Goal: Task Accomplishment & Management: Use online tool/utility

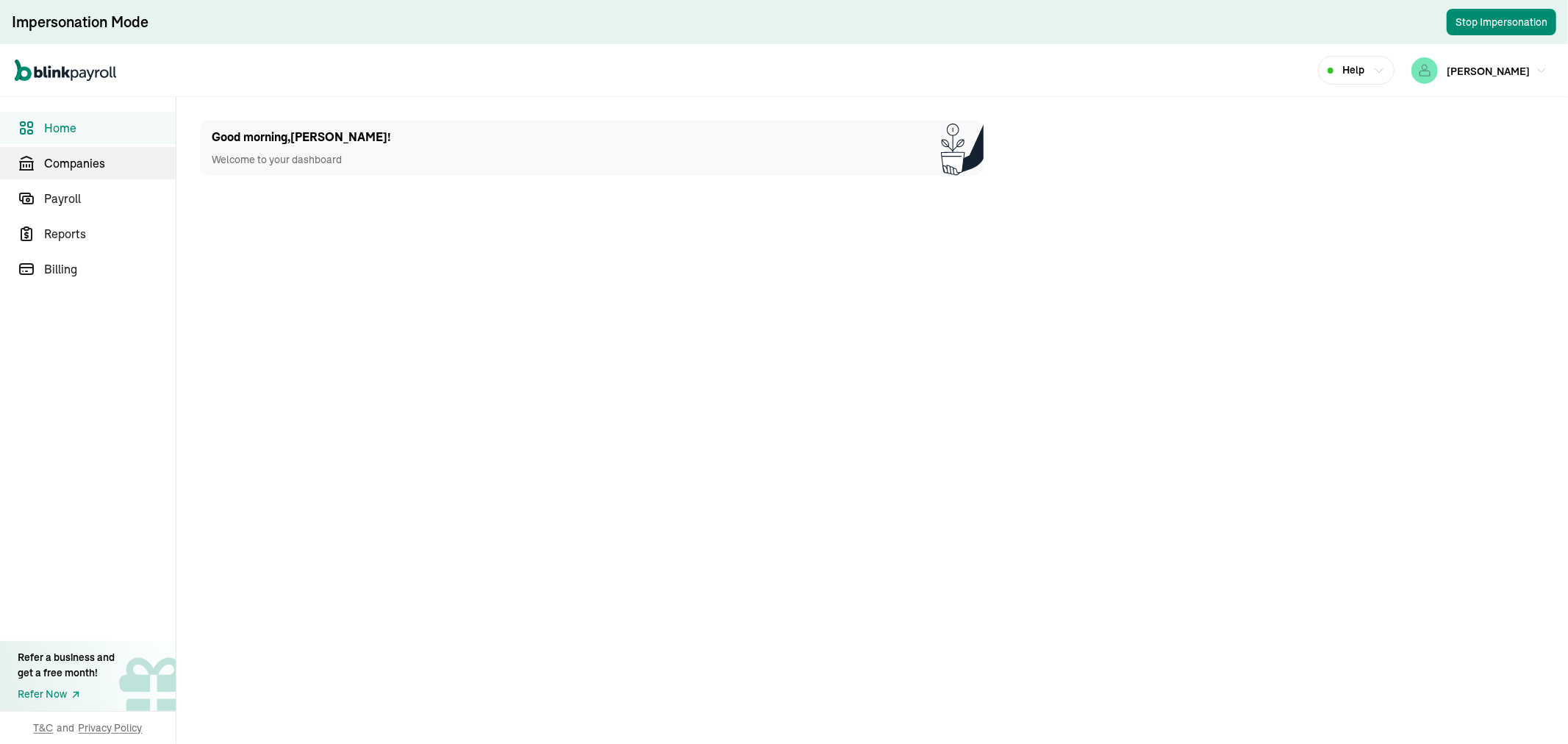
click at [64, 168] on span "Companies" at bounding box center [110, 163] width 132 height 18
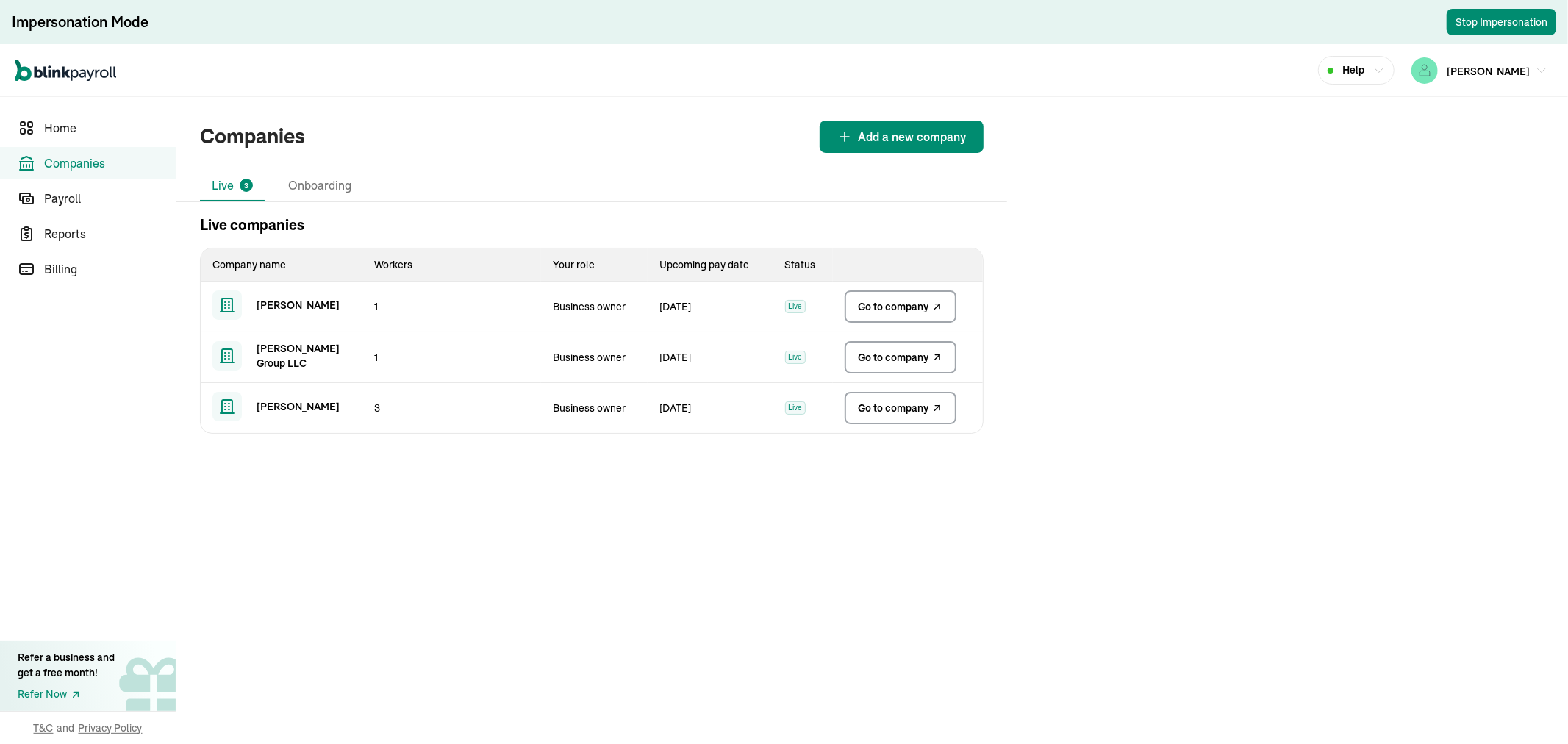
click at [886, 301] on span "Go to company" at bounding box center [893, 306] width 71 height 14
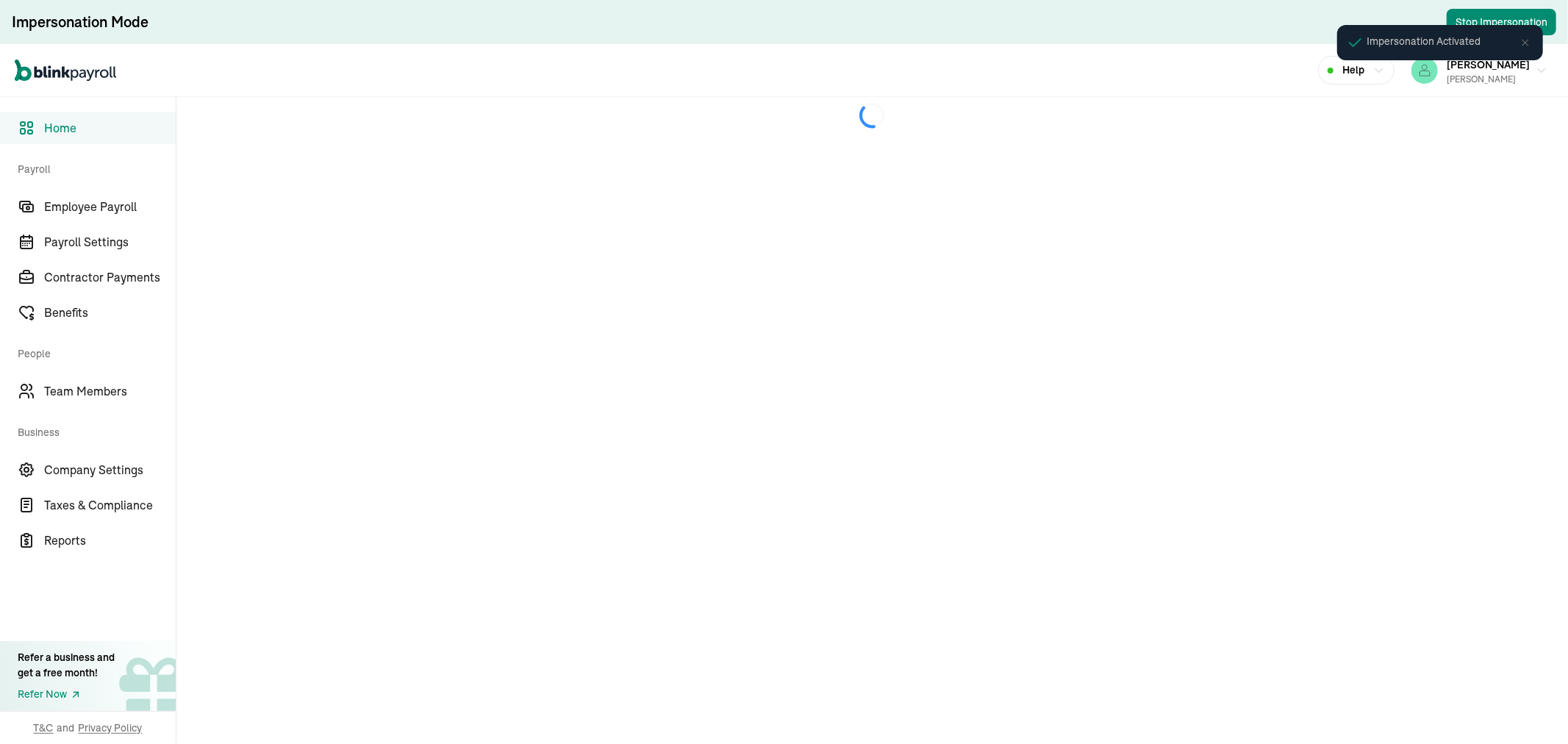
click at [1529, 44] on icon at bounding box center [1526, 43] width 12 height 12
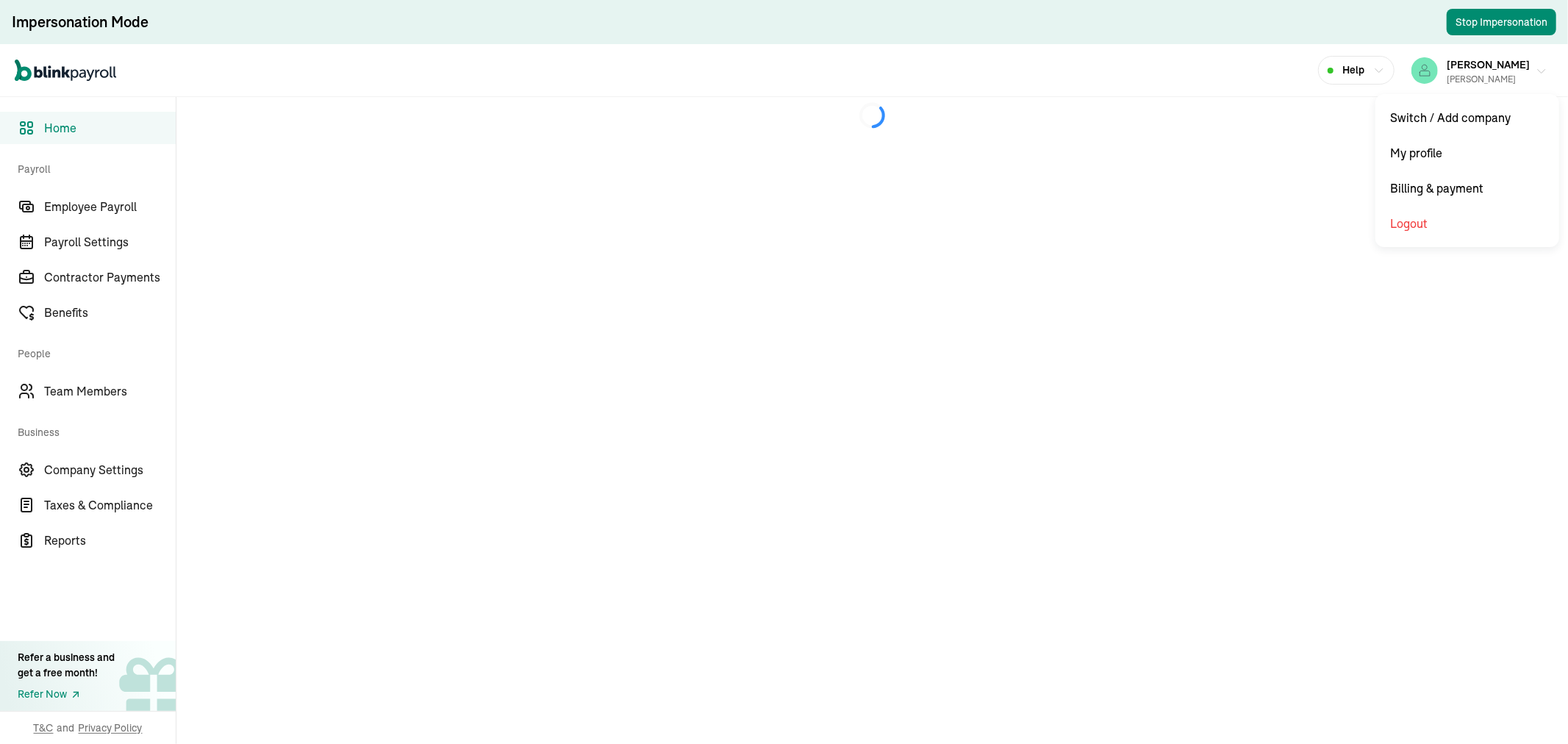
click at [1527, 68] on div "[PERSON_NAME] [PERSON_NAME]" at bounding box center [1489, 70] width 84 height 31
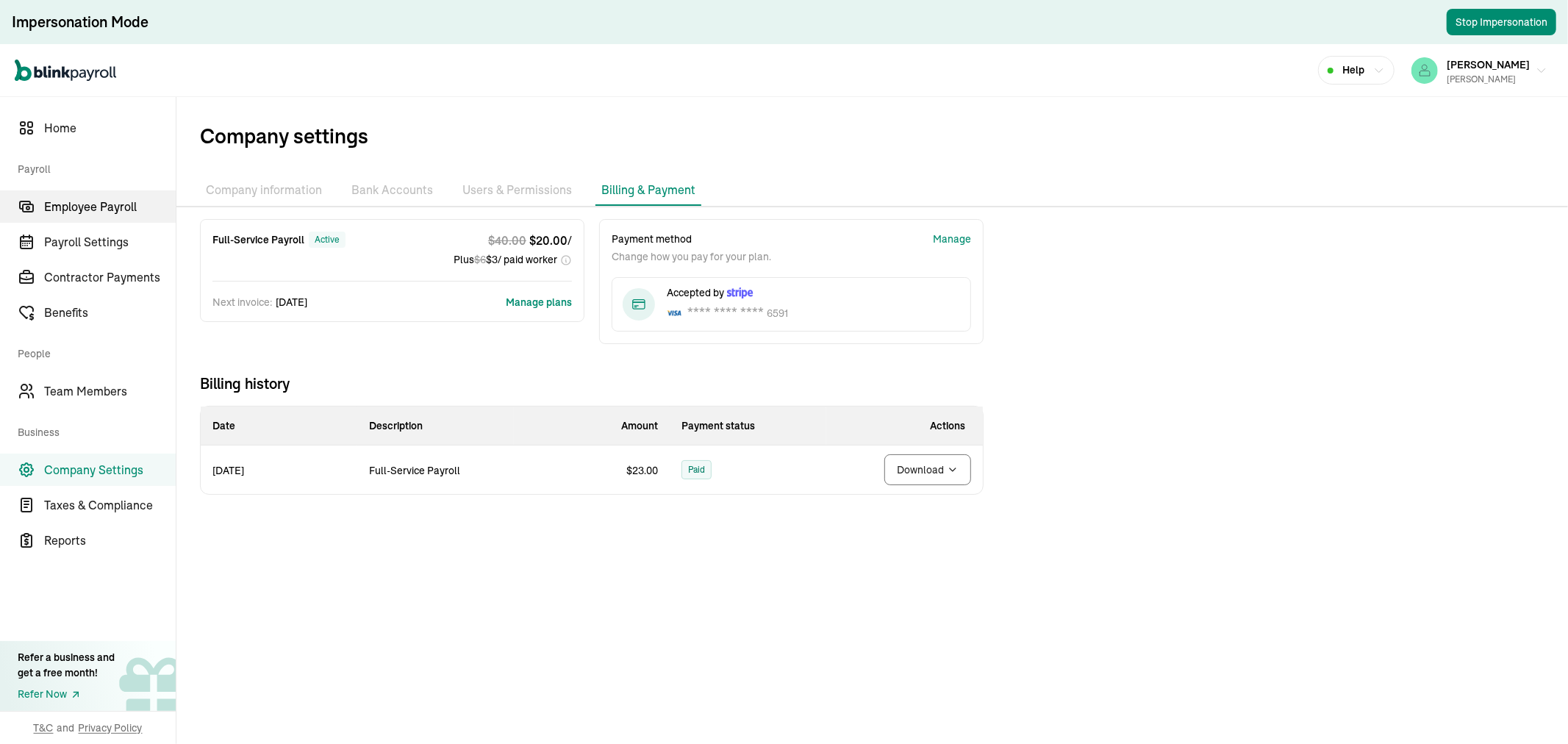
click at [121, 209] on span "Employee Payroll" at bounding box center [110, 207] width 132 height 18
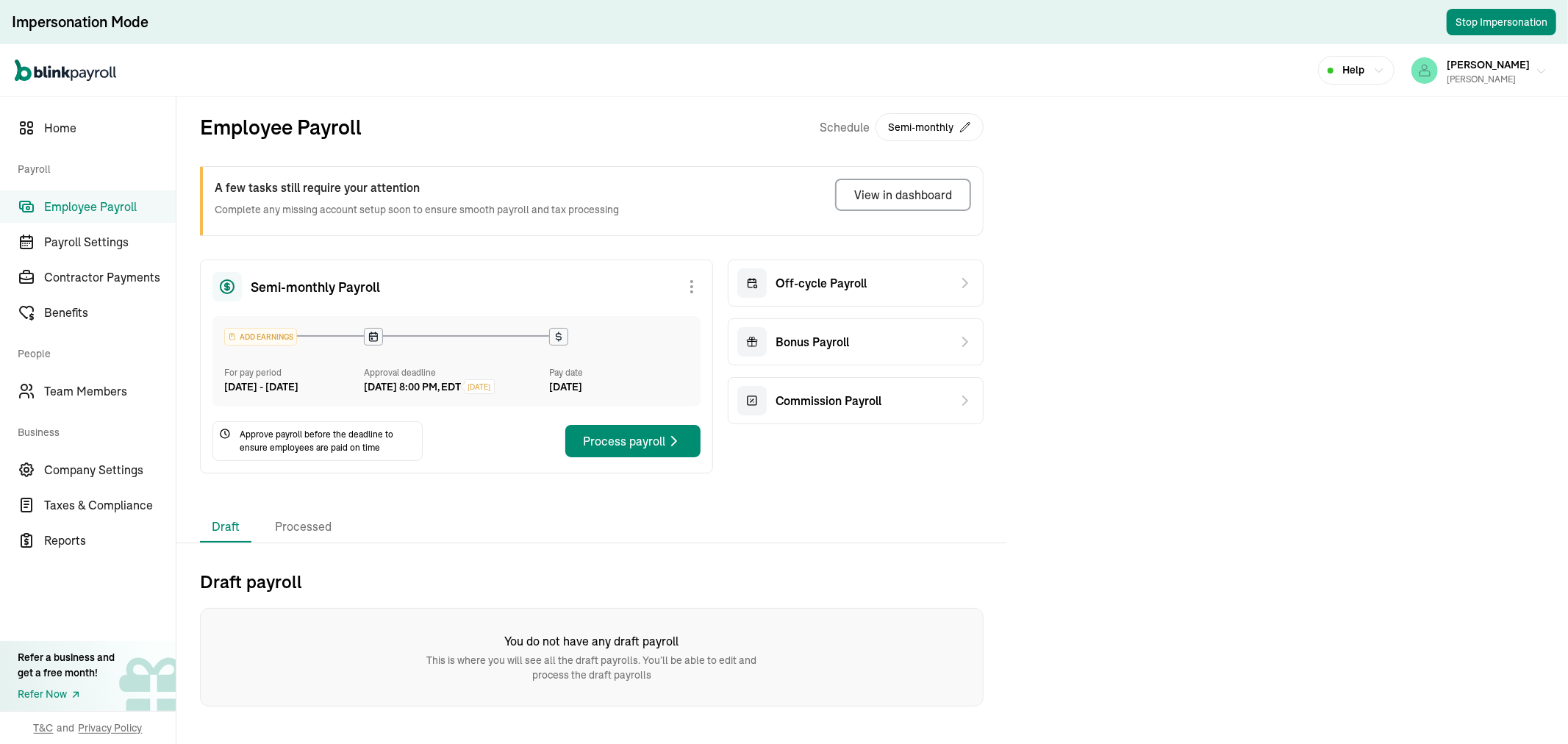
click at [1485, 63] on span "[PERSON_NAME]" at bounding box center [1489, 65] width 84 height 13
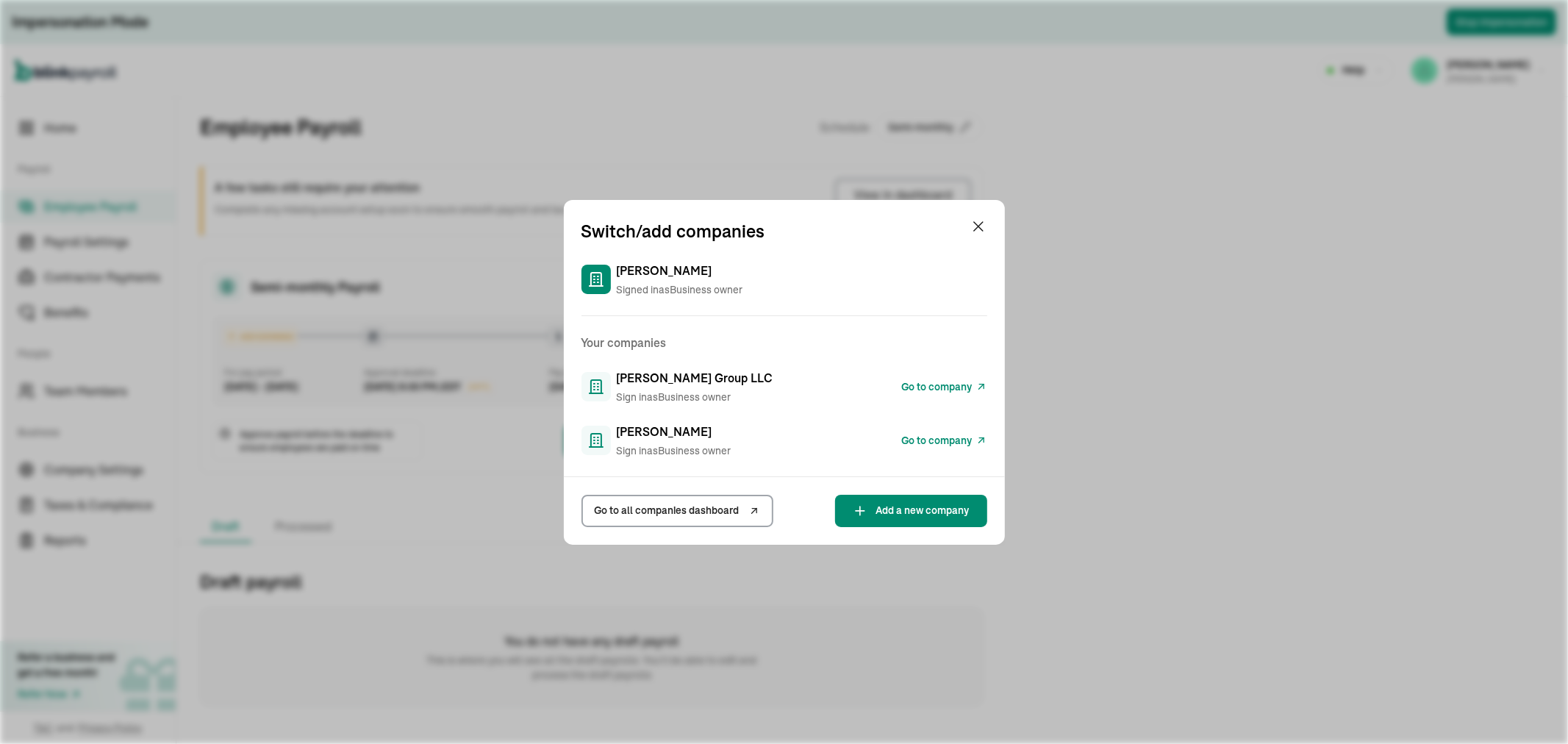
click at [921, 384] on span "Go to company" at bounding box center [938, 387] width 71 height 15
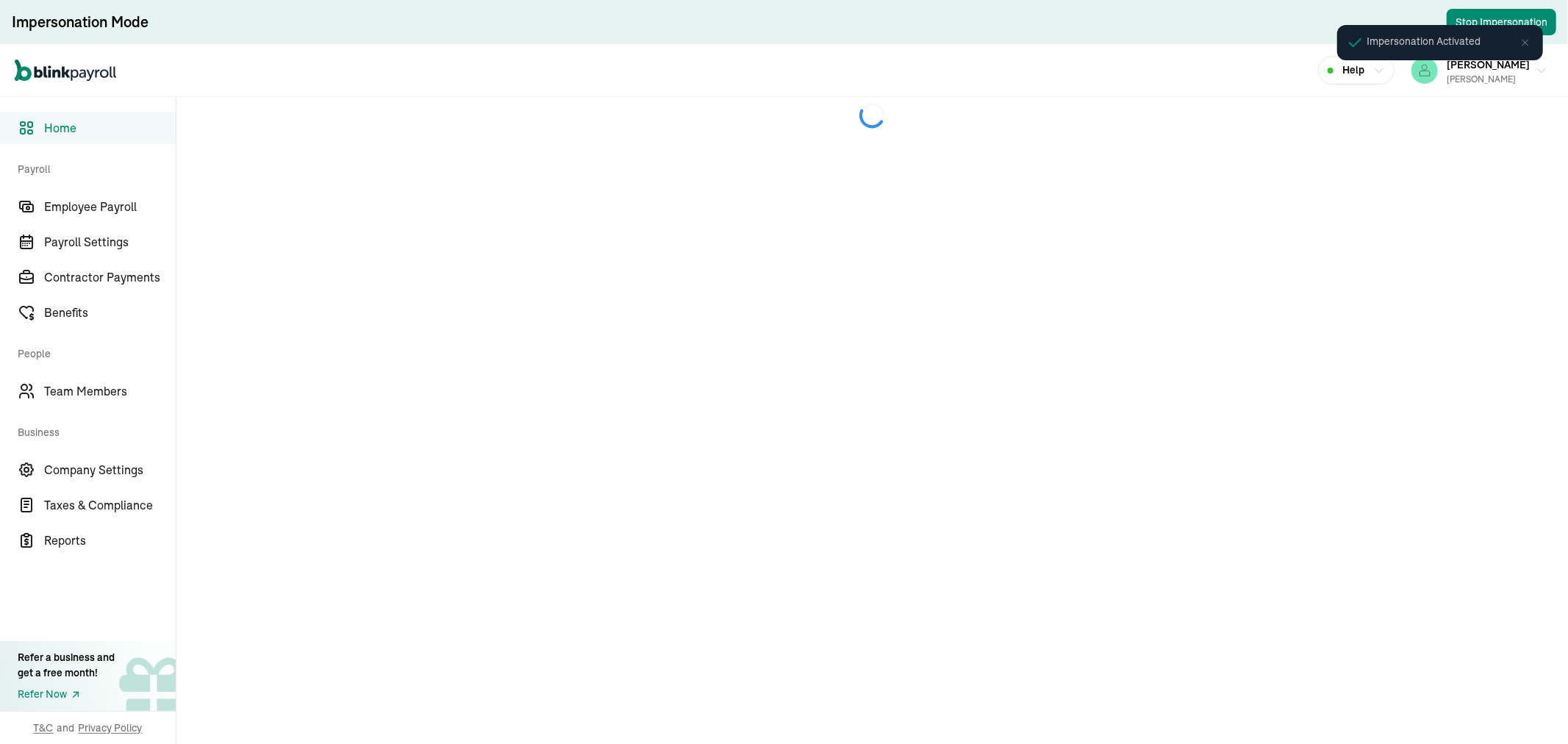
click at [1529, 44] on icon at bounding box center [1526, 43] width 12 height 12
click at [1527, 68] on div "JEAN ROMANO Richard A Goldman Sr" at bounding box center [1489, 70] width 84 height 31
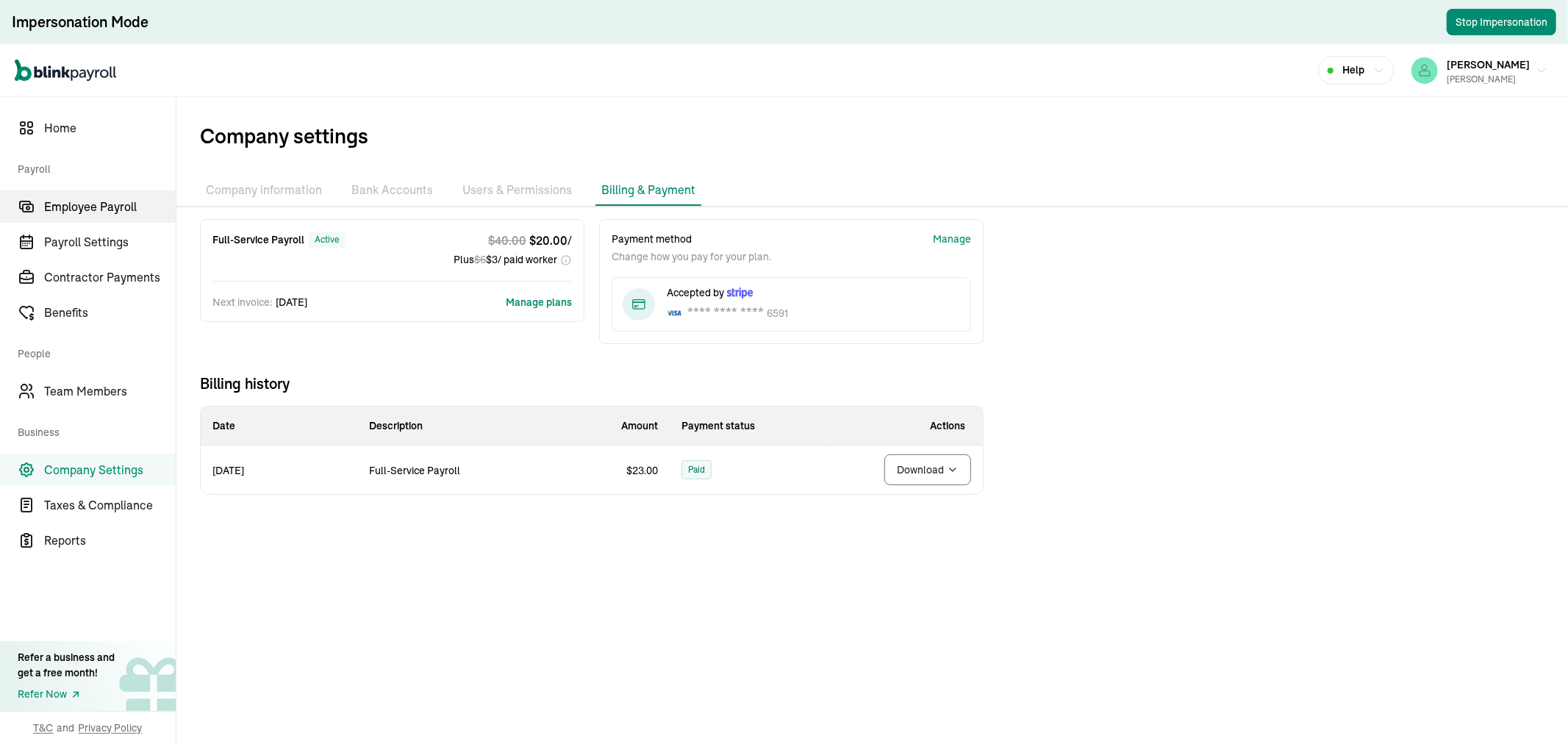
click at [121, 209] on span "Employee Payroll" at bounding box center [110, 207] width 132 height 18
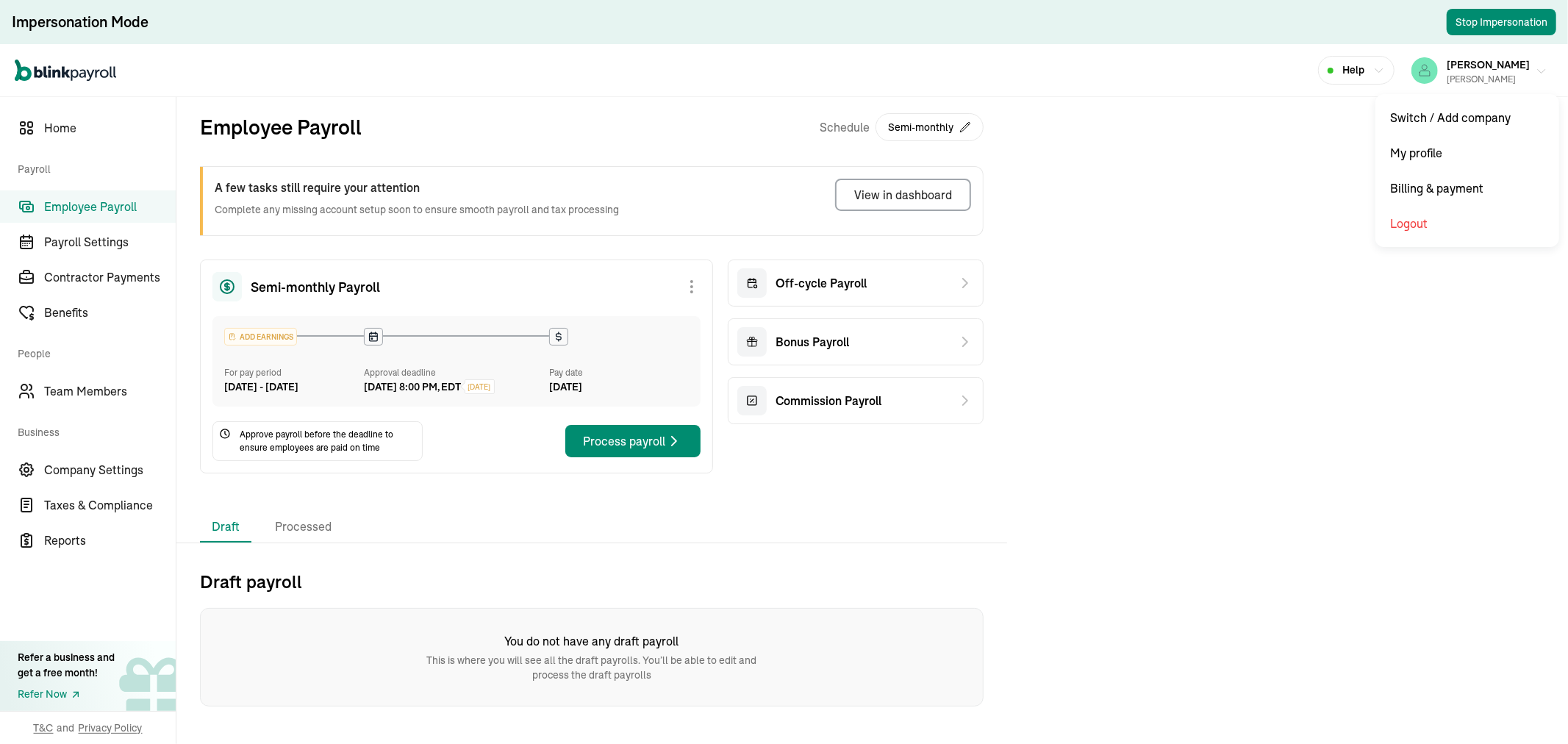
click at [1485, 63] on span "[PERSON_NAME]" at bounding box center [1489, 65] width 84 height 13
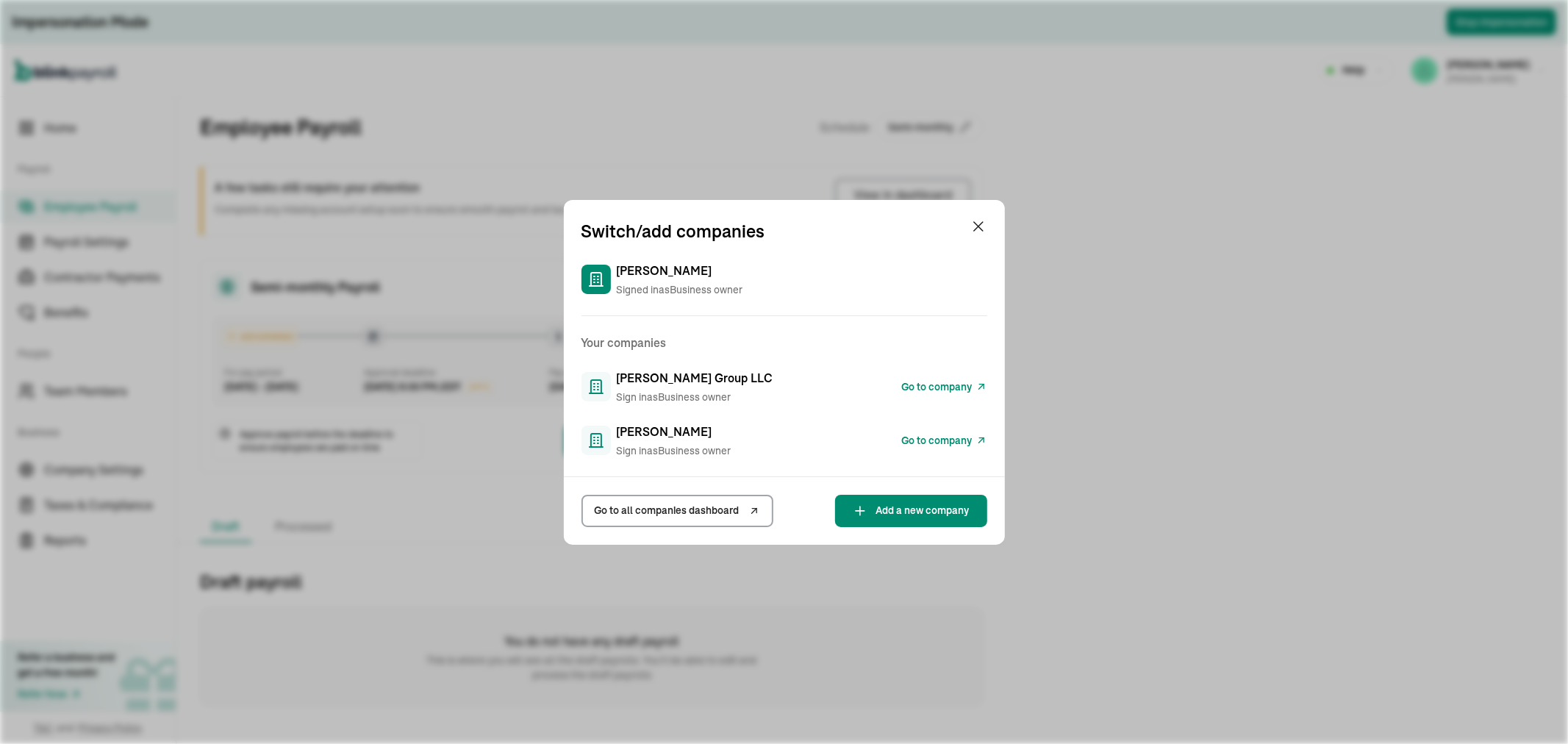
click at [921, 384] on span "Go to company" at bounding box center [938, 387] width 71 height 15
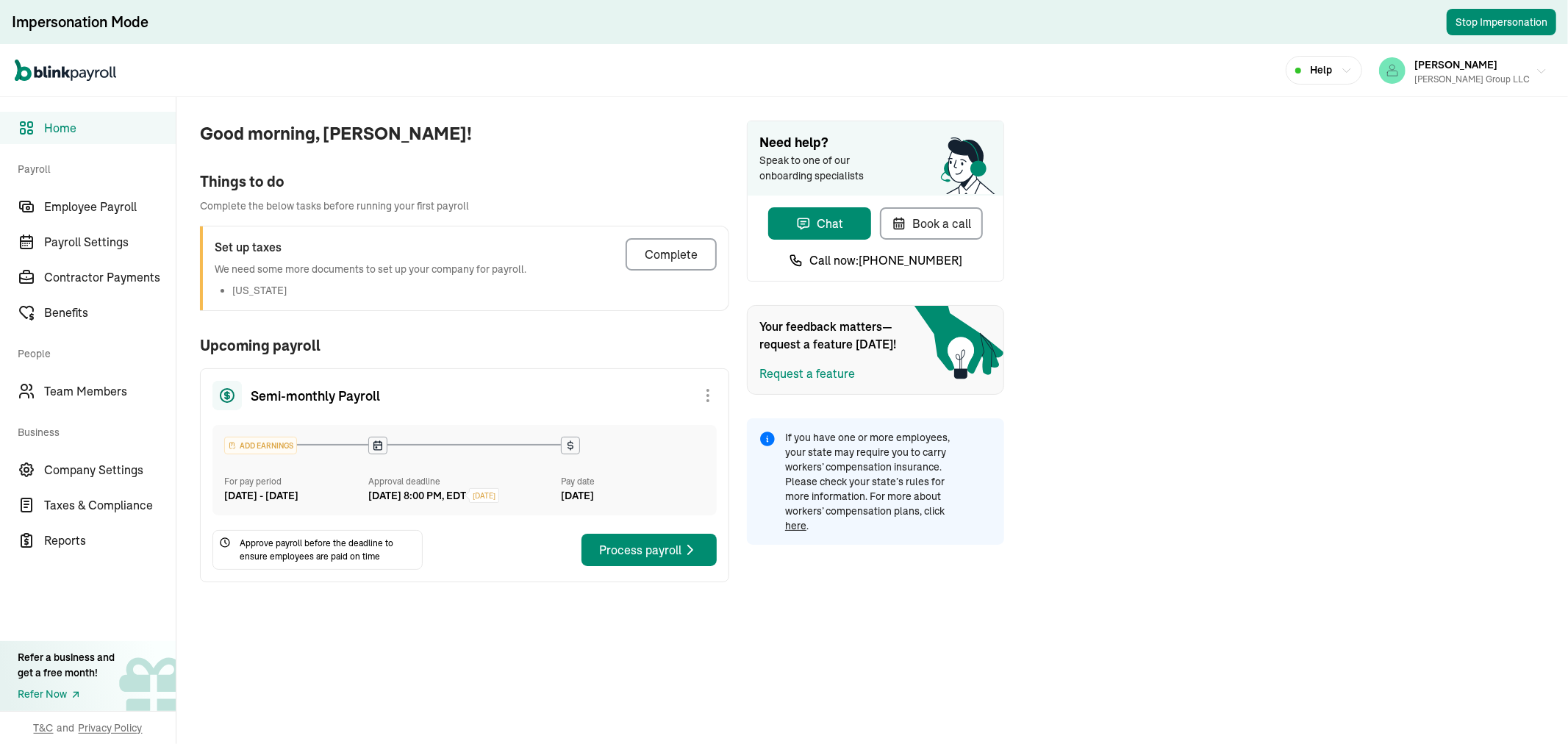
click at [1509, 67] on div "[PERSON_NAME] [PERSON_NAME] Group LLC" at bounding box center [1472, 70] width 116 height 31
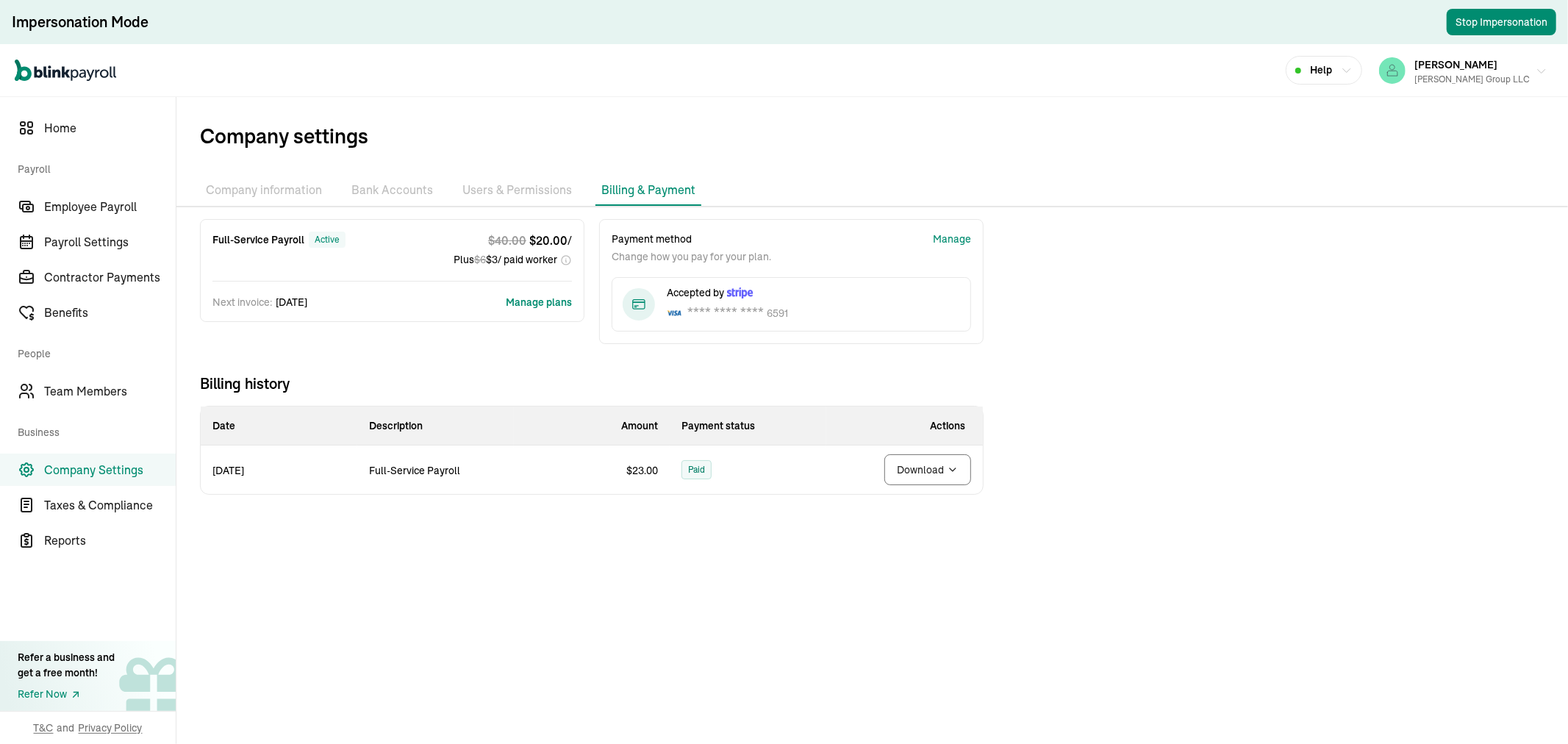
click at [1452, 67] on span "[PERSON_NAME]" at bounding box center [1456, 65] width 84 height 13
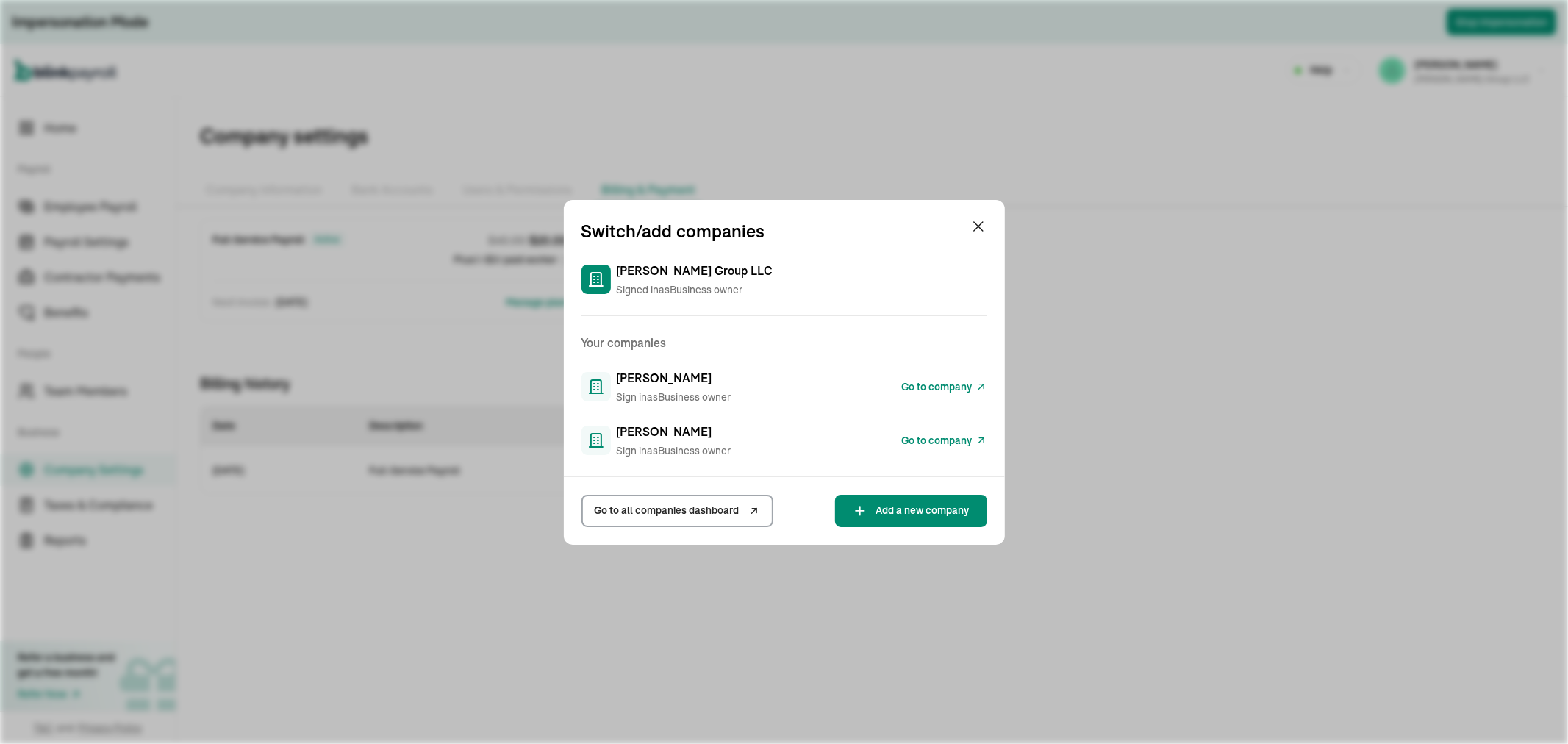
click at [966, 446] on span "Go to company" at bounding box center [938, 440] width 71 height 15
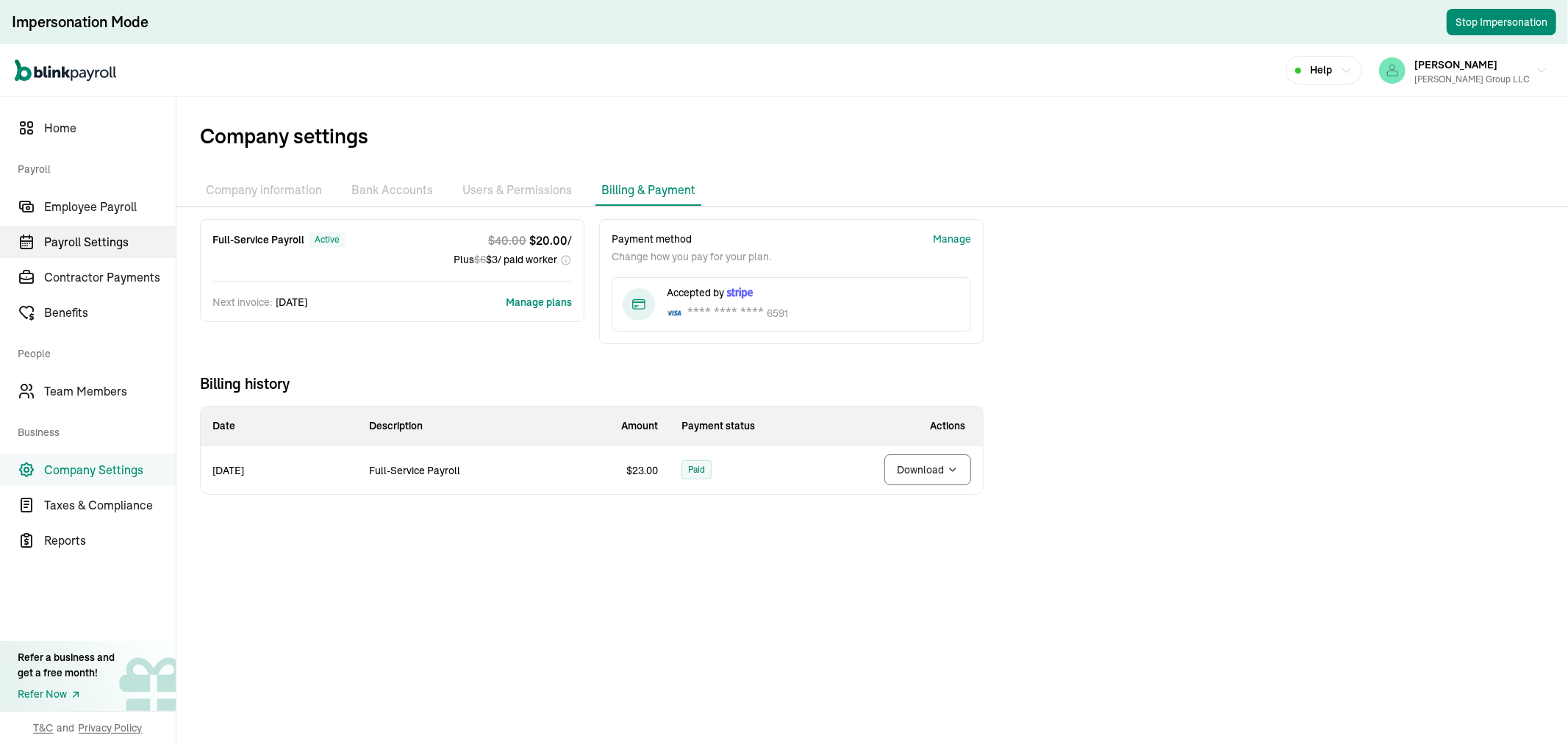
click at [82, 226] on link "Payroll Settings" at bounding box center [88, 242] width 175 height 32
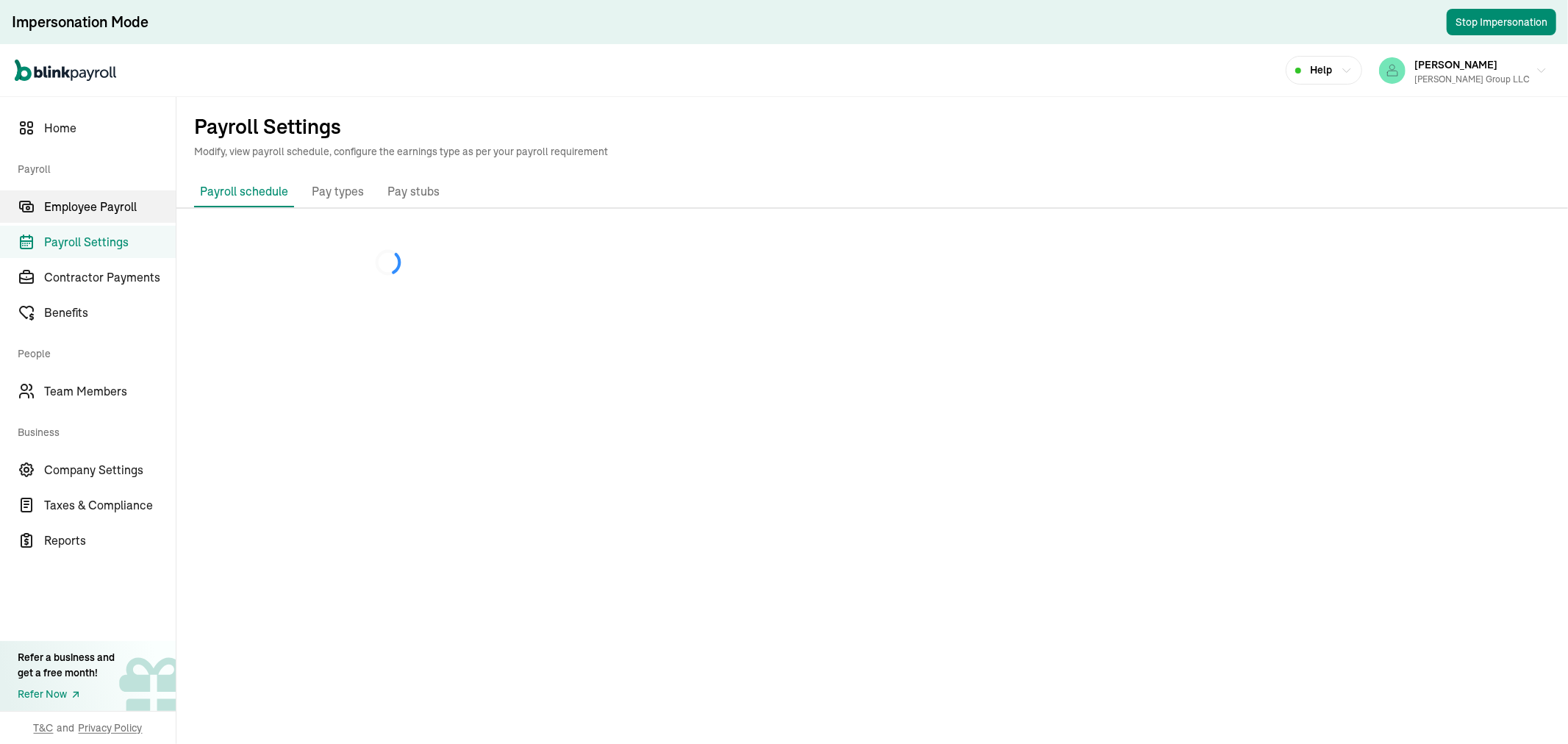
click at [96, 202] on span "Employee Payroll" at bounding box center [110, 207] width 132 height 18
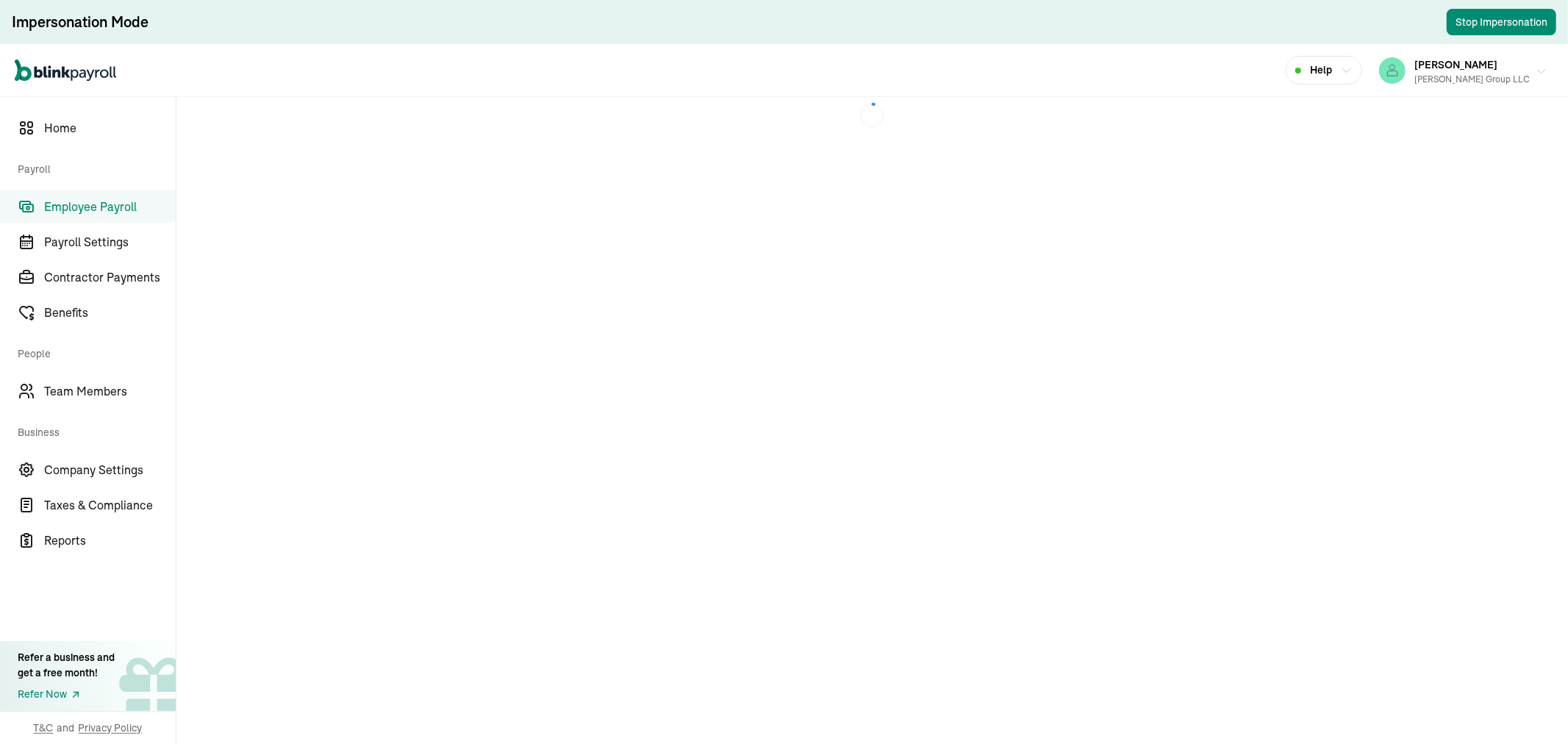
click at [1457, 82] on div "[PERSON_NAME] Group LLC" at bounding box center [1472, 79] width 116 height 13
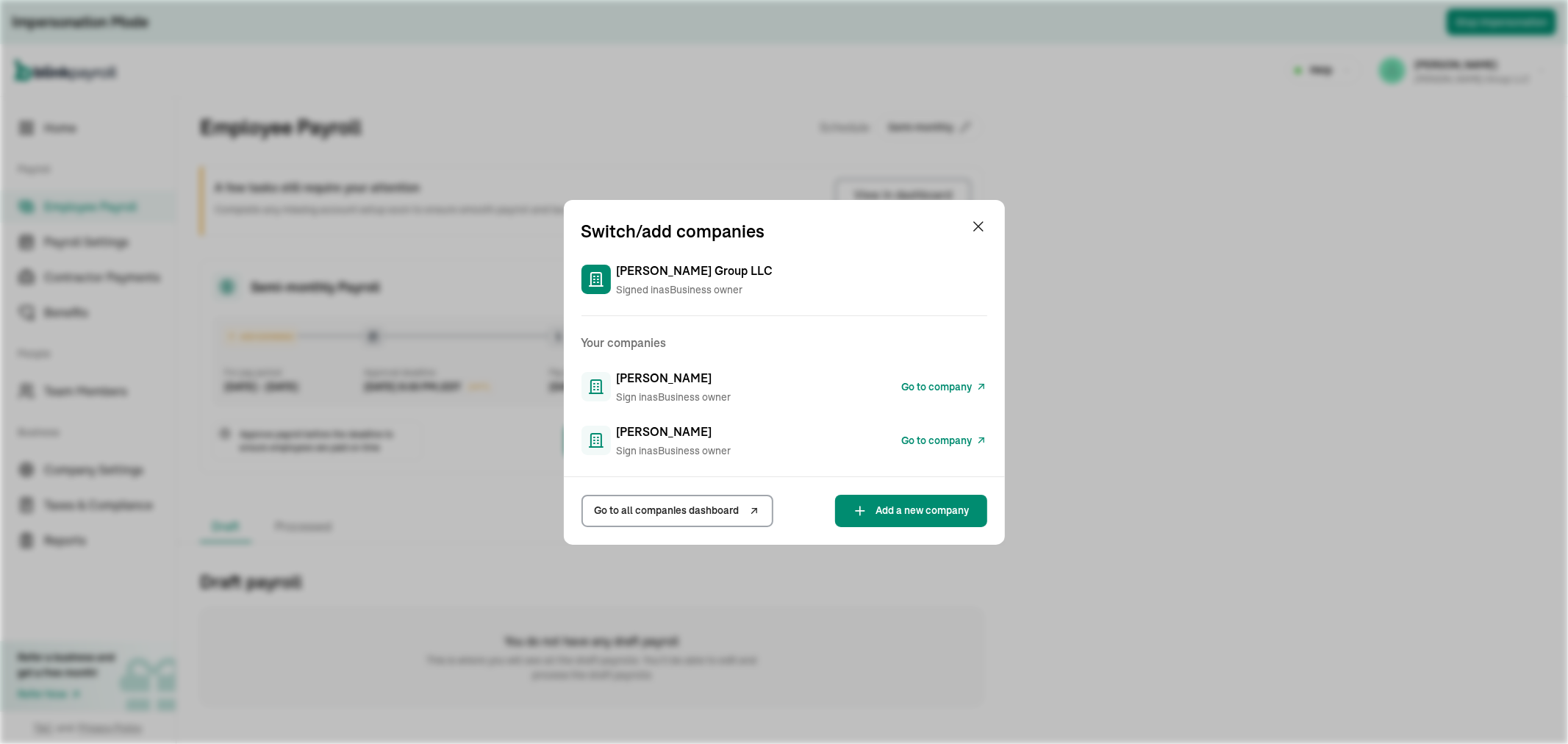
click at [1370, 387] on div "Switch/add companies [PERSON_NAME] Group LLC Signed in as Business owner Your c…" at bounding box center [784, 372] width 1568 height 744
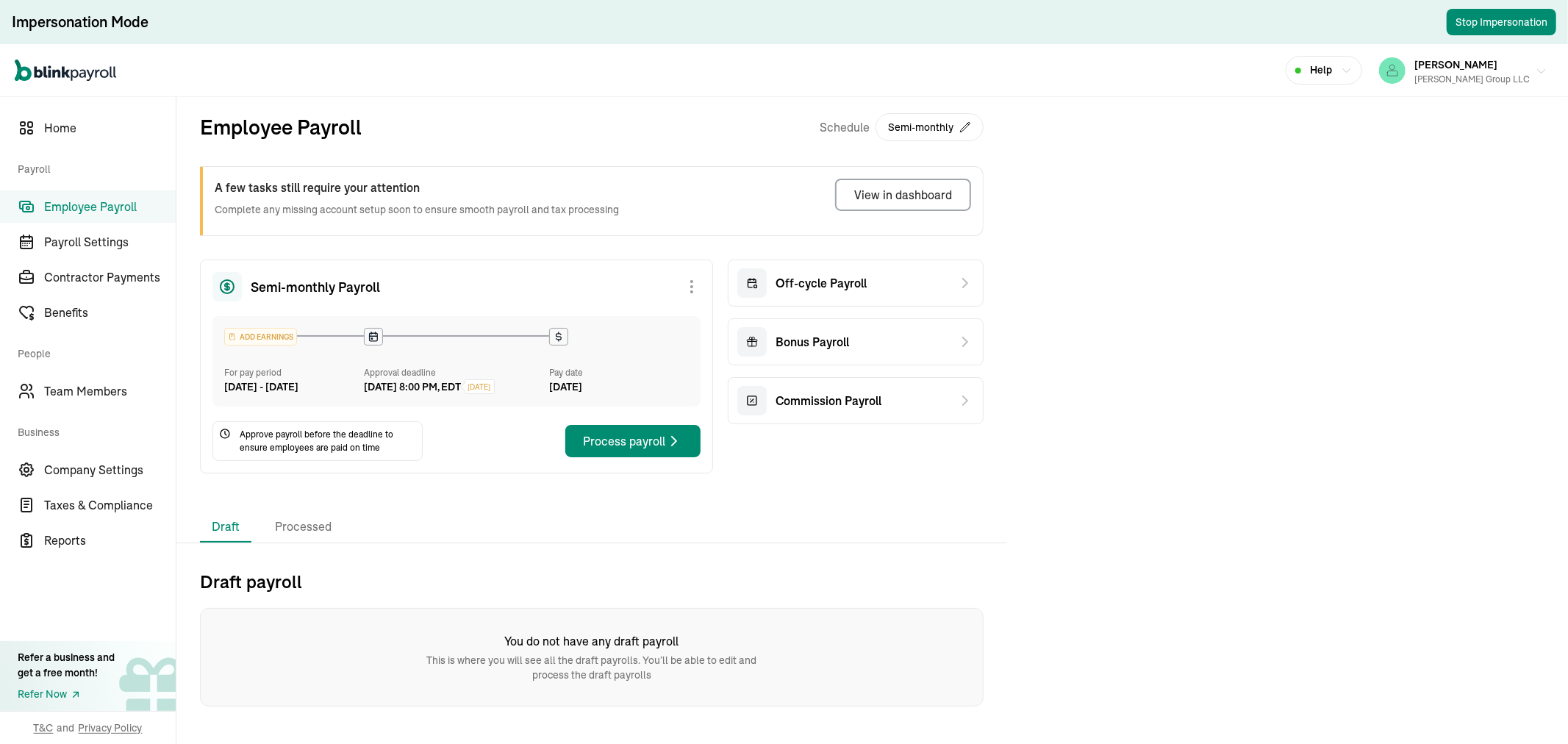
click at [1539, 72] on icon "button" at bounding box center [1542, 72] width 12 height 12
click at [1491, 67] on span "[PERSON_NAME]" at bounding box center [1456, 65] width 84 height 13
click at [64, 130] on span "Home" at bounding box center [110, 127] width 132 height 18
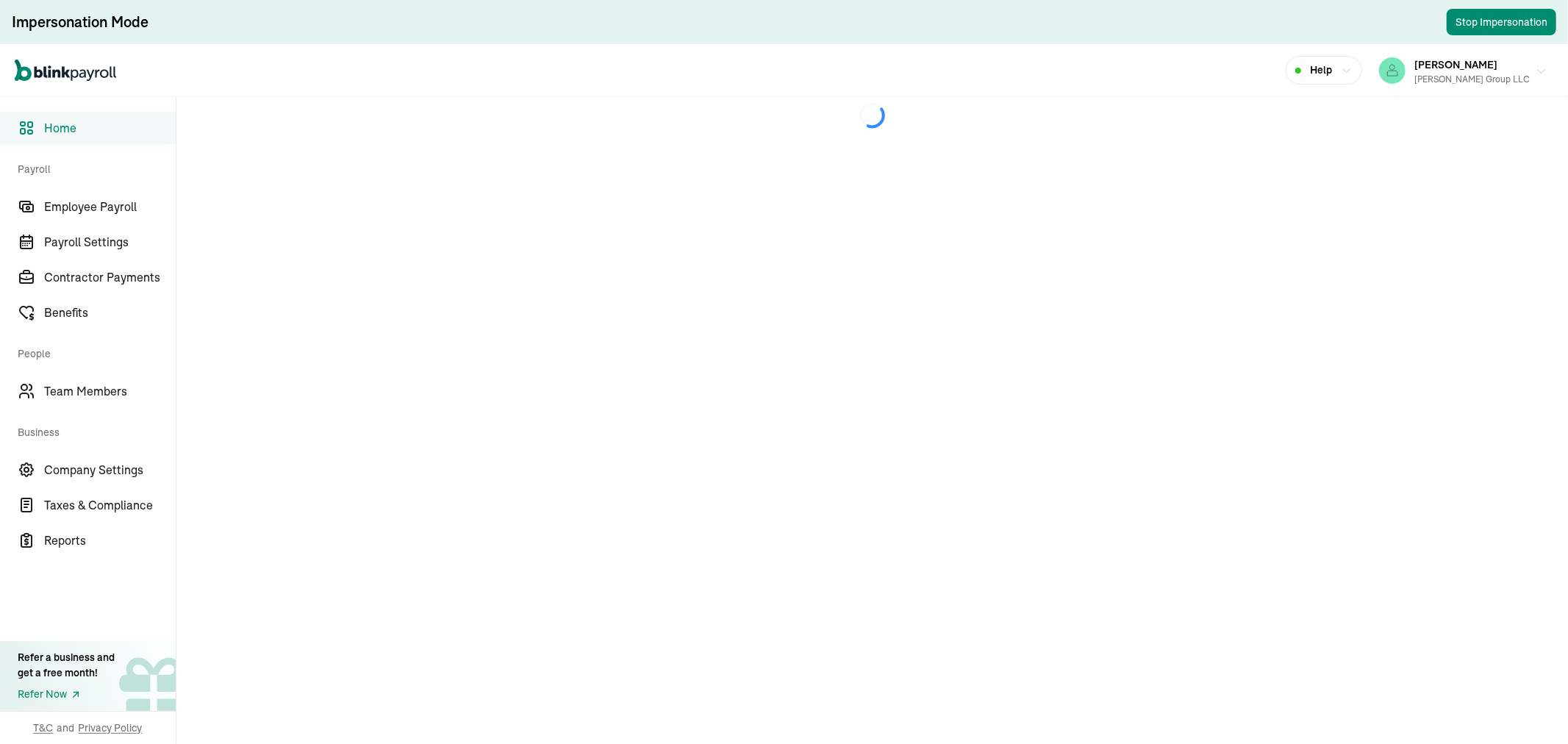
click at [1426, 65] on span "[PERSON_NAME]" at bounding box center [1456, 65] width 84 height 13
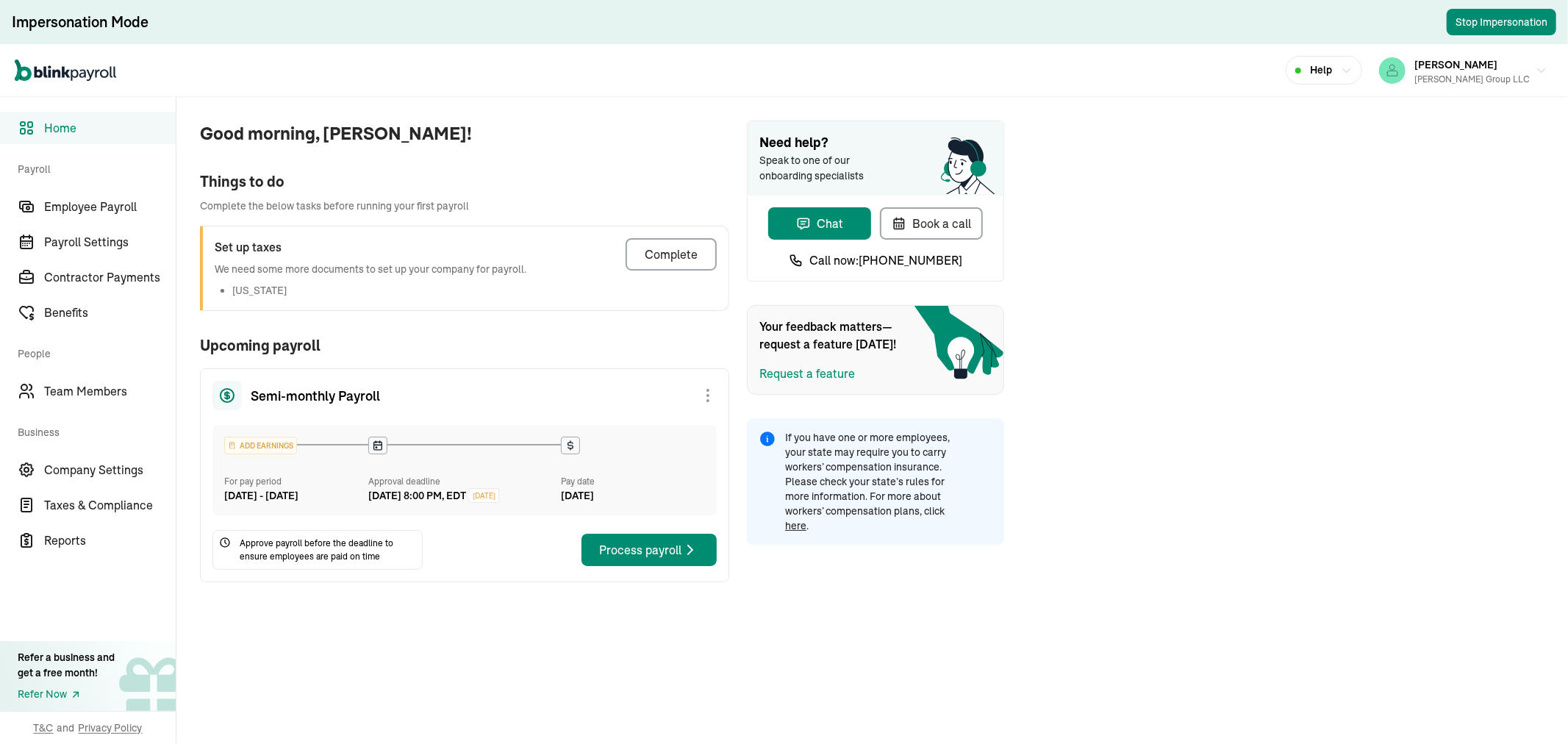
click at [98, 138] on link "Home" at bounding box center [88, 128] width 175 height 32
click at [1481, 69] on div "JEAN ROMANO Andrew A. Atalla Group LLC" at bounding box center [1472, 70] width 116 height 31
click at [525, 82] on div "Open main menu Help JEAN ROMANO Andrew A. Atalla Group LLC" at bounding box center [784, 70] width 1568 height 53
click at [1488, 64] on span "[PERSON_NAME]" at bounding box center [1456, 65] width 84 height 13
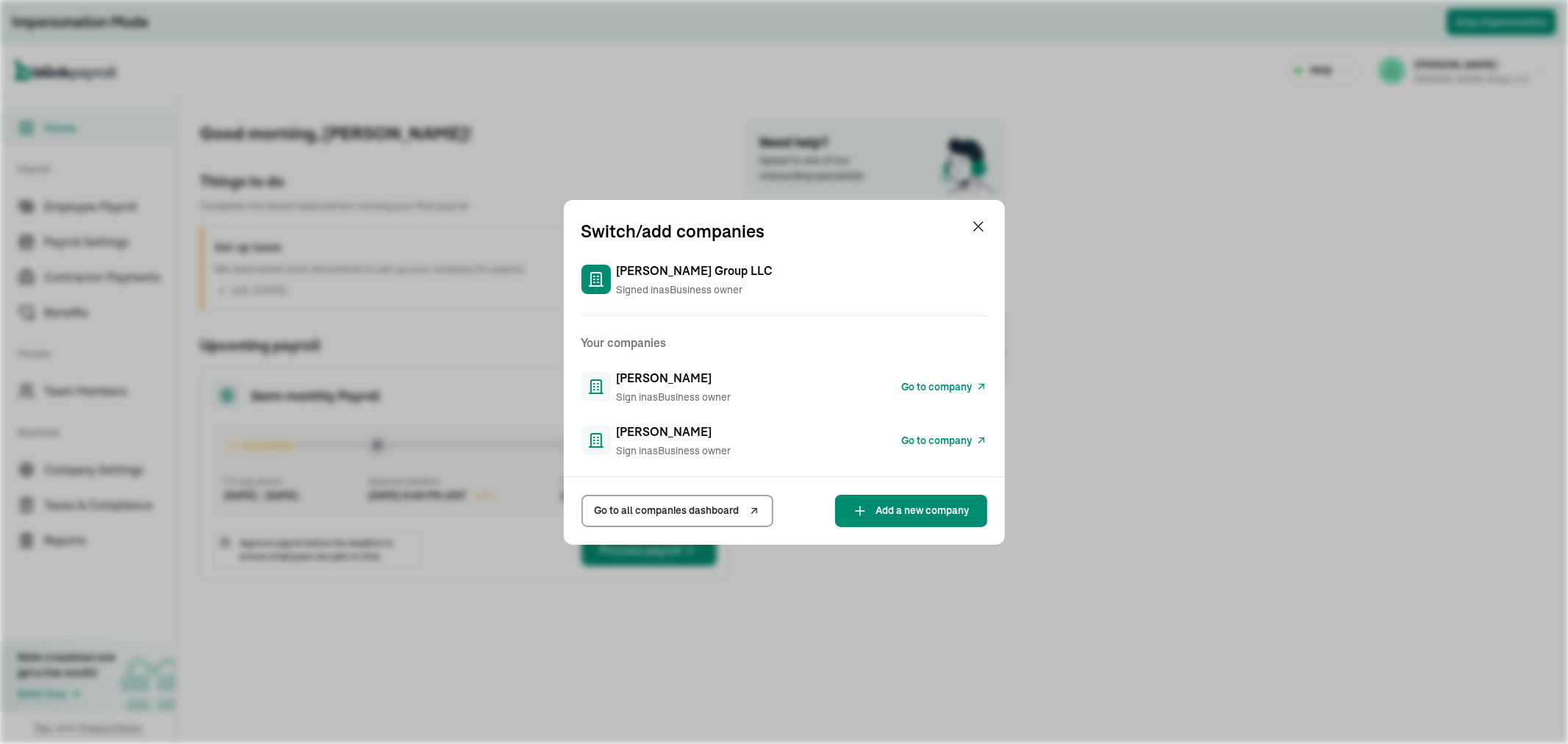
click at [967, 436] on span "Go to company" at bounding box center [938, 440] width 71 height 15
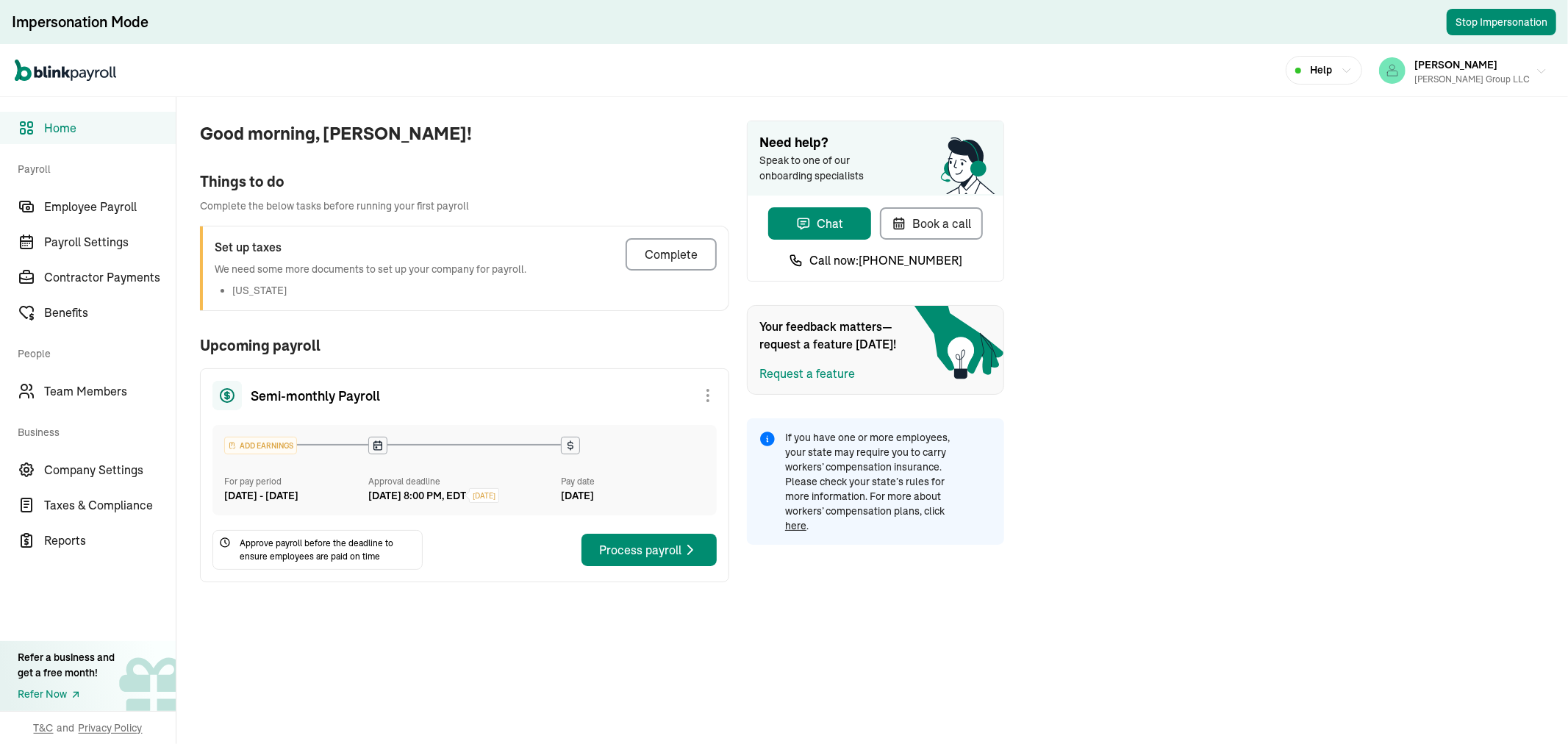
click at [1509, 67] on div "[PERSON_NAME] [PERSON_NAME] Group LLC" at bounding box center [1472, 70] width 116 height 31
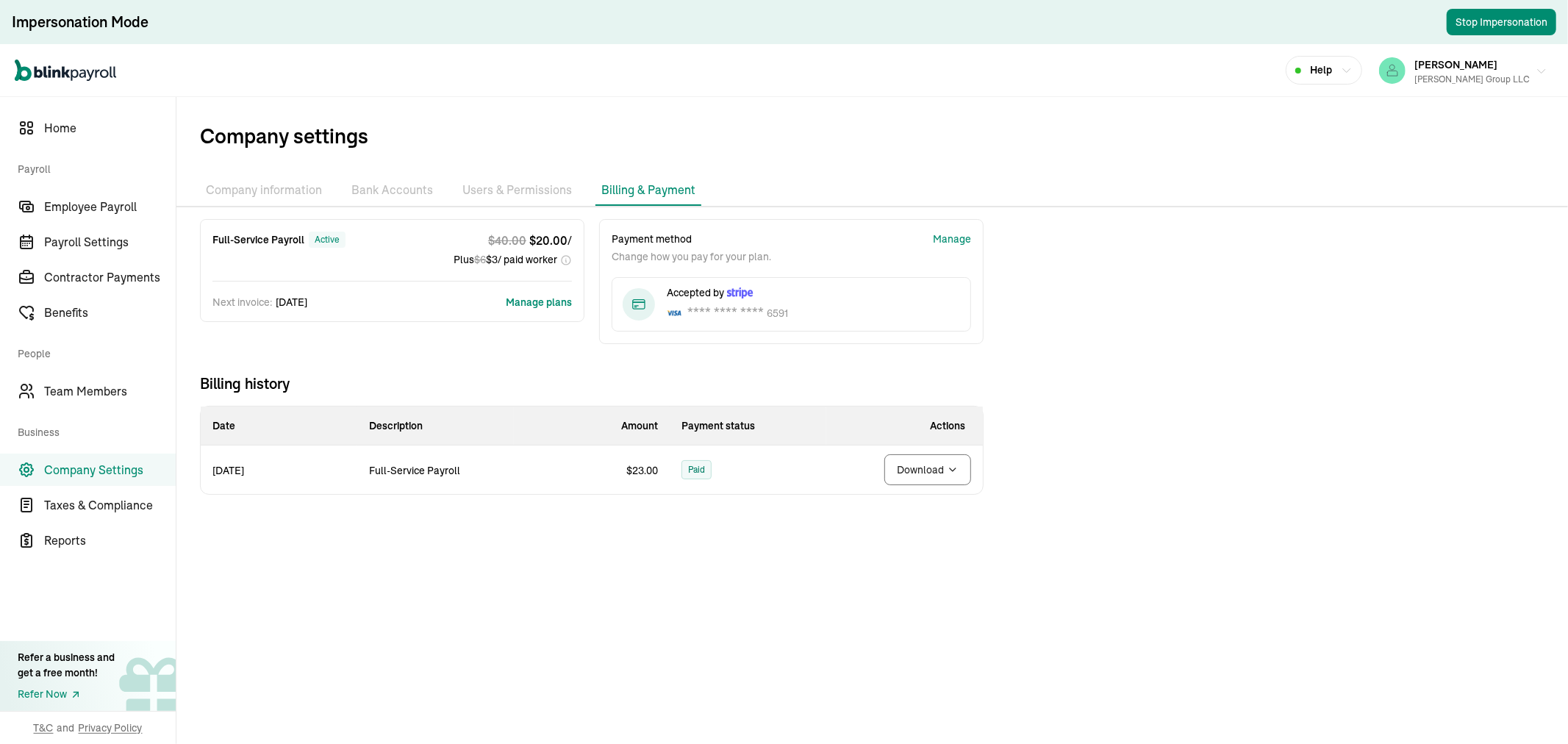
click at [1452, 67] on span "[PERSON_NAME]" at bounding box center [1456, 65] width 84 height 13
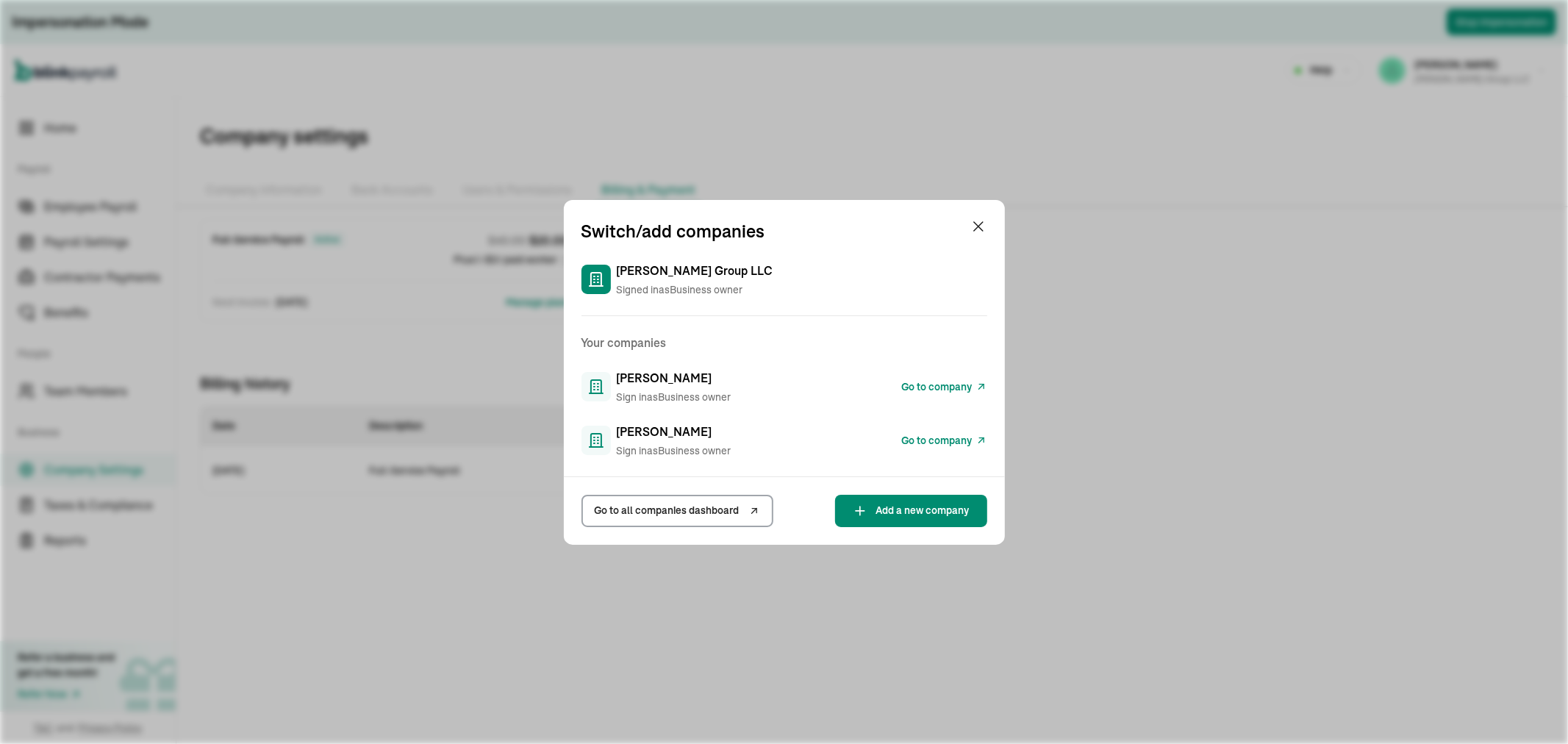
click at [966, 446] on span "Go to company" at bounding box center [938, 440] width 71 height 15
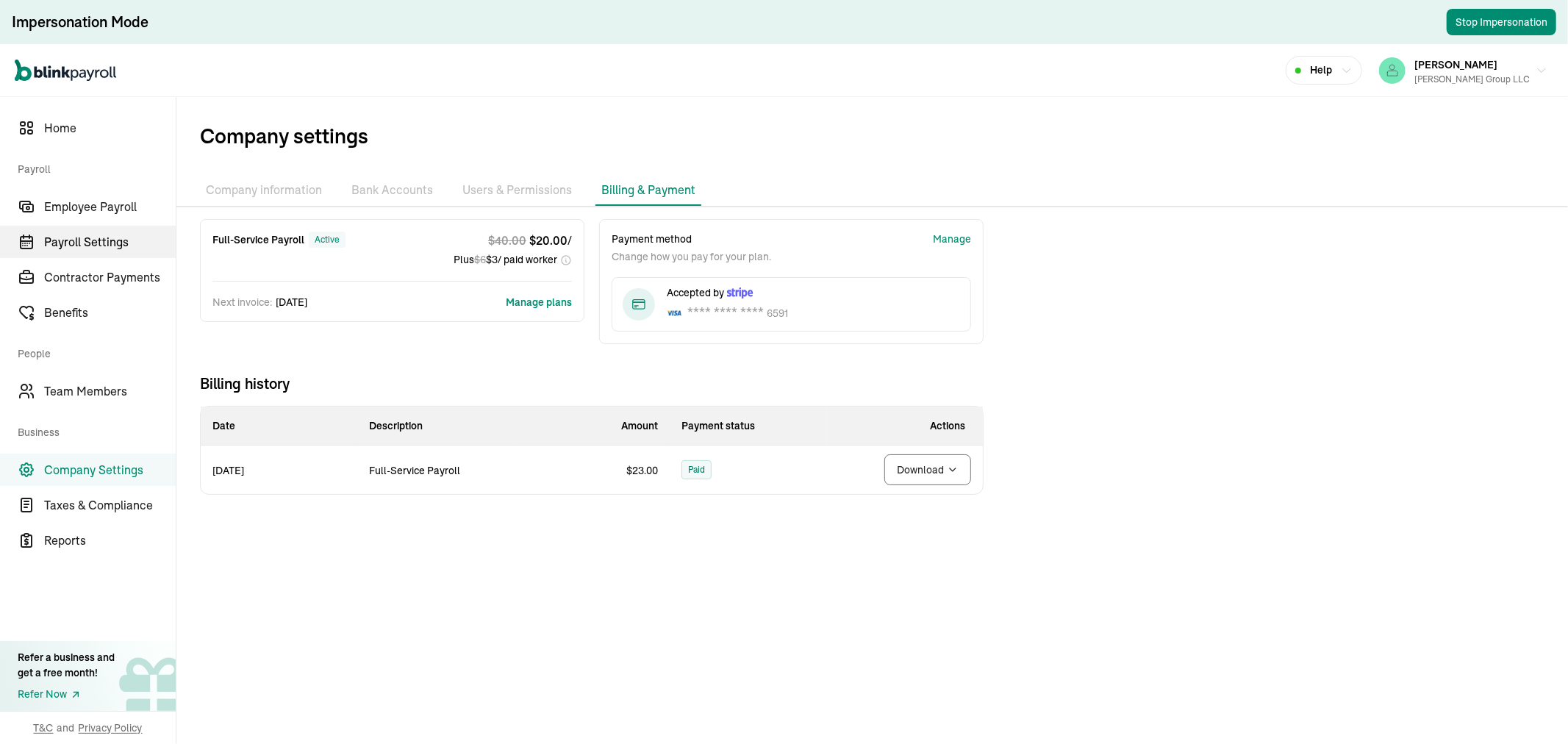
click at [82, 226] on link "Payroll Settings" at bounding box center [88, 242] width 175 height 32
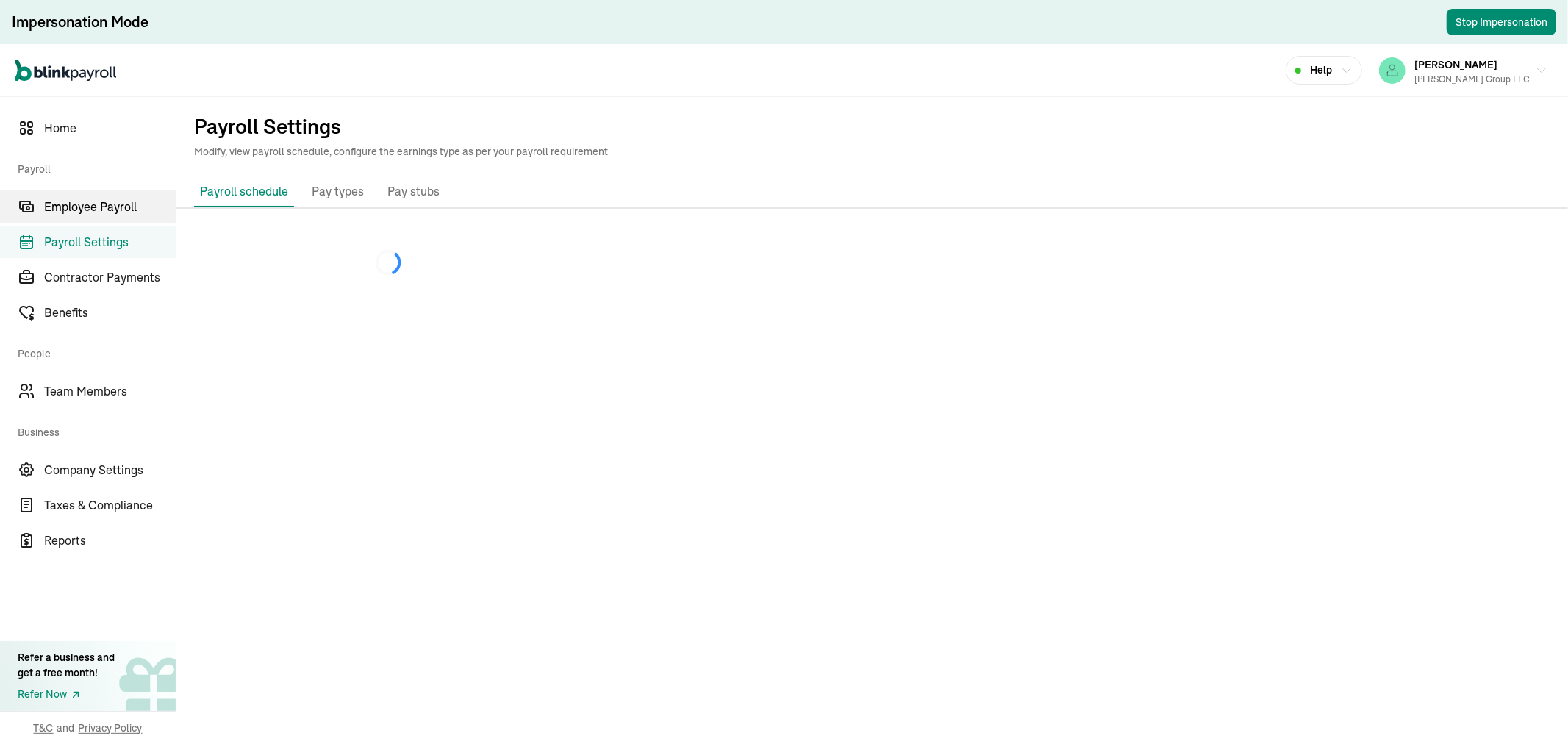
click at [96, 202] on span "Employee Payroll" at bounding box center [110, 207] width 132 height 18
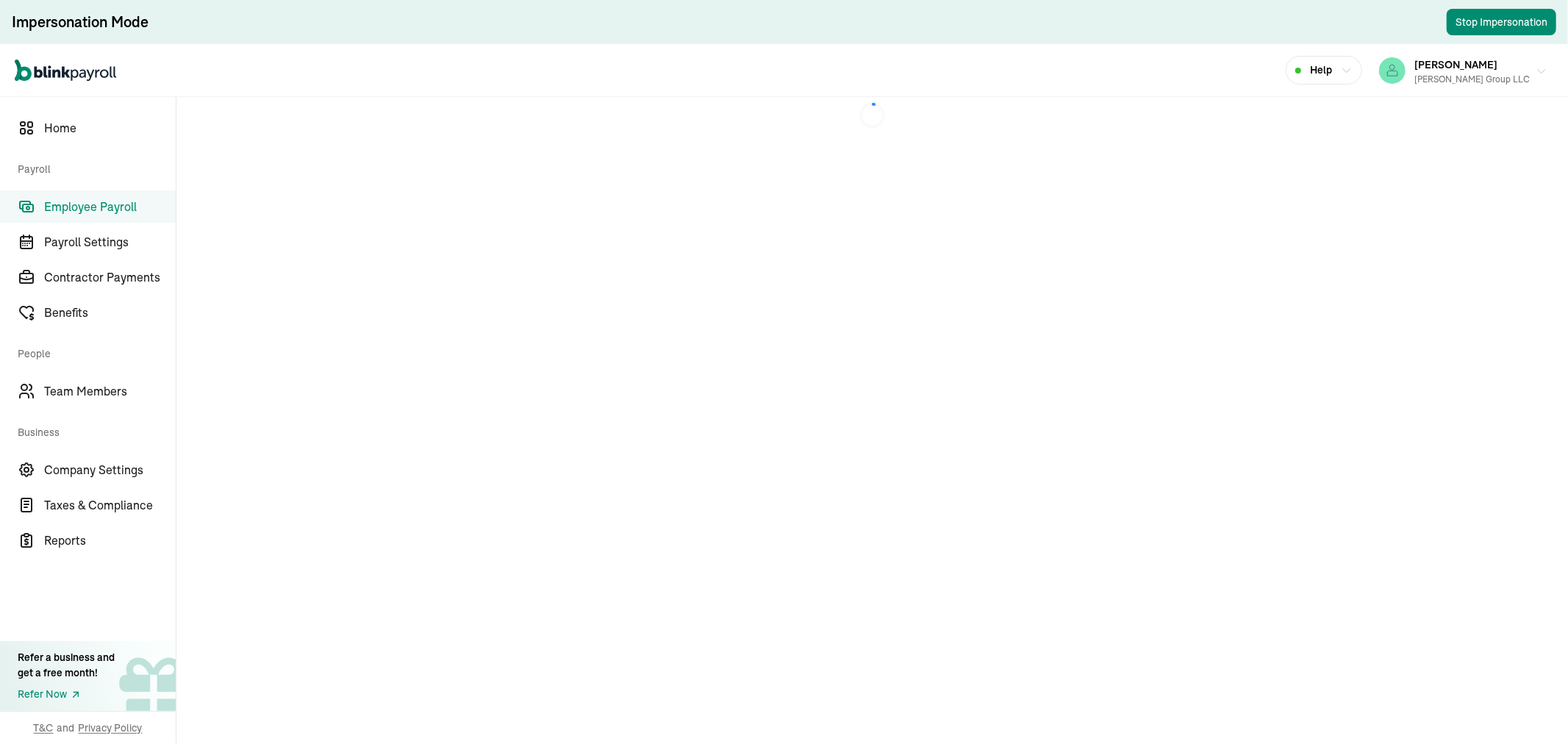
click at [1457, 82] on div "Andrew A. Atalla Group LLC" at bounding box center [1472, 79] width 116 height 13
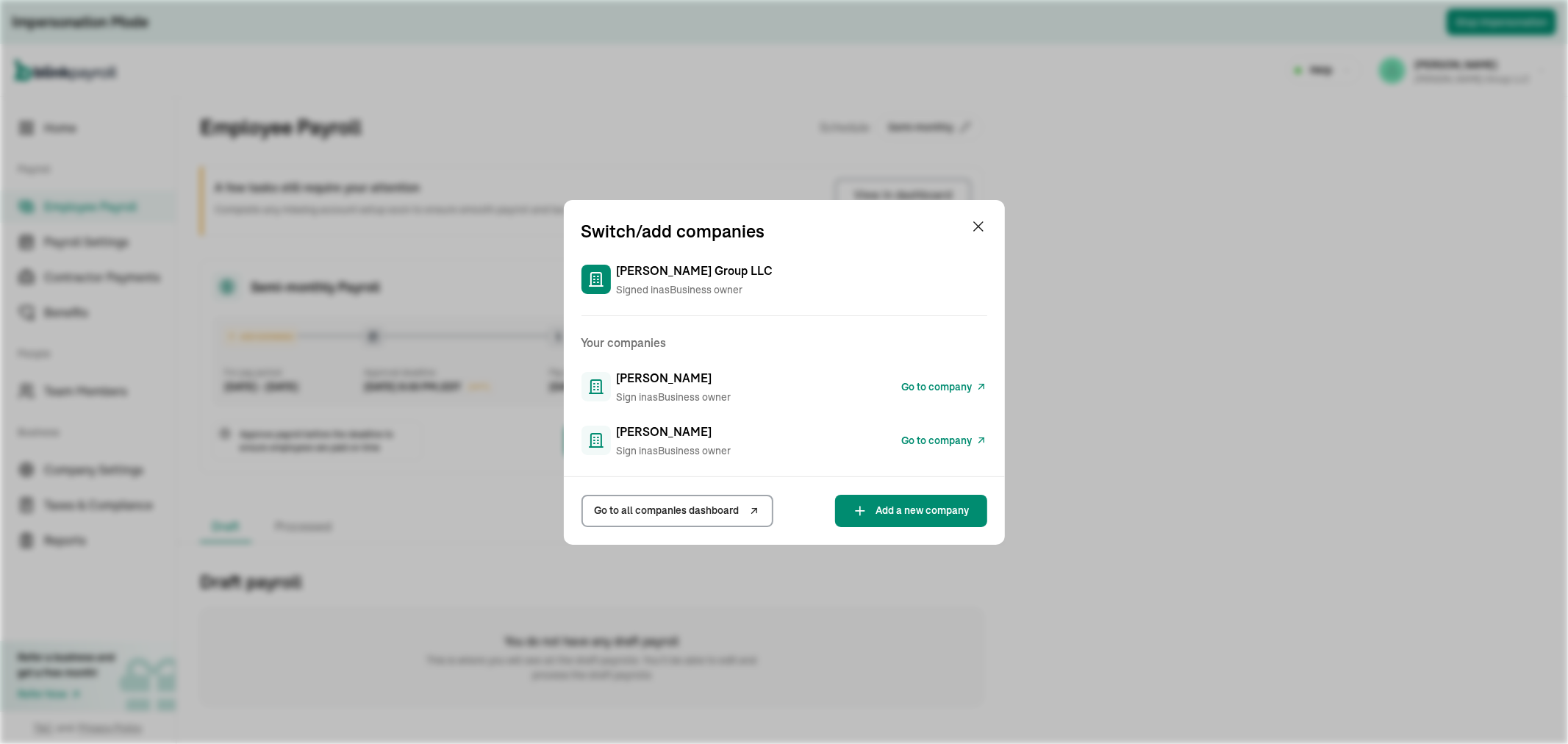
click at [1370, 387] on div "Switch/add companies Andrew A. Atalla Group LLC Signed in as Business owner You…" at bounding box center [784, 372] width 1568 height 744
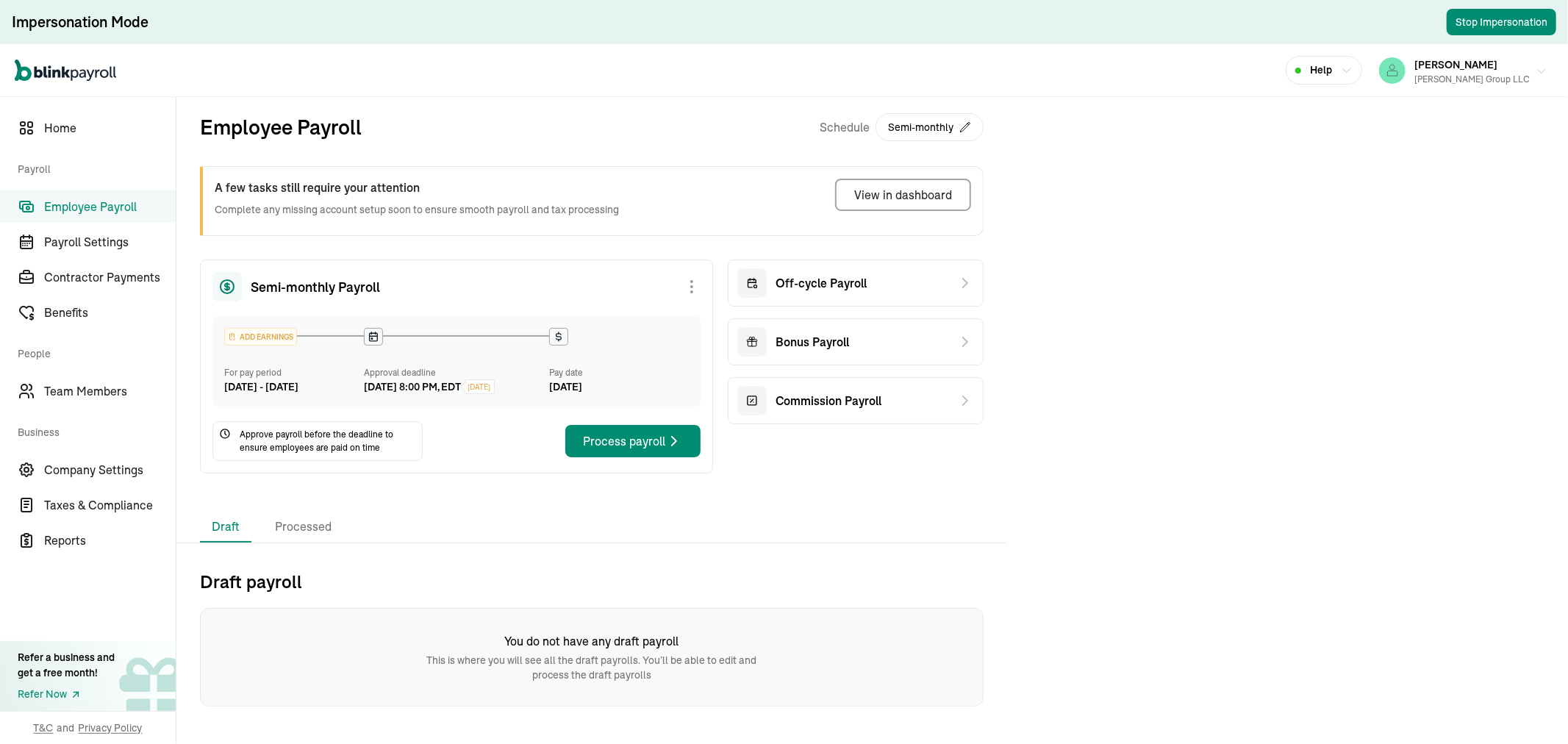
click at [1539, 72] on icon "button" at bounding box center [1542, 72] width 12 height 12
click at [1491, 67] on span "[PERSON_NAME]" at bounding box center [1456, 65] width 84 height 13
click at [64, 130] on span "Home" at bounding box center [110, 127] width 132 height 18
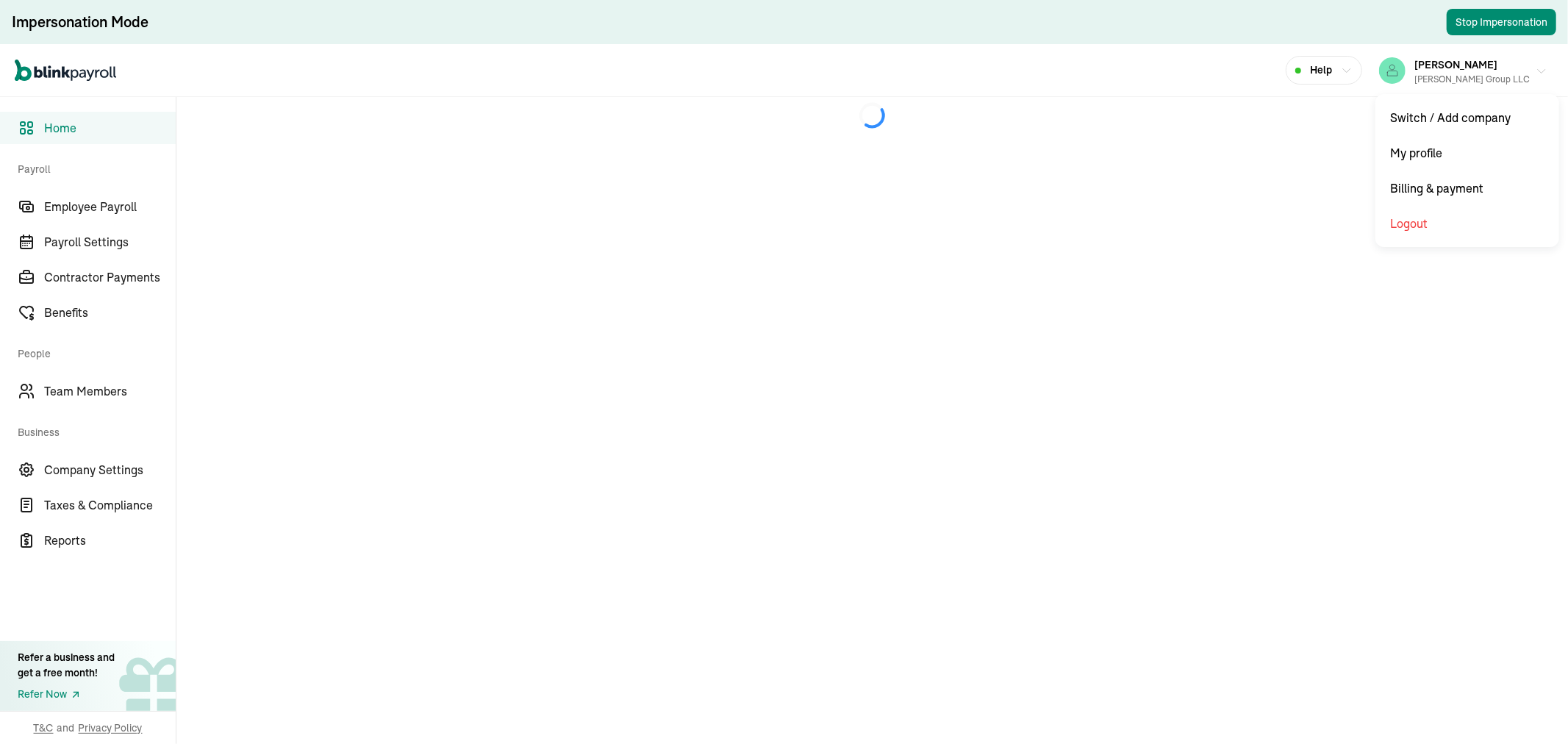
click at [1426, 65] on span "[PERSON_NAME]" at bounding box center [1456, 65] width 84 height 13
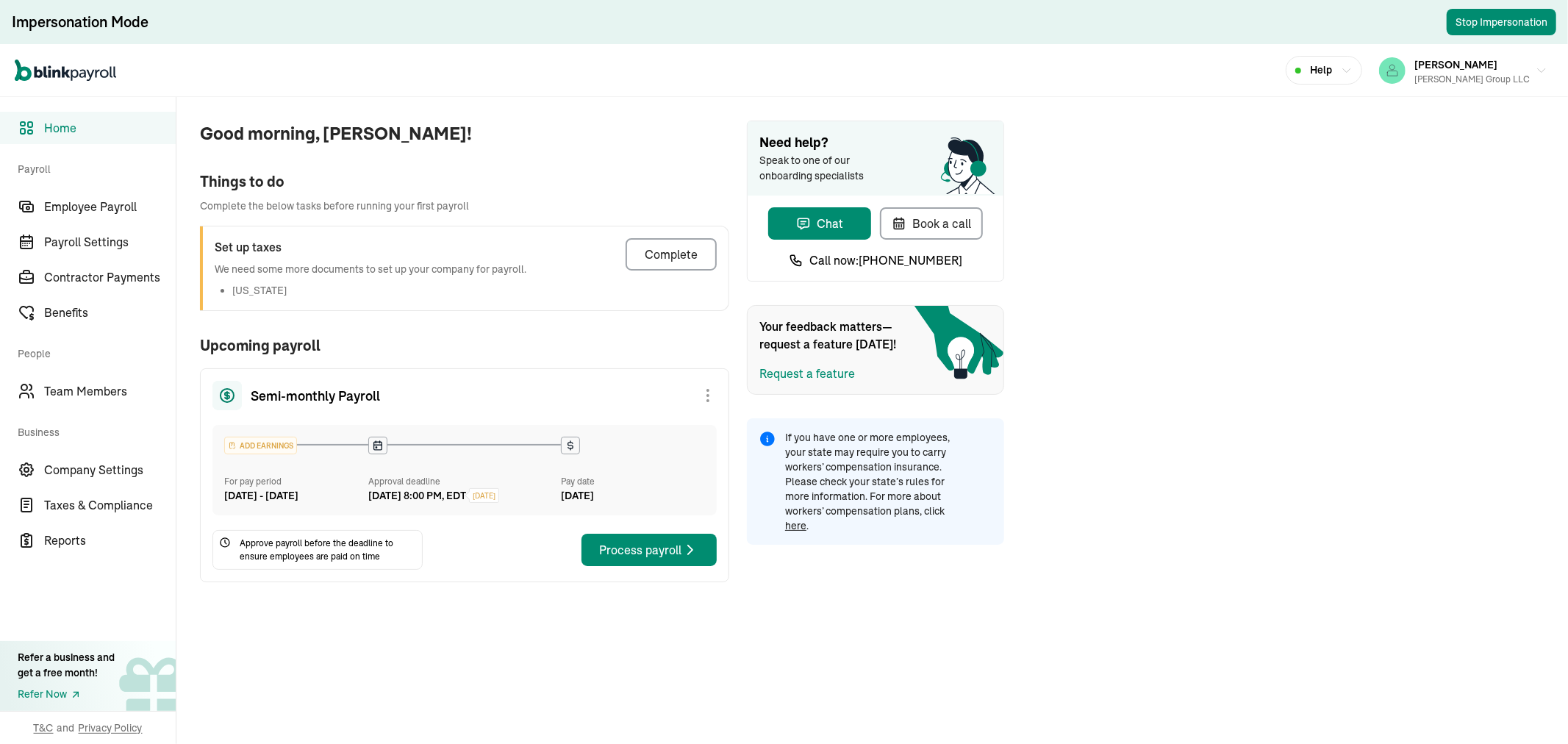
click at [98, 138] on link "Home" at bounding box center [88, 128] width 175 height 32
click at [1481, 69] on div "JEAN ROMANO Andrew A. Atalla Group LLC" at bounding box center [1472, 70] width 116 height 31
click at [525, 82] on div "Open main menu Help JEAN ROMANO Andrew A. Atalla Group LLC" at bounding box center [784, 70] width 1568 height 53
click at [1488, 64] on span "[PERSON_NAME]" at bounding box center [1456, 65] width 84 height 13
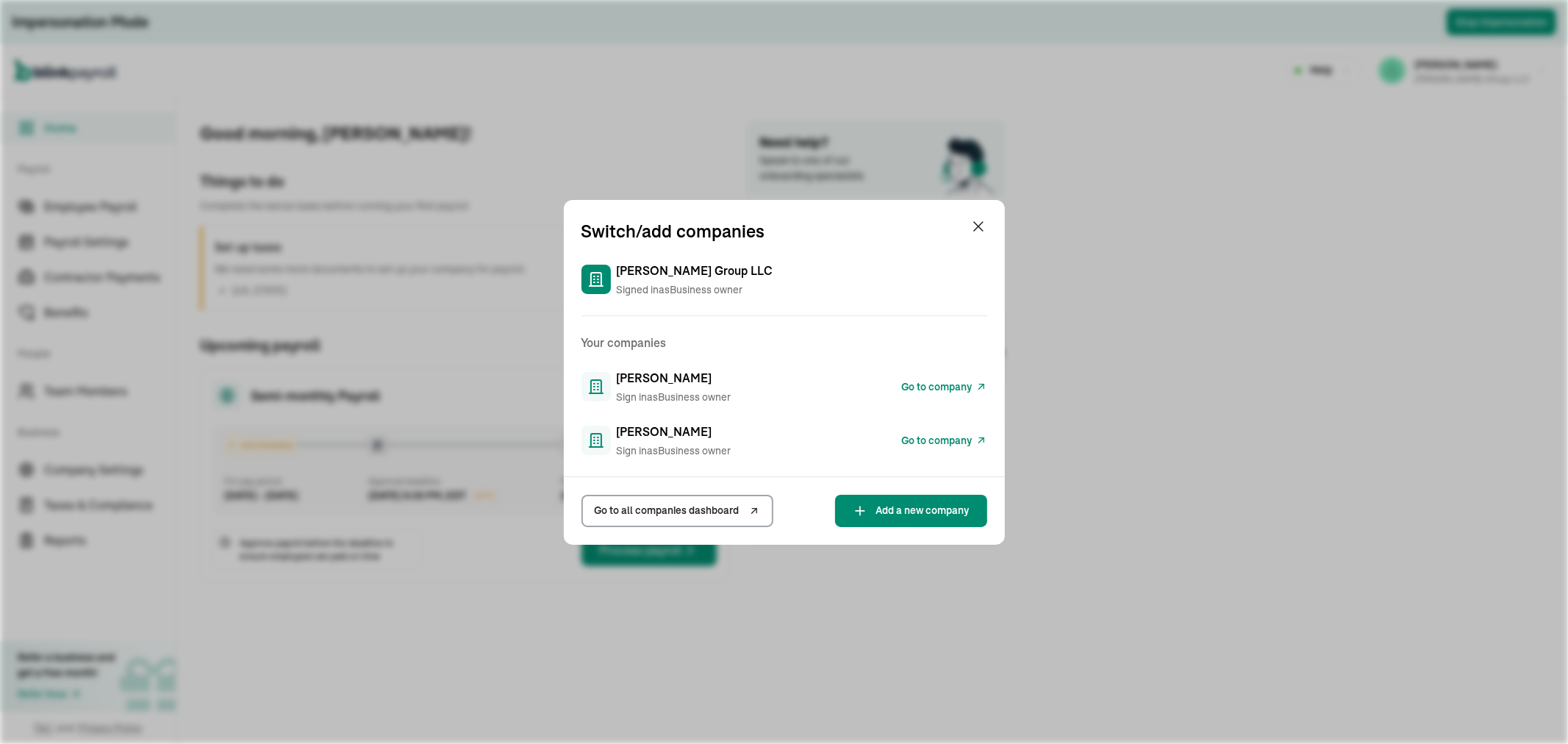
click at [967, 436] on span "Go to company" at bounding box center [938, 440] width 71 height 15
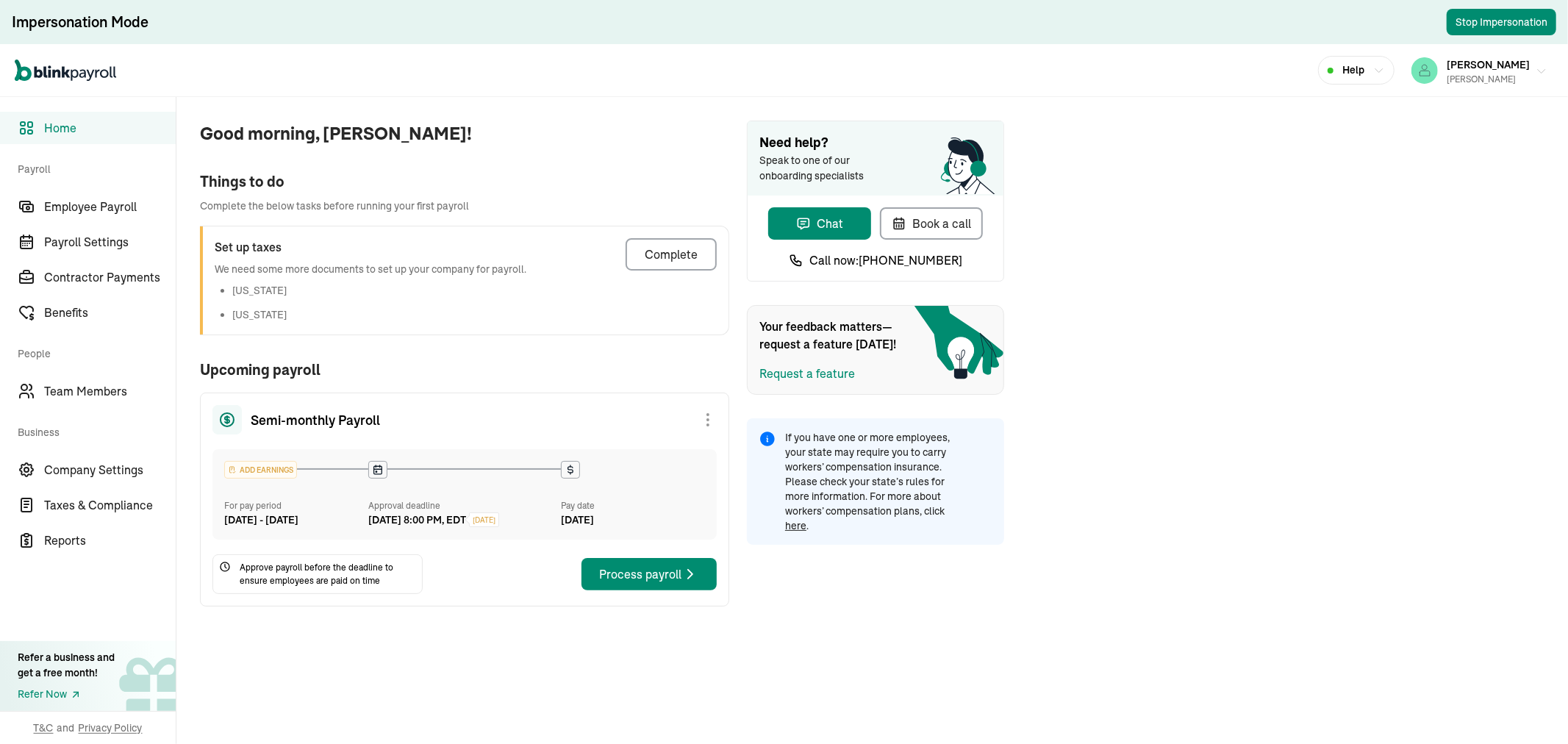
click at [1489, 71] on div "[PERSON_NAME] [PERSON_NAME]" at bounding box center [1489, 70] width 84 height 31
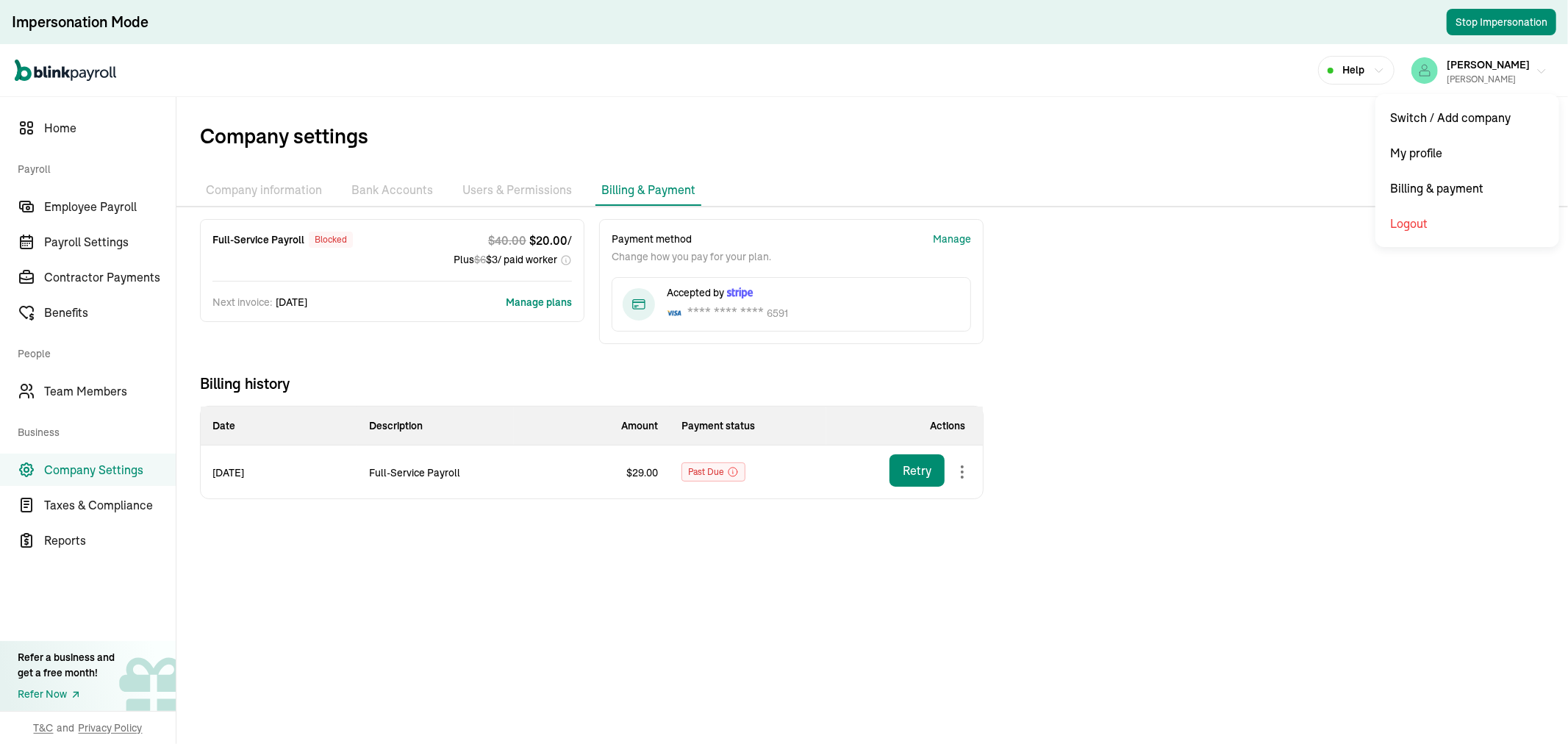
click at [1536, 69] on icon "button" at bounding box center [1542, 72] width 12 height 12
click at [908, 471] on div "Retry" at bounding box center [918, 470] width 29 height 18
click at [732, 472] on icon at bounding box center [733, 472] width 12 height 12
click at [951, 243] on div "Manage" at bounding box center [951, 240] width 38 height 15
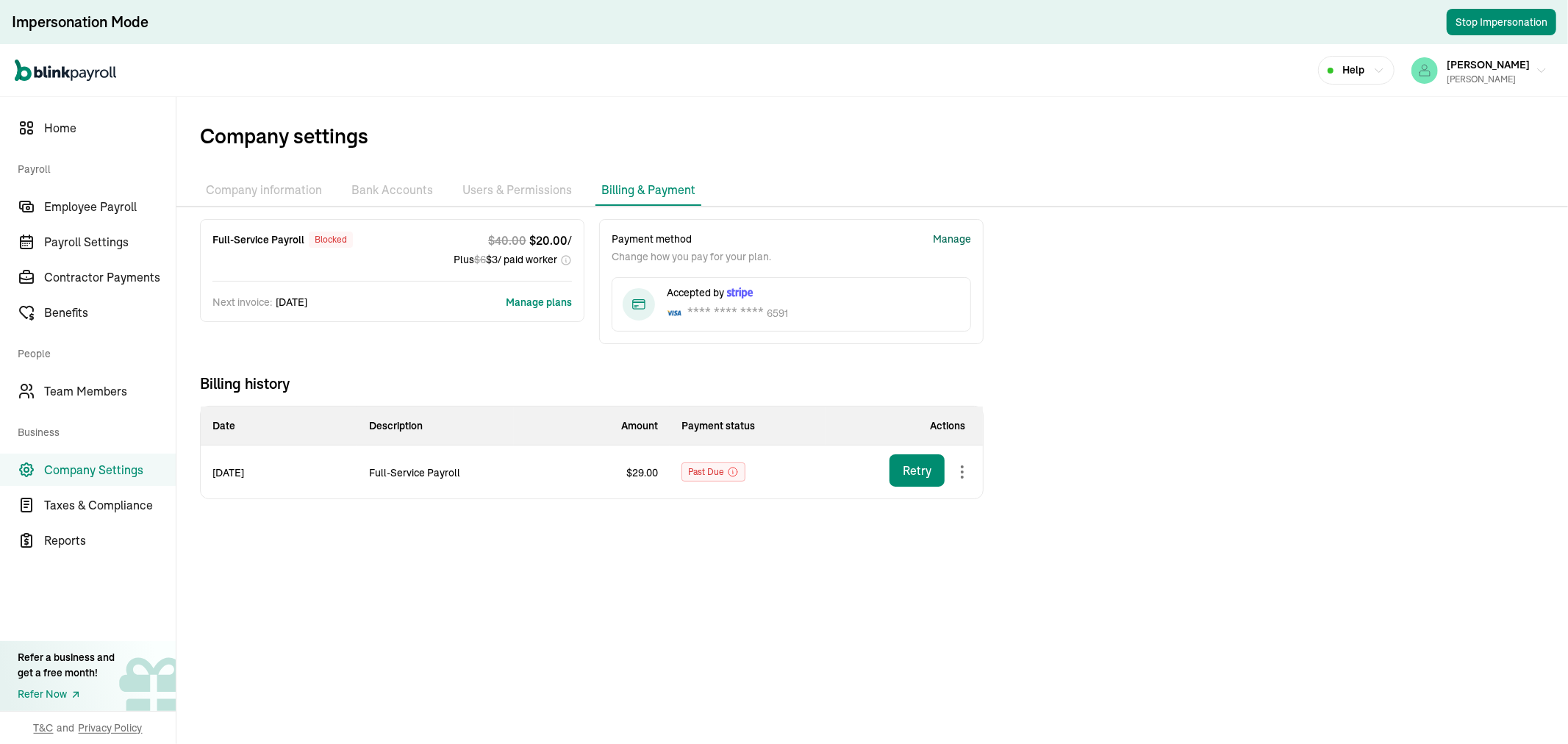
click at [971, 232] on div "Manage" at bounding box center [951, 240] width 38 height 15
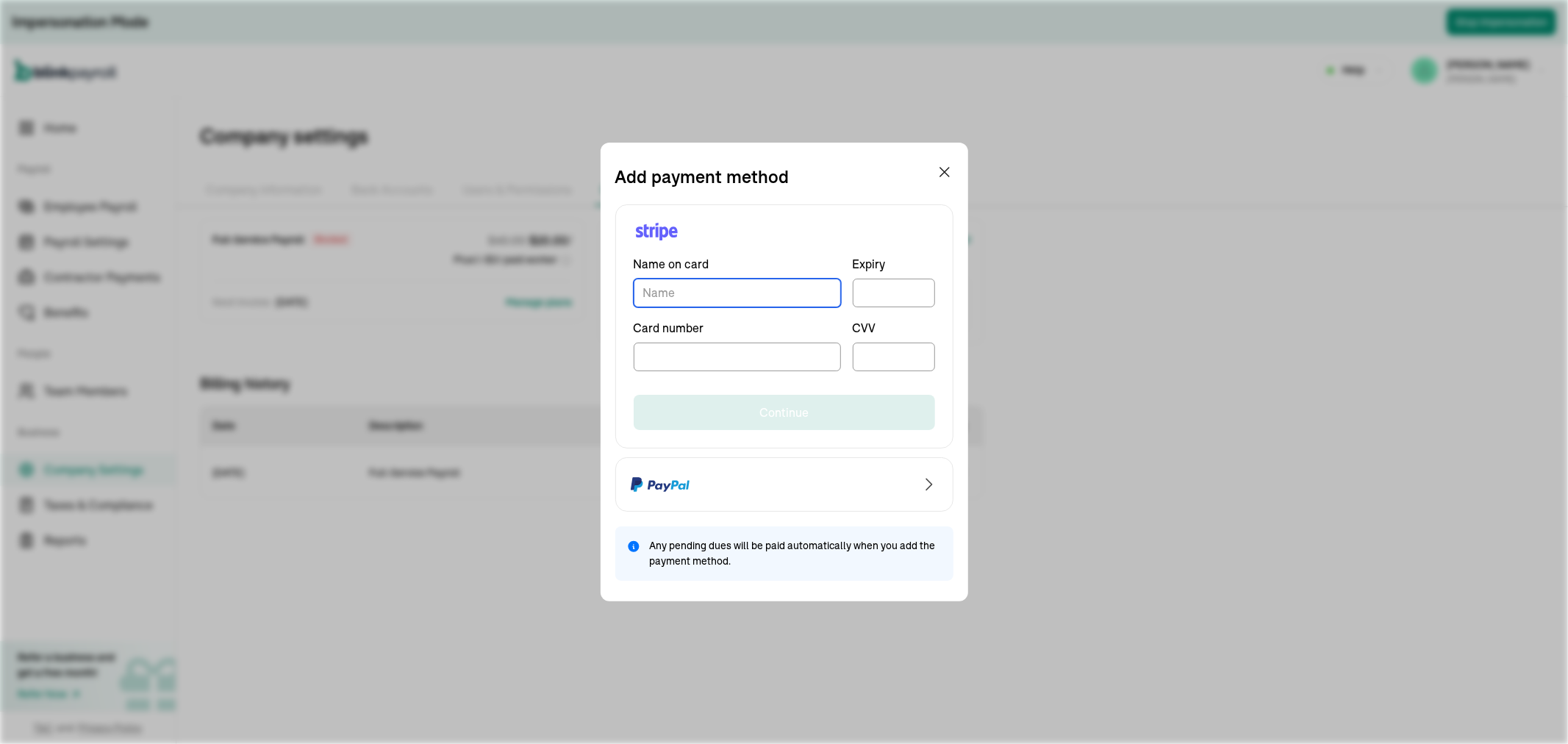
click at [707, 287] on input "TextInput" at bounding box center [737, 293] width 207 height 29
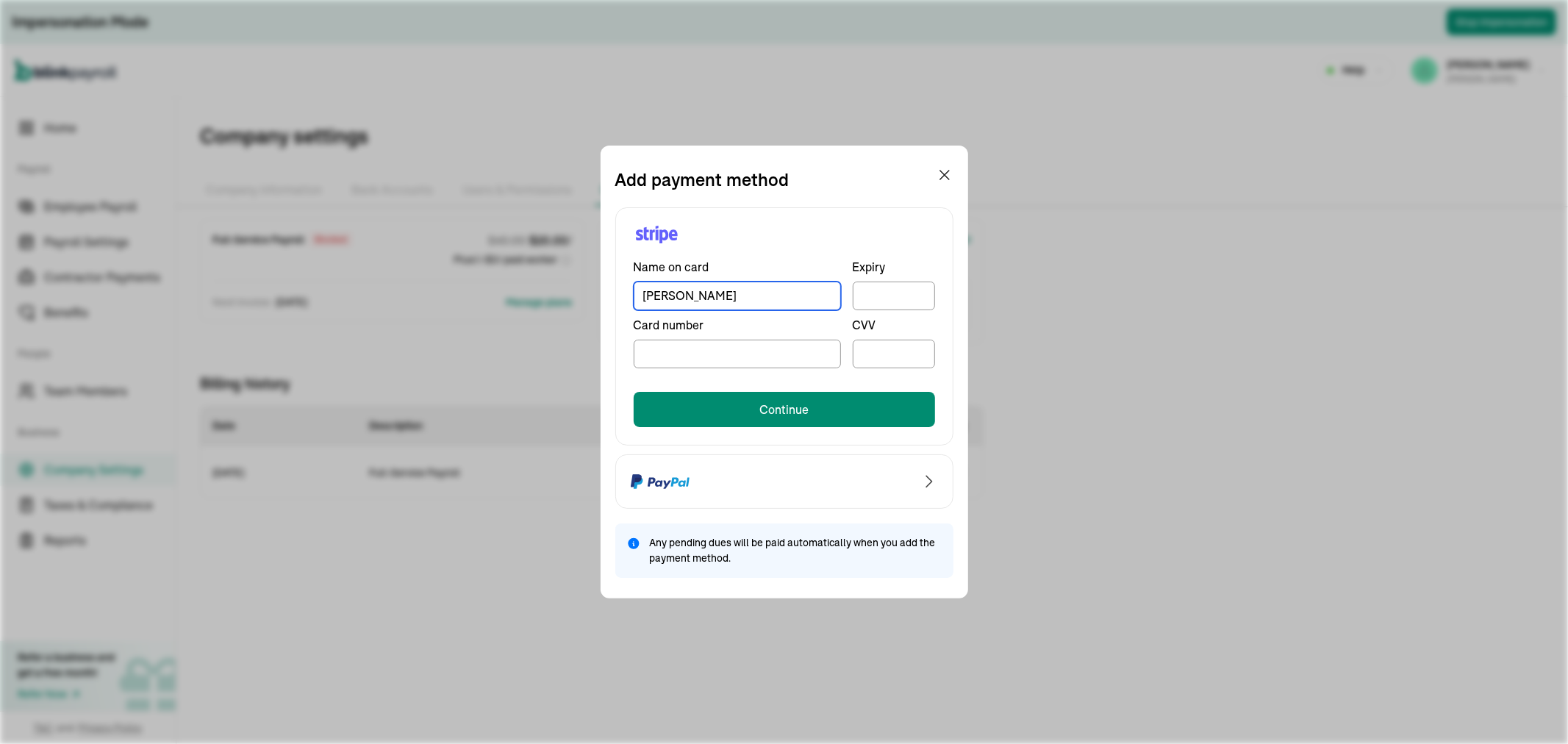
click at [707, 287] on input "[PERSON_NAME]" at bounding box center [737, 296] width 207 height 29
click at [869, 302] on div at bounding box center [894, 296] width 83 height 29
click at [703, 295] on input "Jean" at bounding box center [737, 296] width 207 height 29
type input "Jean Romano"
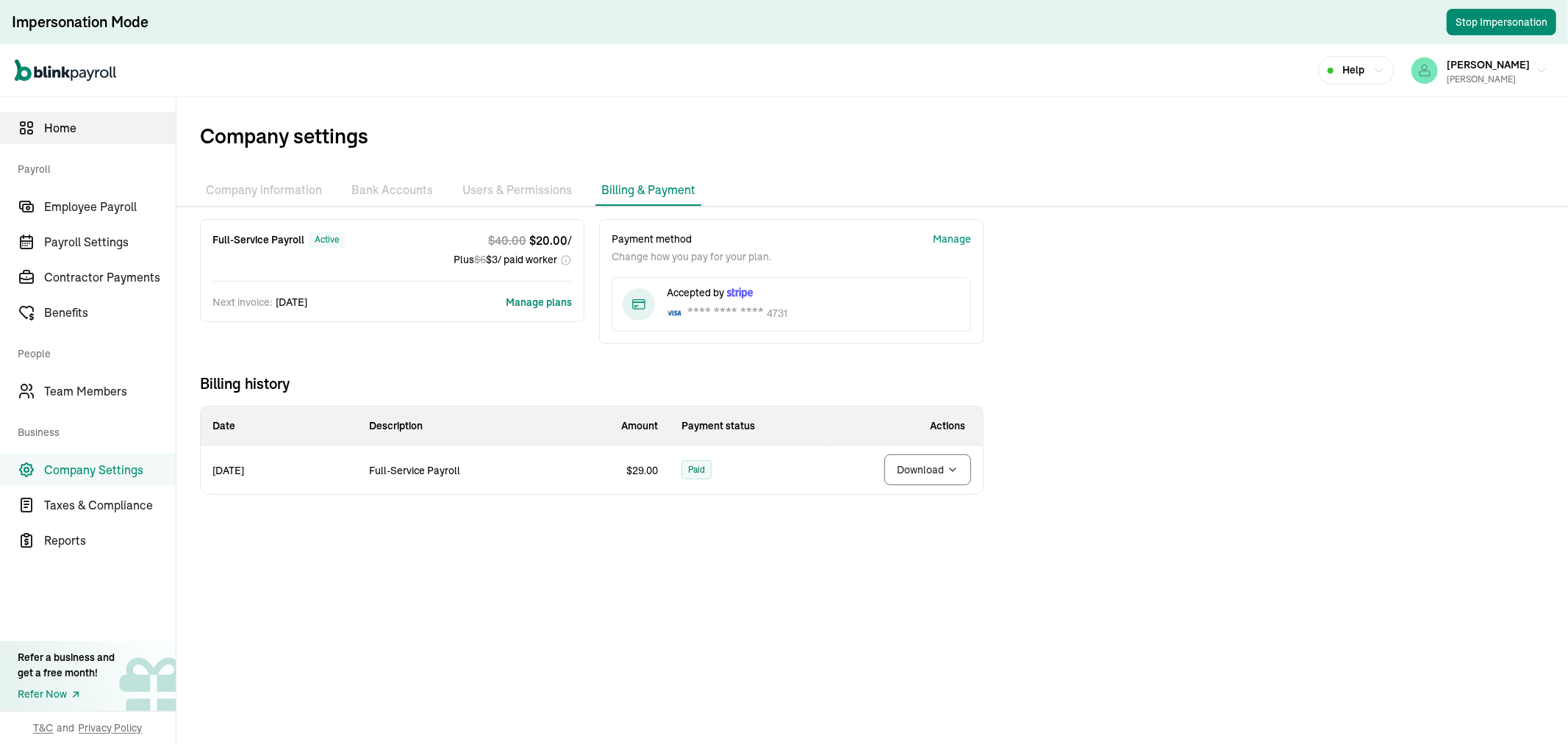
click at [66, 123] on span "Home" at bounding box center [110, 127] width 132 height 18
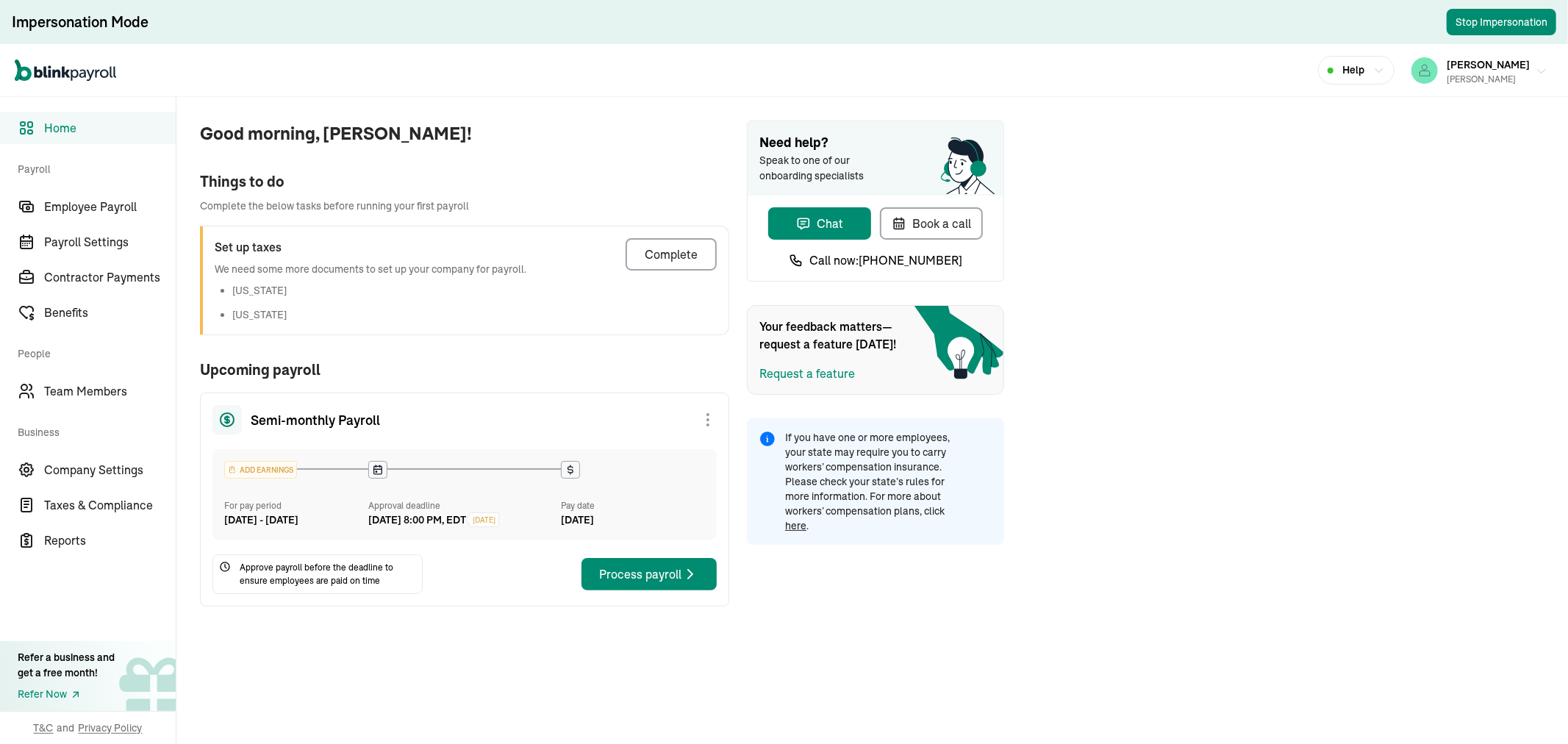
click at [1515, 66] on span "[PERSON_NAME]" at bounding box center [1489, 65] width 84 height 13
click at [1524, 66] on span "[PERSON_NAME]" at bounding box center [1489, 65] width 84 height 13
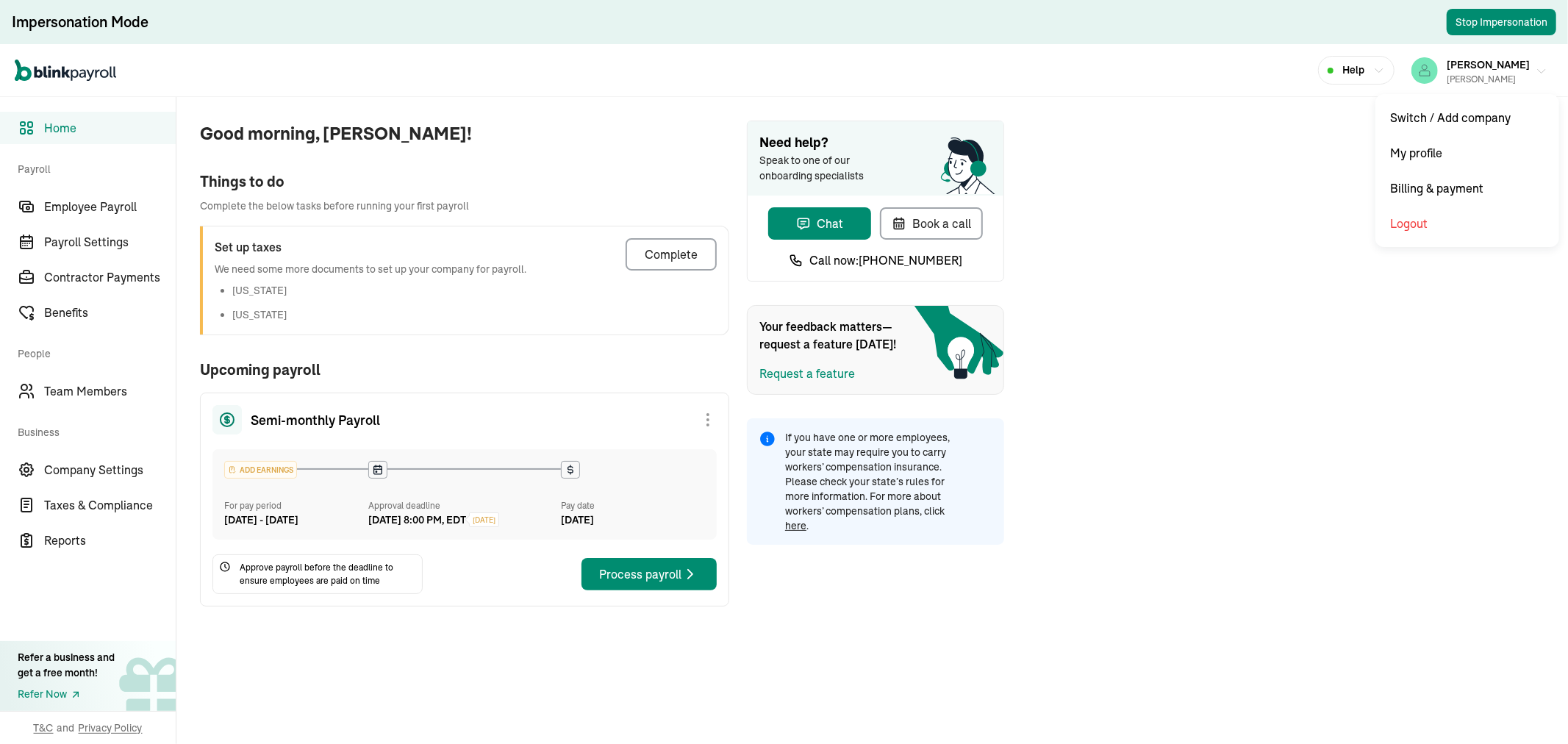
click at [1524, 66] on span "[PERSON_NAME]" at bounding box center [1489, 65] width 84 height 13
click at [64, 129] on span "Home" at bounding box center [110, 127] width 132 height 18
click at [1489, 71] on div "[PERSON_NAME] [PERSON_NAME]" at bounding box center [1489, 70] width 84 height 31
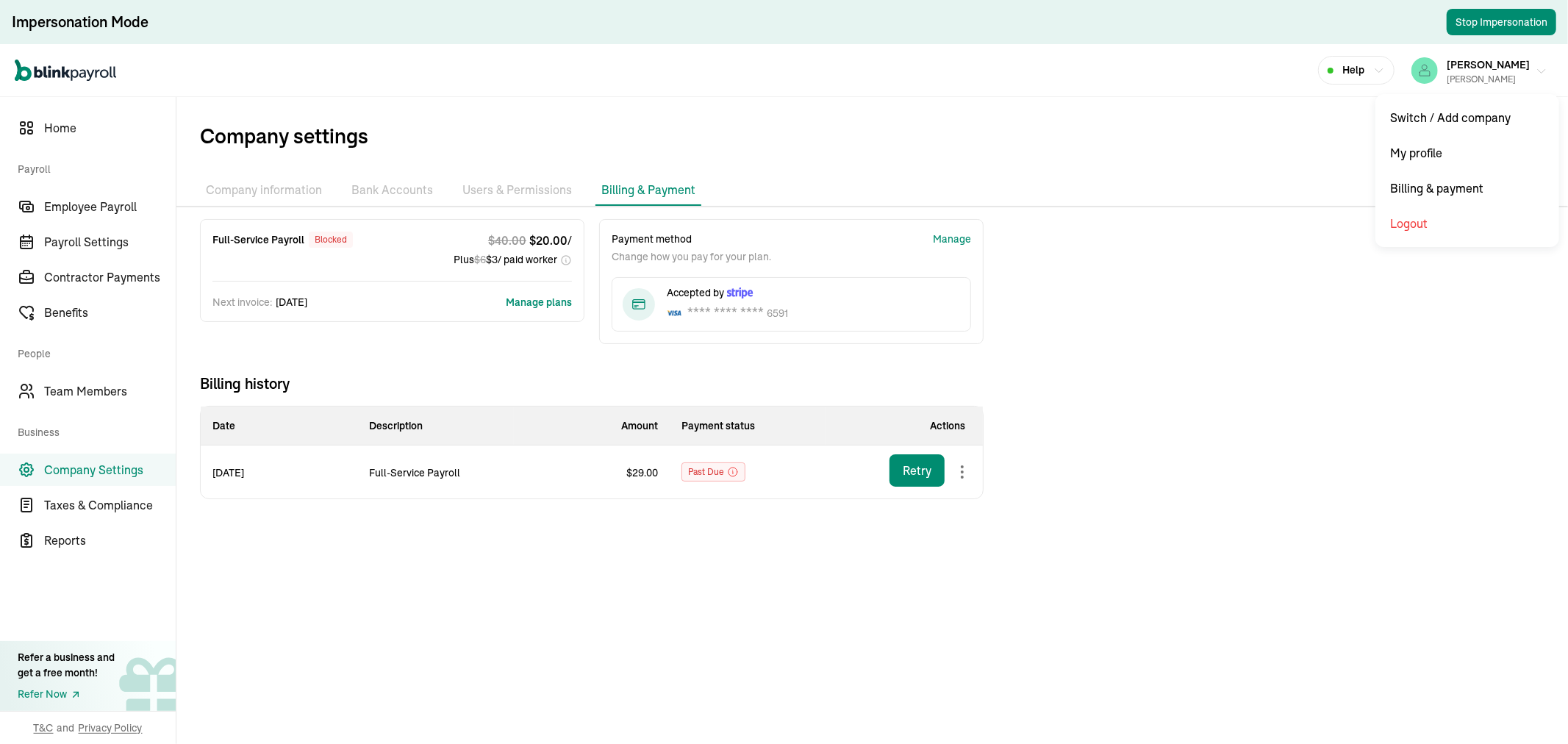
click at [1536, 69] on icon "button" at bounding box center [1542, 72] width 12 height 12
click at [908, 471] on div "Retry" at bounding box center [918, 470] width 29 height 18
click at [732, 472] on icon at bounding box center [733, 472] width 12 height 12
click at [951, 243] on div "Manage" at bounding box center [951, 240] width 38 height 15
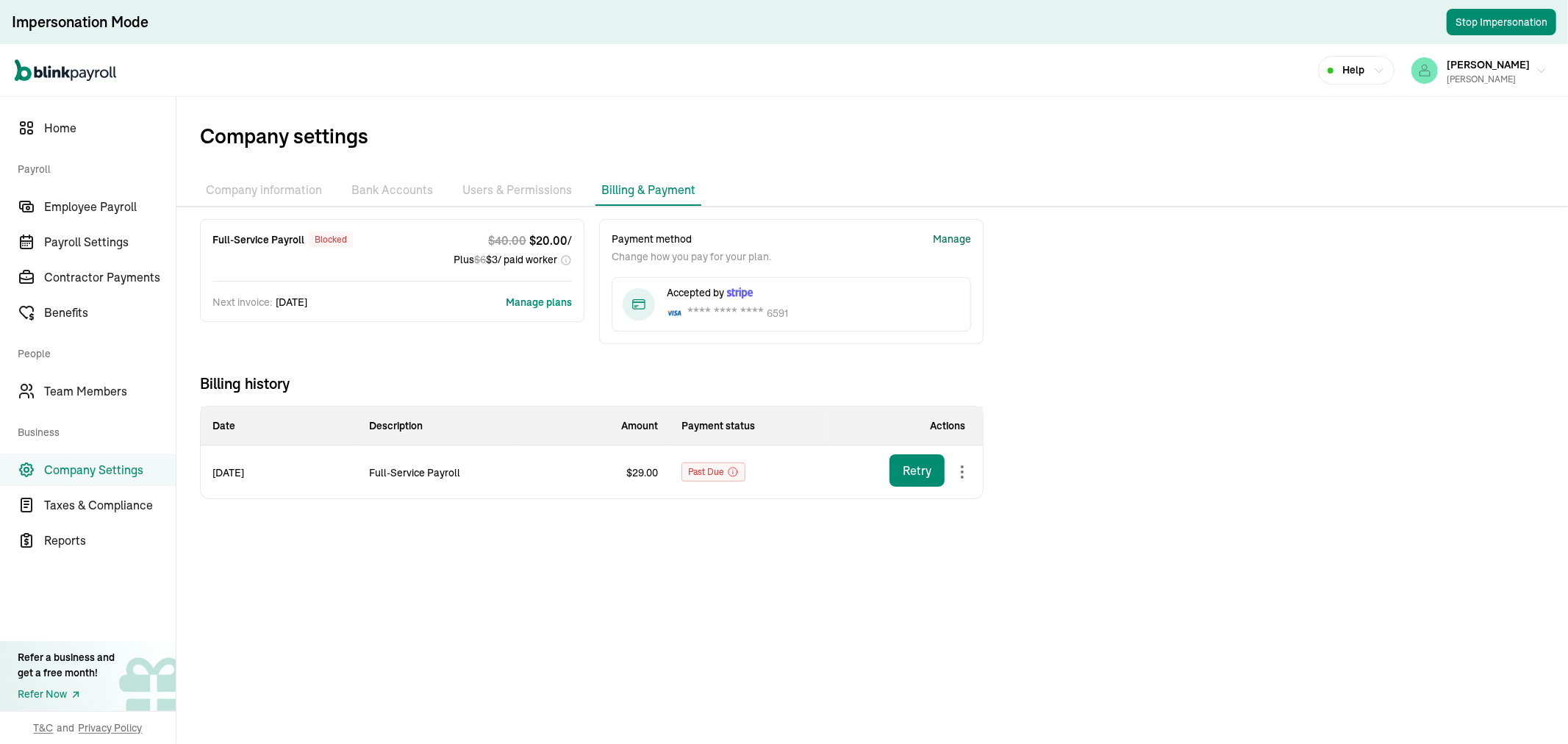
click at [971, 232] on div "Manage" at bounding box center [951, 240] width 38 height 15
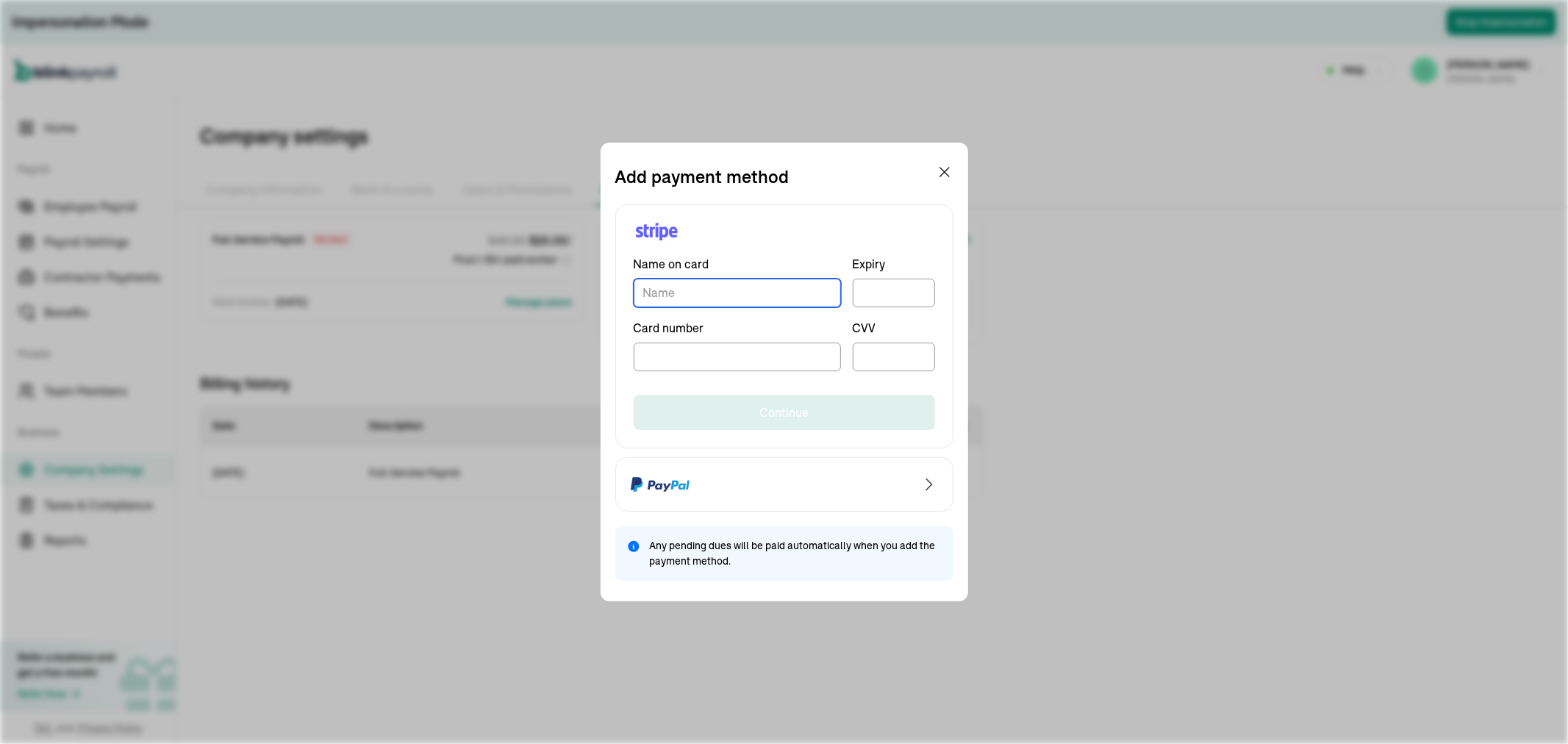
click at [707, 287] on input "TextInput" at bounding box center [737, 293] width 207 height 29
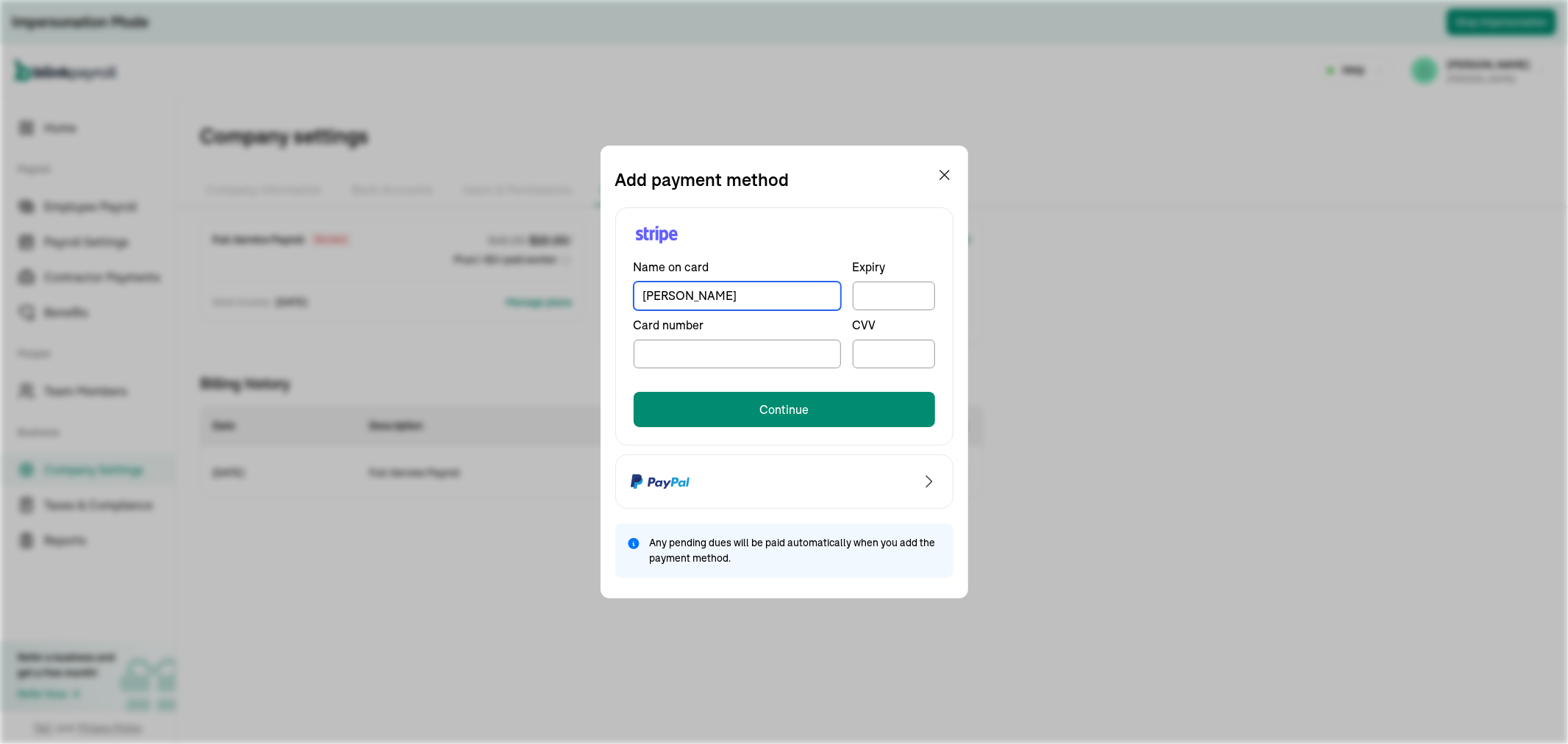
click at [707, 287] on input "[PERSON_NAME]" at bounding box center [737, 296] width 207 height 29
click at [869, 302] on div at bounding box center [894, 296] width 83 height 29
click at [703, 295] on input "[PERSON_NAME]" at bounding box center [737, 296] width 207 height 29
type input "[PERSON_NAME]"
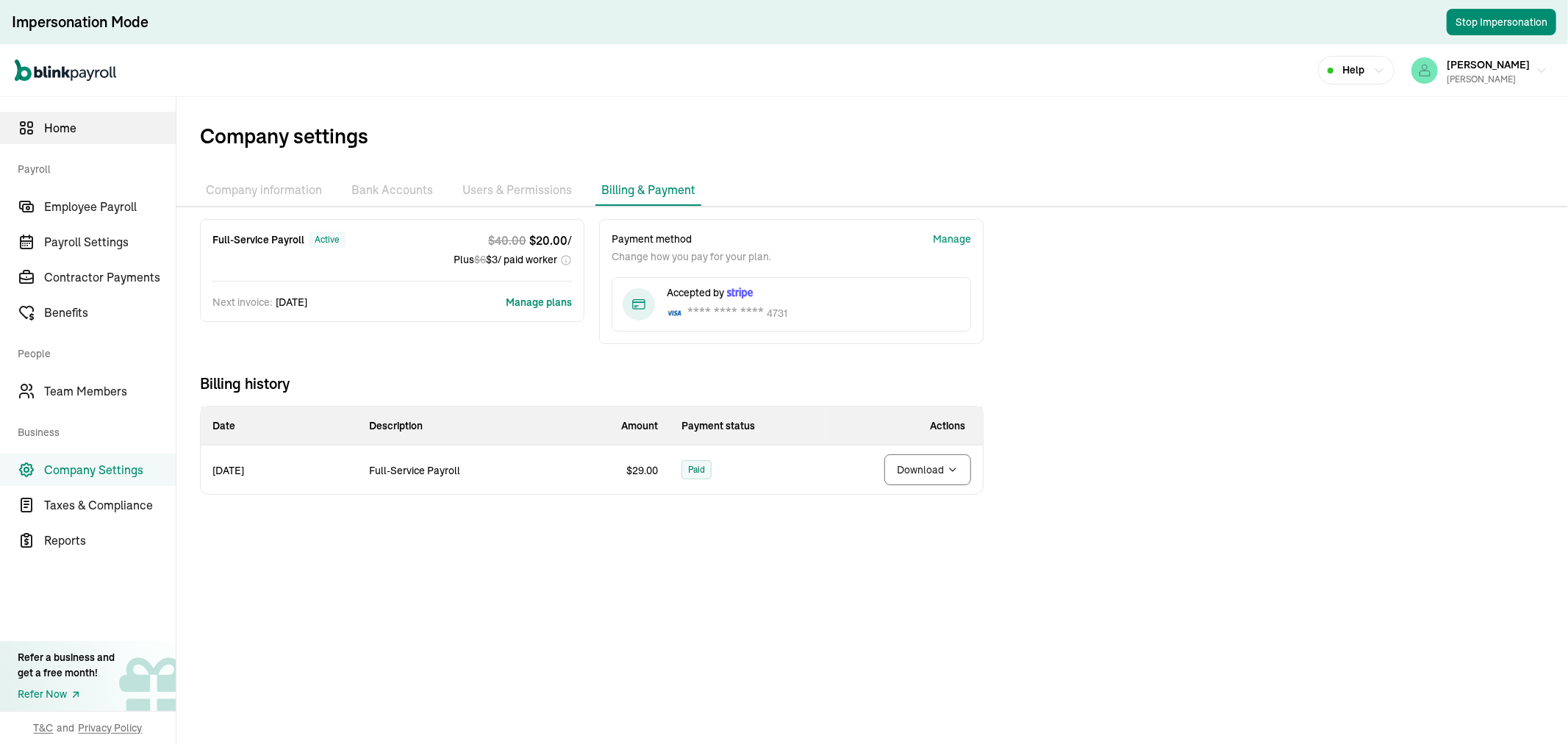
click at [66, 123] on span "Home" at bounding box center [110, 127] width 132 height 18
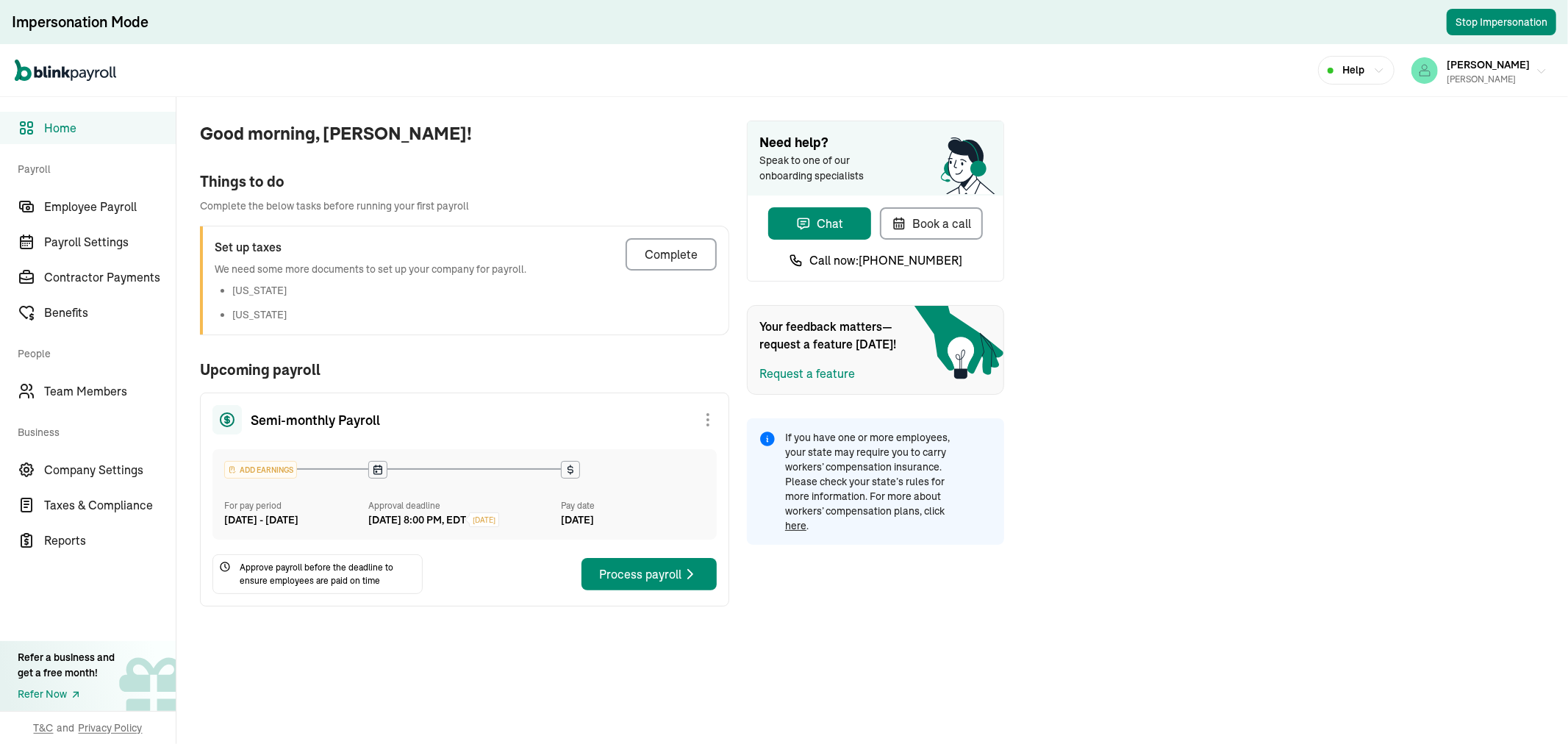
click at [1515, 66] on span "[PERSON_NAME]" at bounding box center [1489, 65] width 84 height 13
click at [1524, 66] on span "[PERSON_NAME]" at bounding box center [1489, 65] width 84 height 13
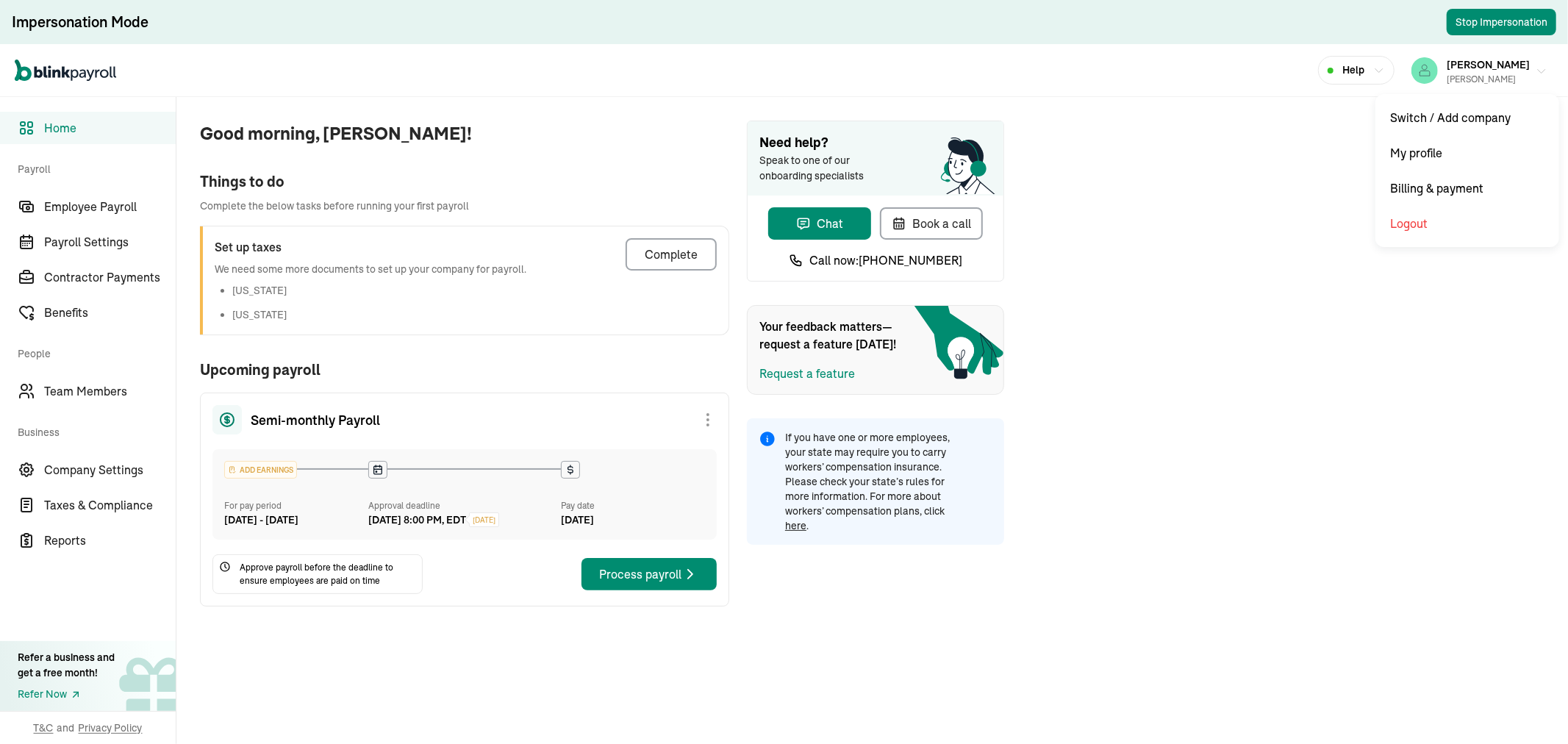
click at [1524, 66] on span "[PERSON_NAME]" at bounding box center [1489, 65] width 84 height 13
click at [64, 129] on span "Home" at bounding box center [110, 127] width 132 height 18
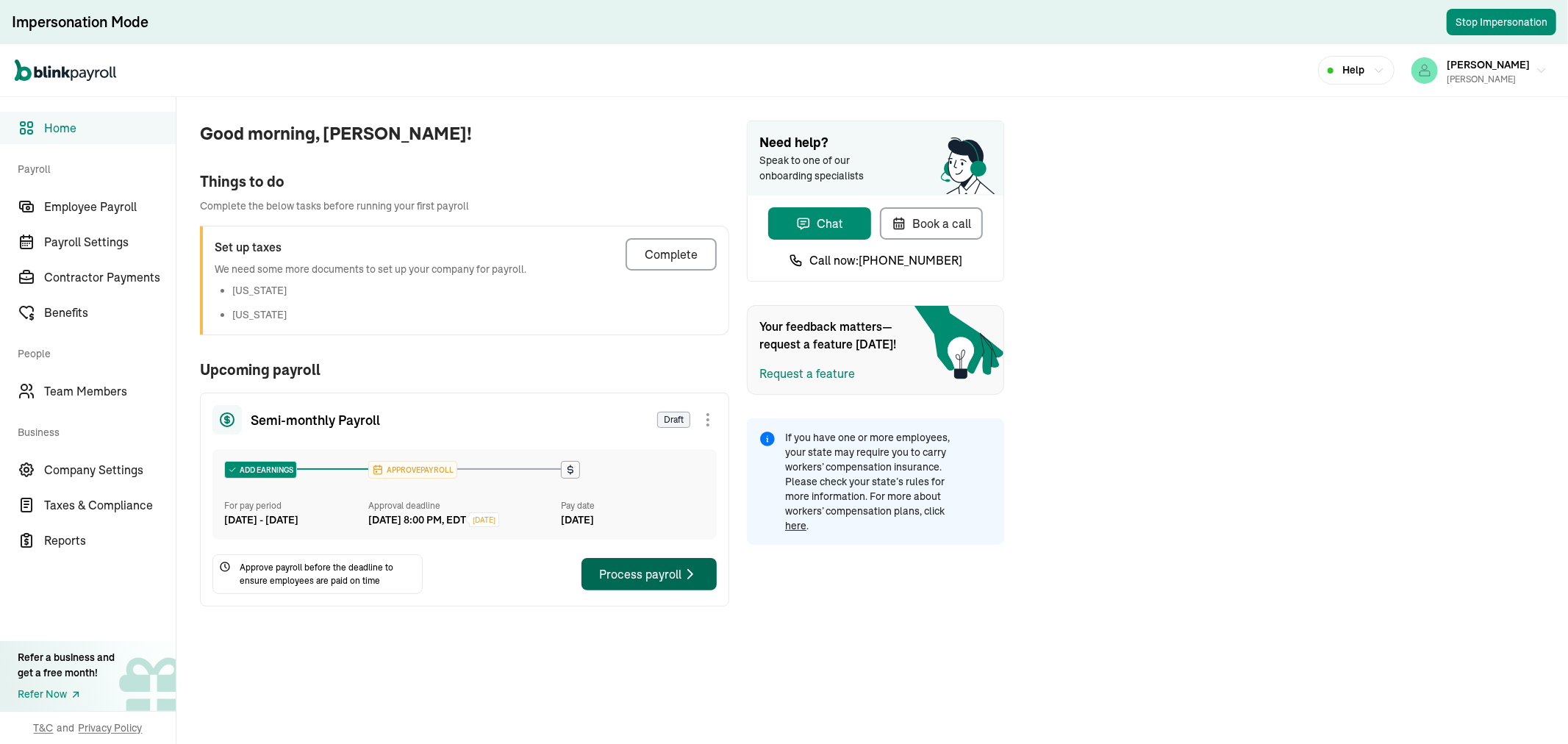
click at [628, 583] on div "Process payroll" at bounding box center [649, 574] width 100 height 18
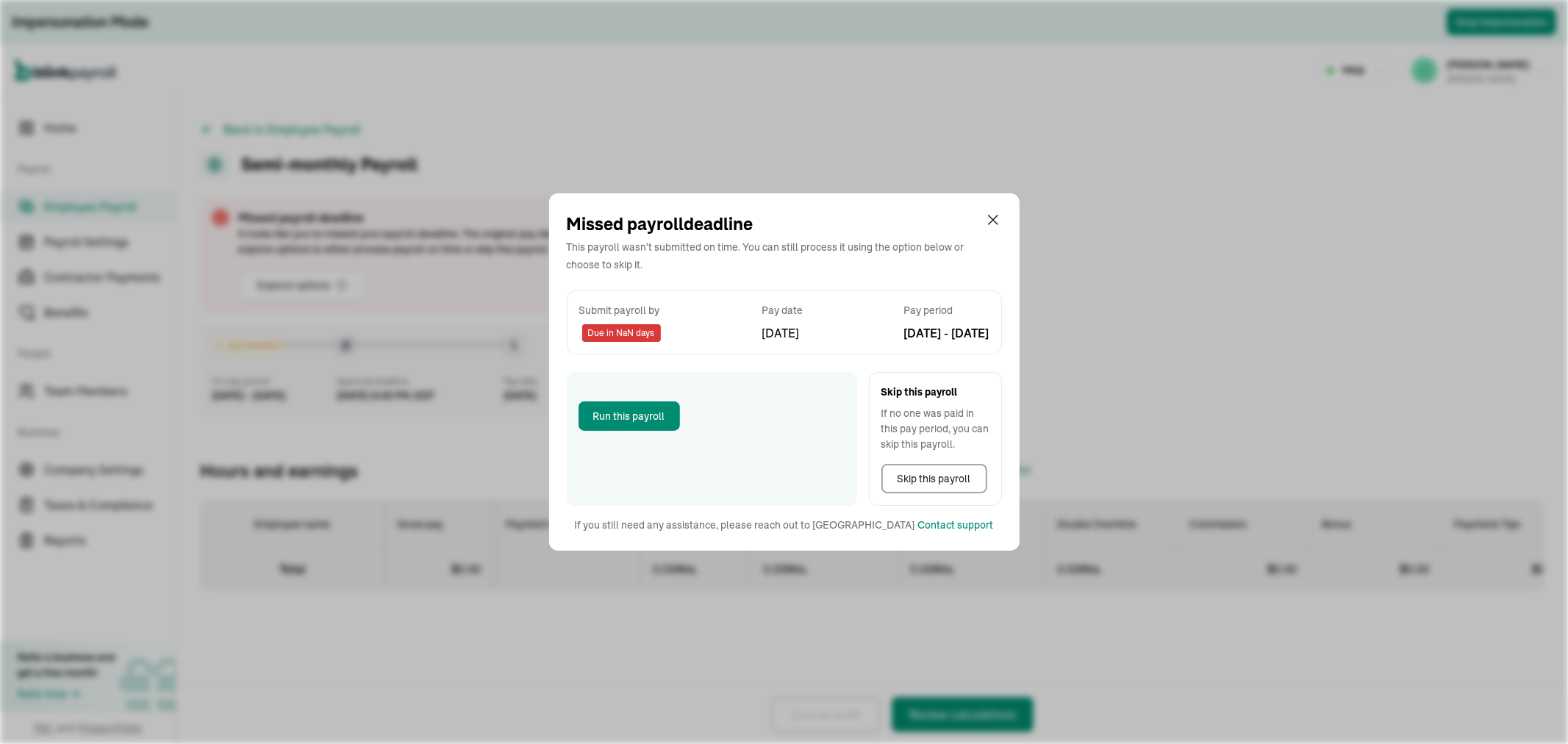
select select "direct_deposit"
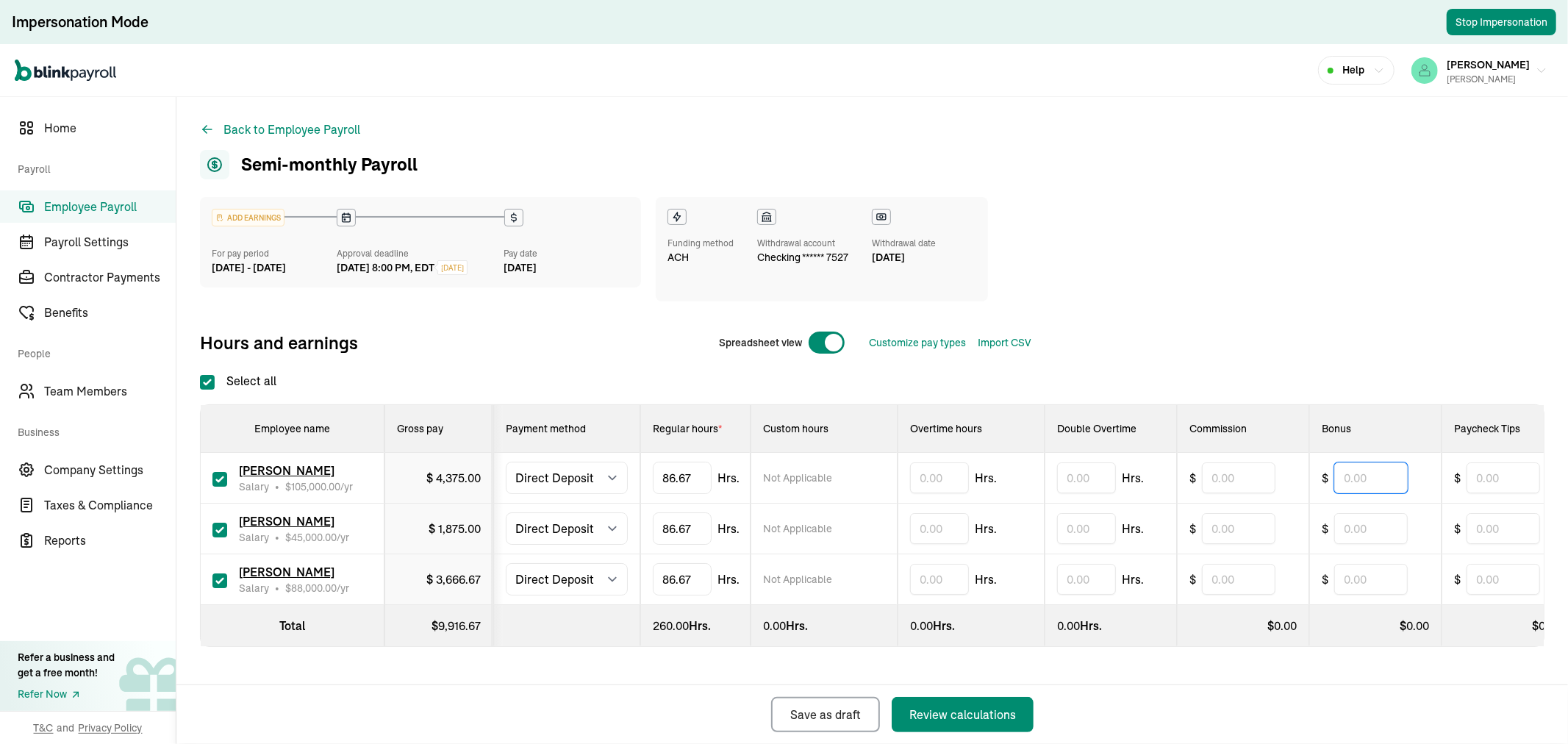
click at [1368, 489] on input "text" at bounding box center [1371, 477] width 73 height 31
click at [1344, 531] on input "text" at bounding box center [1371, 528] width 73 height 31
click at [1367, 591] on input "text" at bounding box center [1371, 580] width 73 height 31
click at [1353, 488] on input "text" at bounding box center [1371, 477] width 73 height 31
click at [1356, 541] on input "text" at bounding box center [1371, 528] width 73 height 31
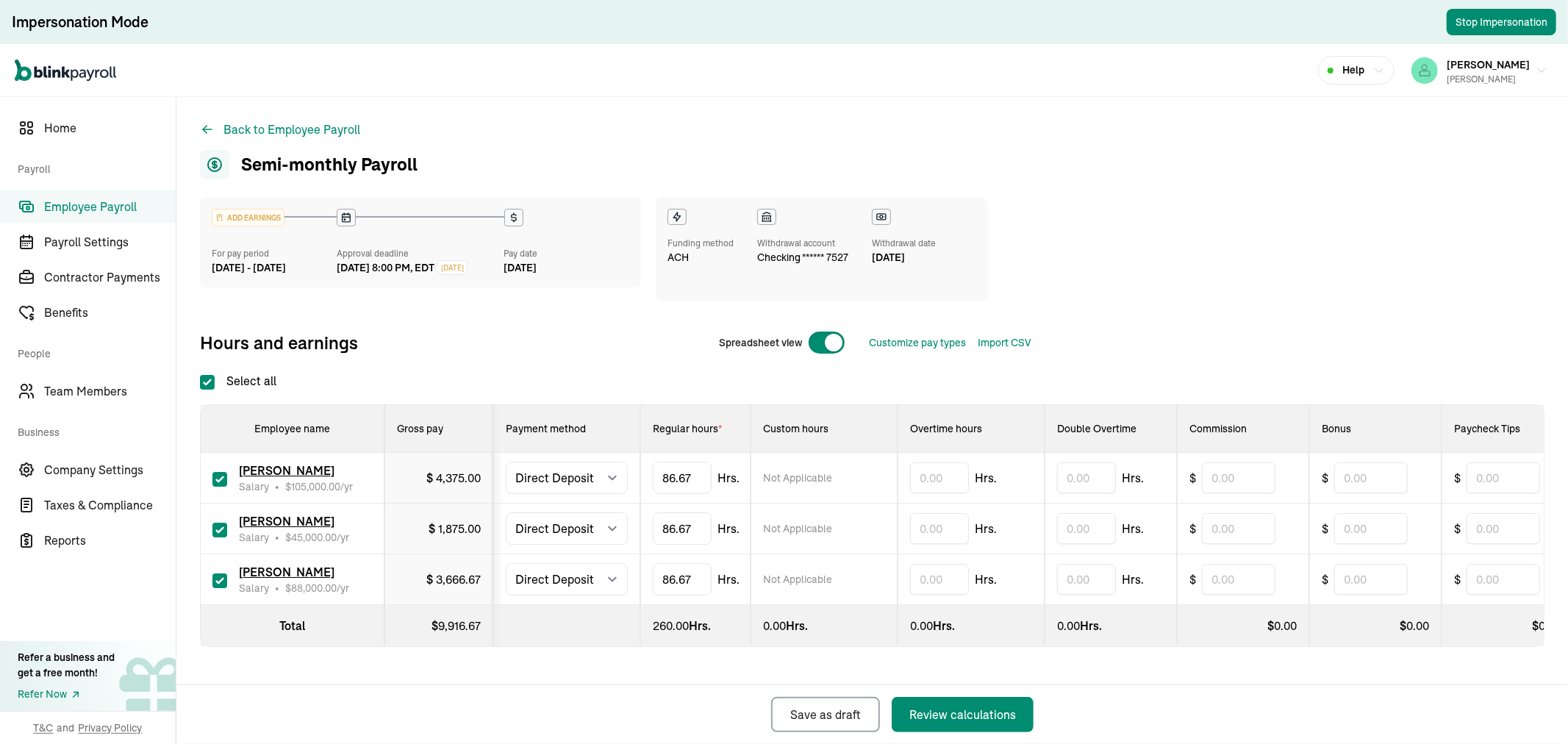
click at [1356, 433] on div "Bonus" at bounding box center [1375, 429] width 107 height 14
click at [1357, 479] on input "text" at bounding box center [1371, 477] width 73 height 31
click at [1361, 540] on input "text" at bounding box center [1371, 528] width 73 height 31
click at [1359, 583] on input "text" at bounding box center [1371, 580] width 73 height 31
click at [1362, 487] on input "text" at bounding box center [1371, 477] width 73 height 31
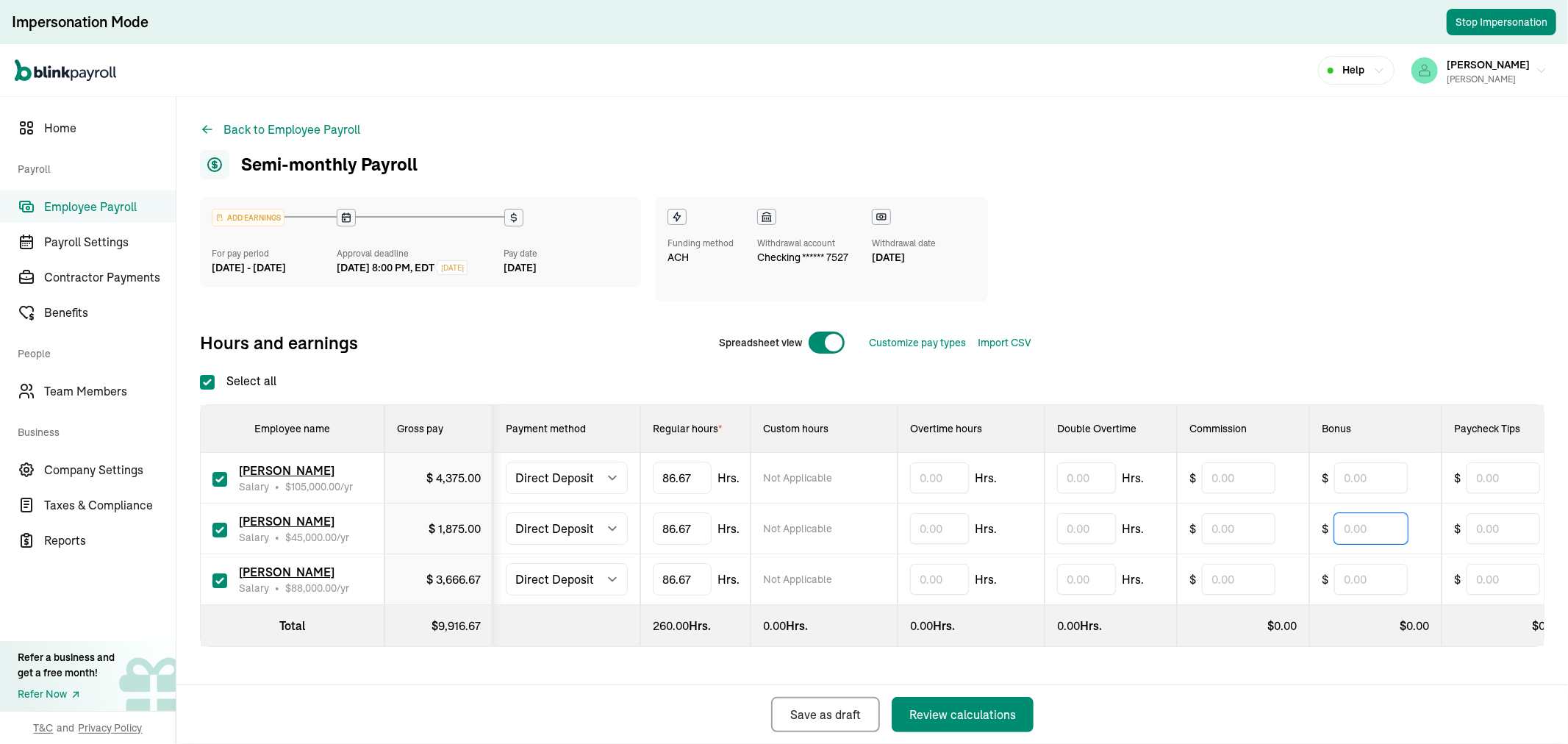
click at [1358, 524] on input "text" at bounding box center [1371, 528] width 73 height 31
click at [1344, 580] on input "text" at bounding box center [1371, 580] width 73 height 31
click at [1344, 531] on input "text" at bounding box center [1371, 528] width 73 height 31
click at [1362, 490] on input "text" at bounding box center [1371, 477] width 73 height 31
click at [1356, 526] on input "text" at bounding box center [1371, 528] width 73 height 31
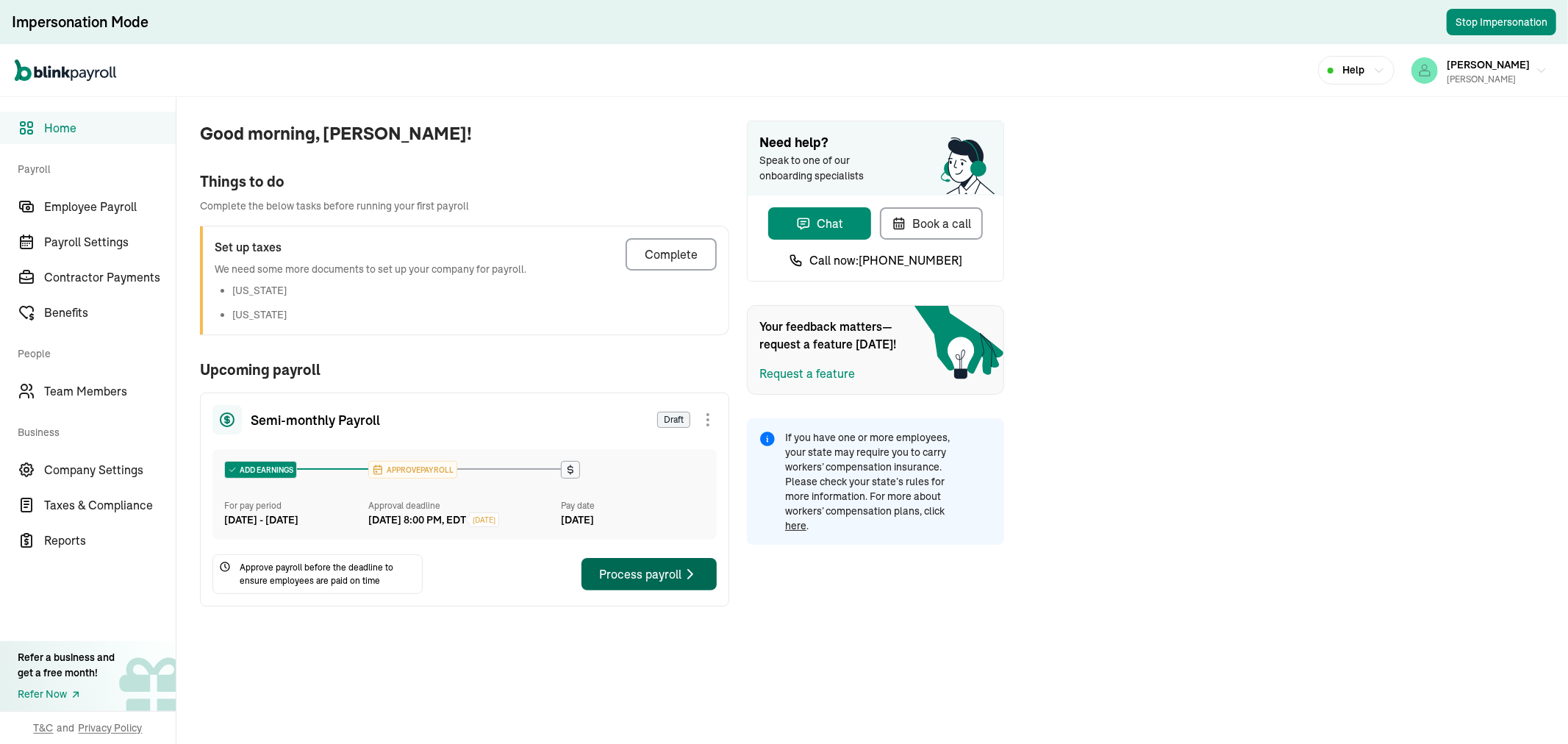
click at [628, 583] on div "Process payroll" at bounding box center [649, 574] width 100 height 18
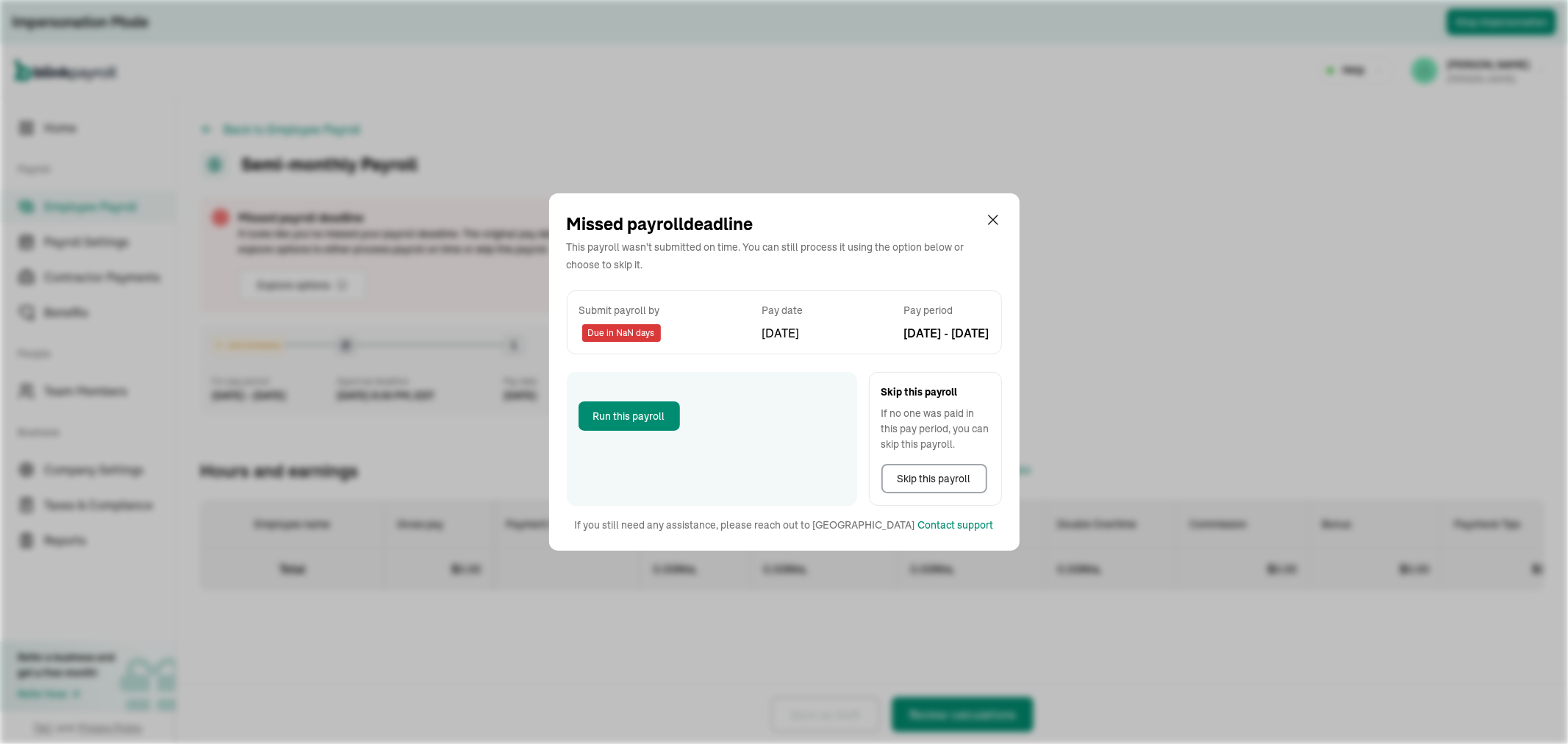
select select "direct_deposit"
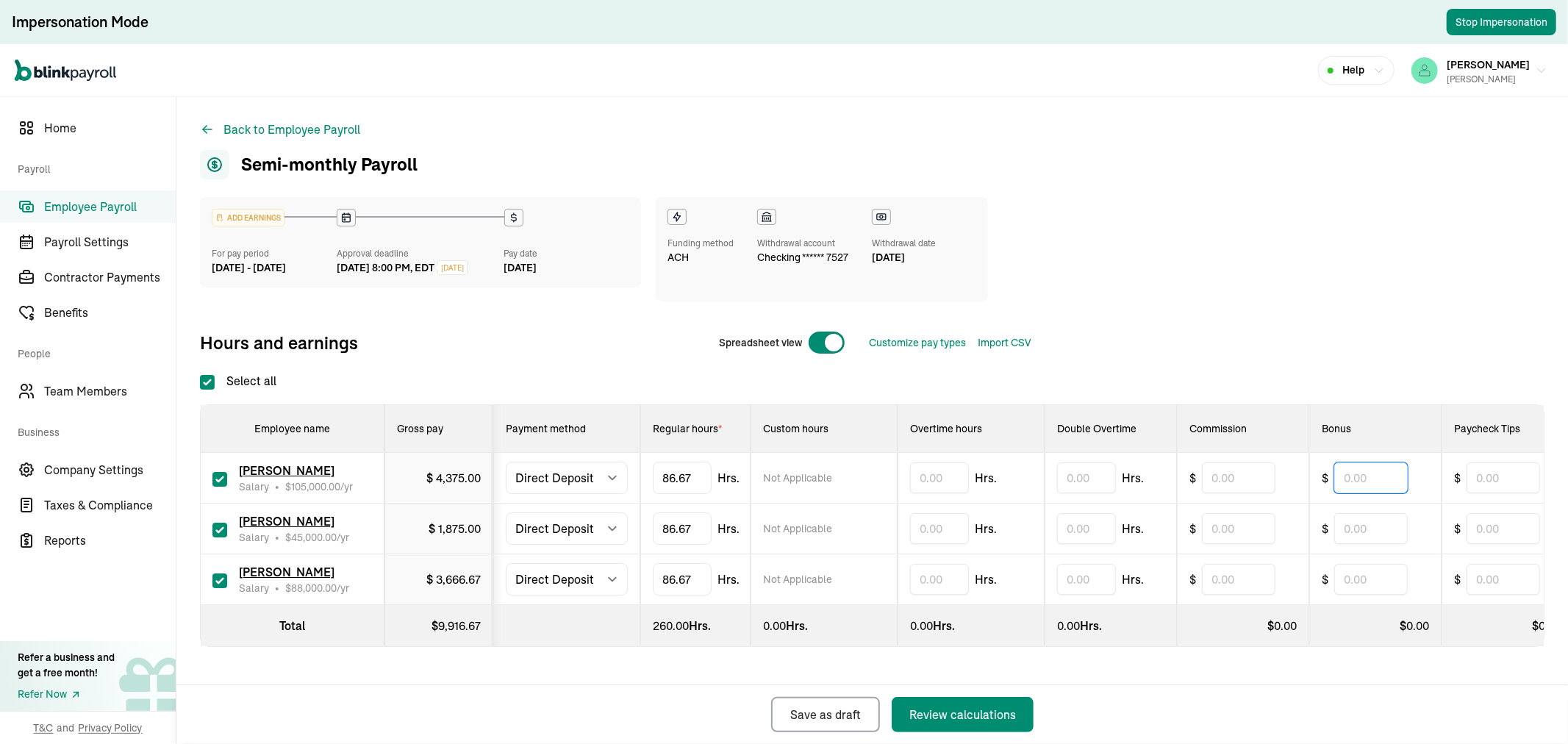
click at [1368, 489] on input "text" at bounding box center [1371, 477] width 73 height 31
click at [1344, 531] on input "text" at bounding box center [1371, 528] width 73 height 31
click at [1367, 591] on input "text" at bounding box center [1371, 580] width 73 height 31
click at [1353, 488] on input "text" at bounding box center [1371, 477] width 73 height 31
click at [1356, 541] on input "text" at bounding box center [1371, 528] width 73 height 31
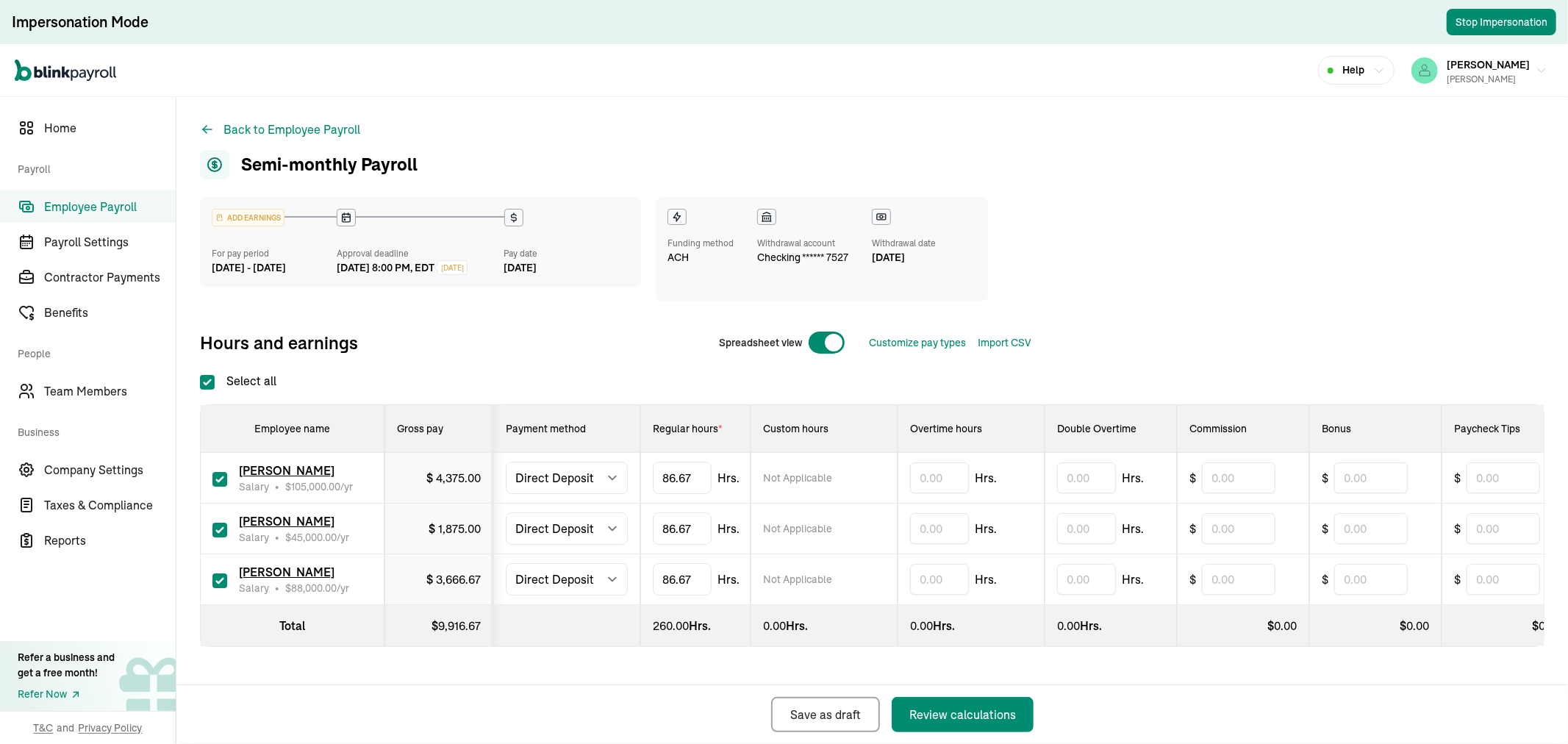
click at [1356, 433] on div "Bonus" at bounding box center [1375, 429] width 107 height 14
click at [1357, 479] on input "text" at bounding box center [1371, 477] width 73 height 31
click at [1361, 540] on input "text" at bounding box center [1371, 528] width 73 height 31
click at [1359, 583] on input "text" at bounding box center [1371, 580] width 73 height 31
click at [1362, 487] on input "text" at bounding box center [1371, 477] width 73 height 31
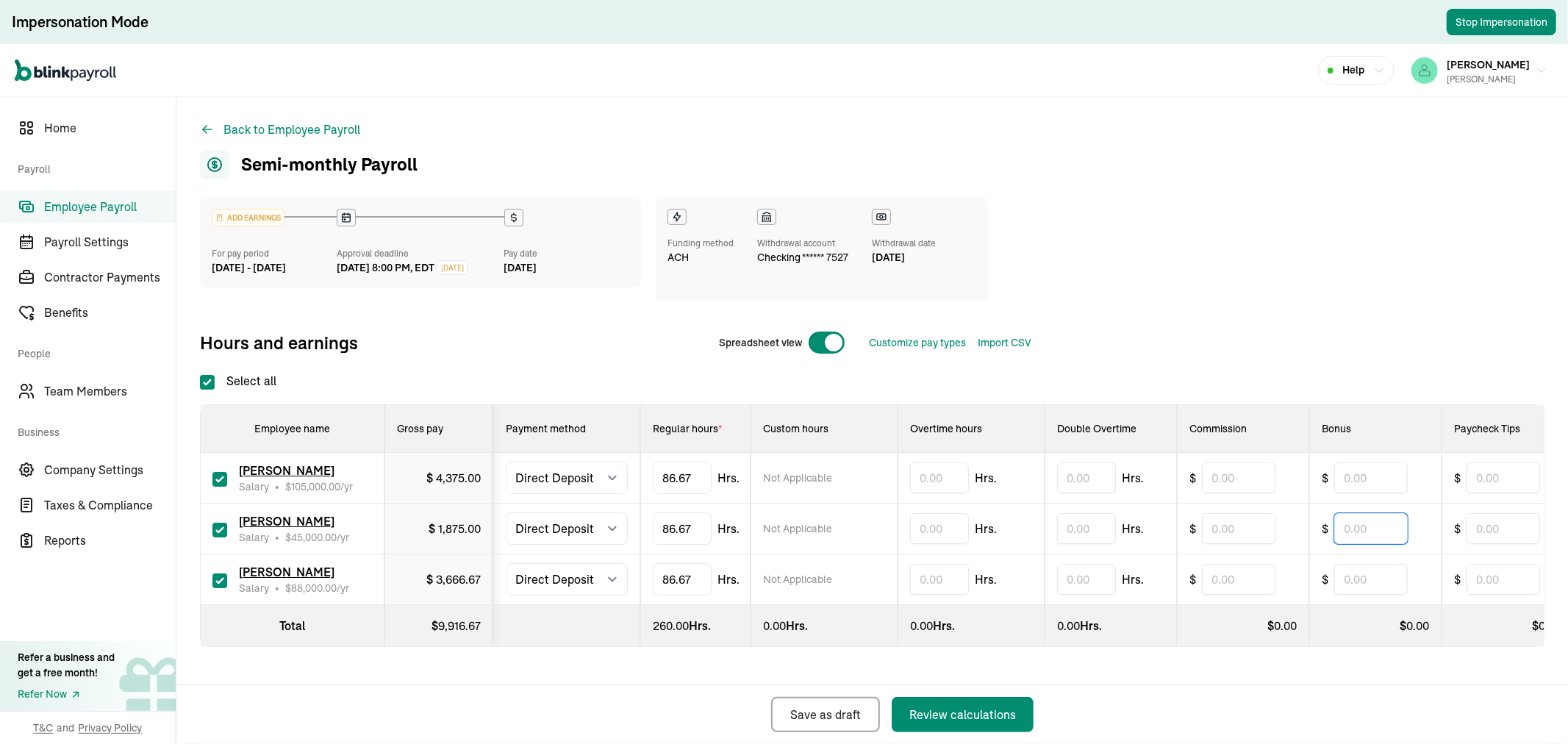
click at [1358, 524] on input "text" at bounding box center [1371, 528] width 73 height 31
click at [1344, 580] on input "text" at bounding box center [1371, 580] width 73 height 31
click at [1344, 531] on input "text" at bounding box center [1371, 528] width 73 height 31
click at [1362, 490] on input "text" at bounding box center [1371, 477] width 73 height 31
click at [1356, 526] on input "text" at bounding box center [1371, 528] width 73 height 31
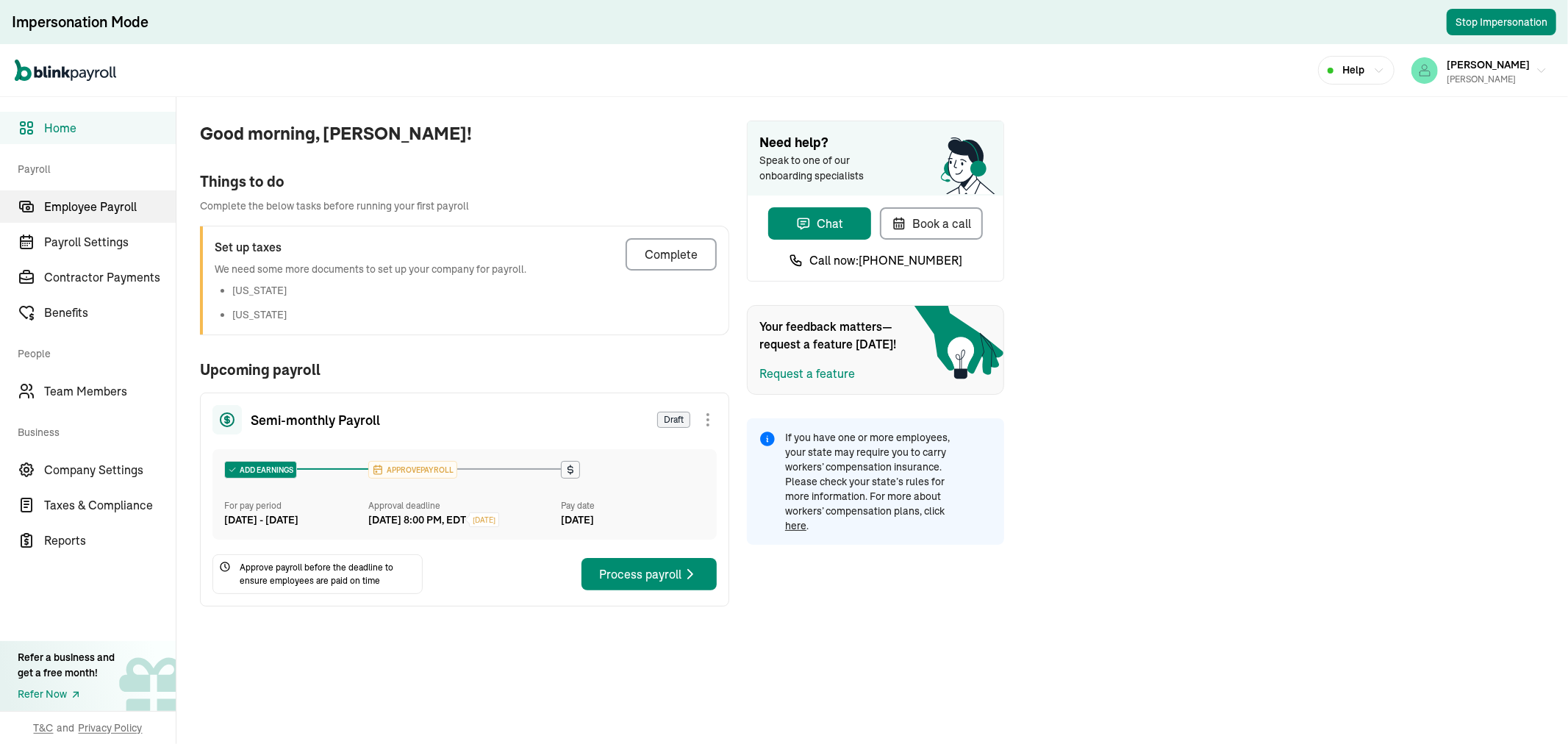
click at [104, 208] on span "Employee Payroll" at bounding box center [110, 207] width 132 height 18
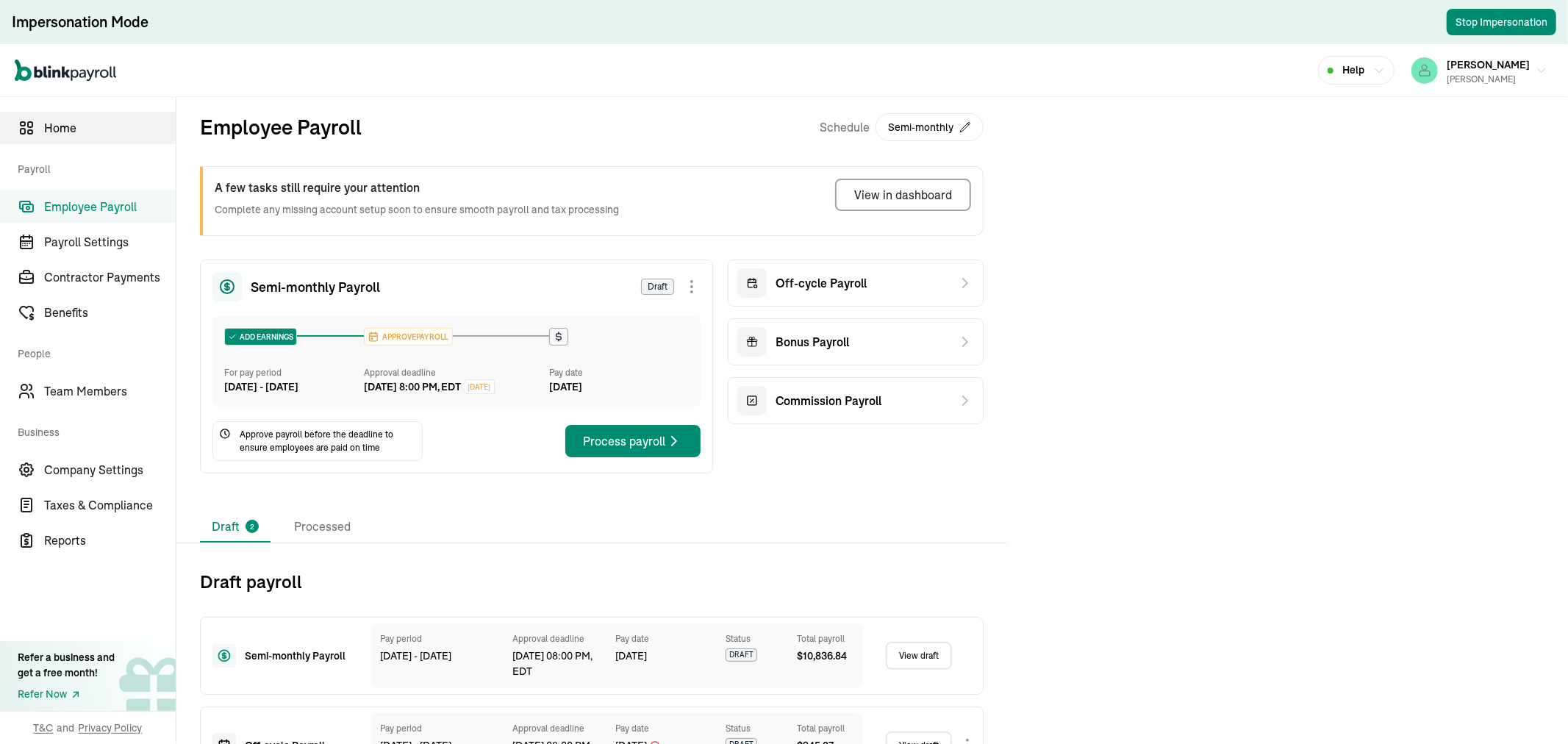
click at [105, 137] on link "Home" at bounding box center [88, 128] width 175 height 32
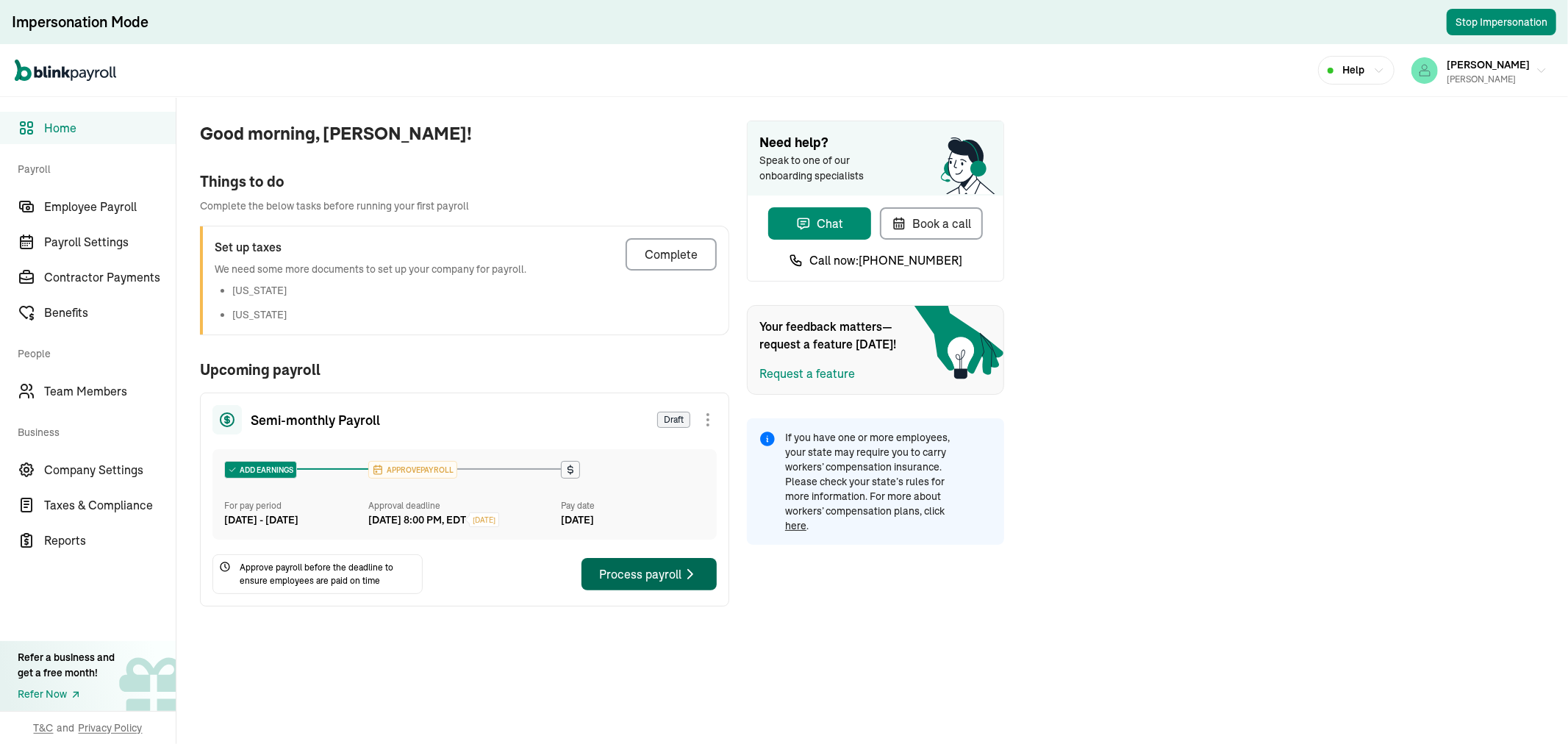
click at [622, 583] on div "Process payroll" at bounding box center [649, 574] width 100 height 18
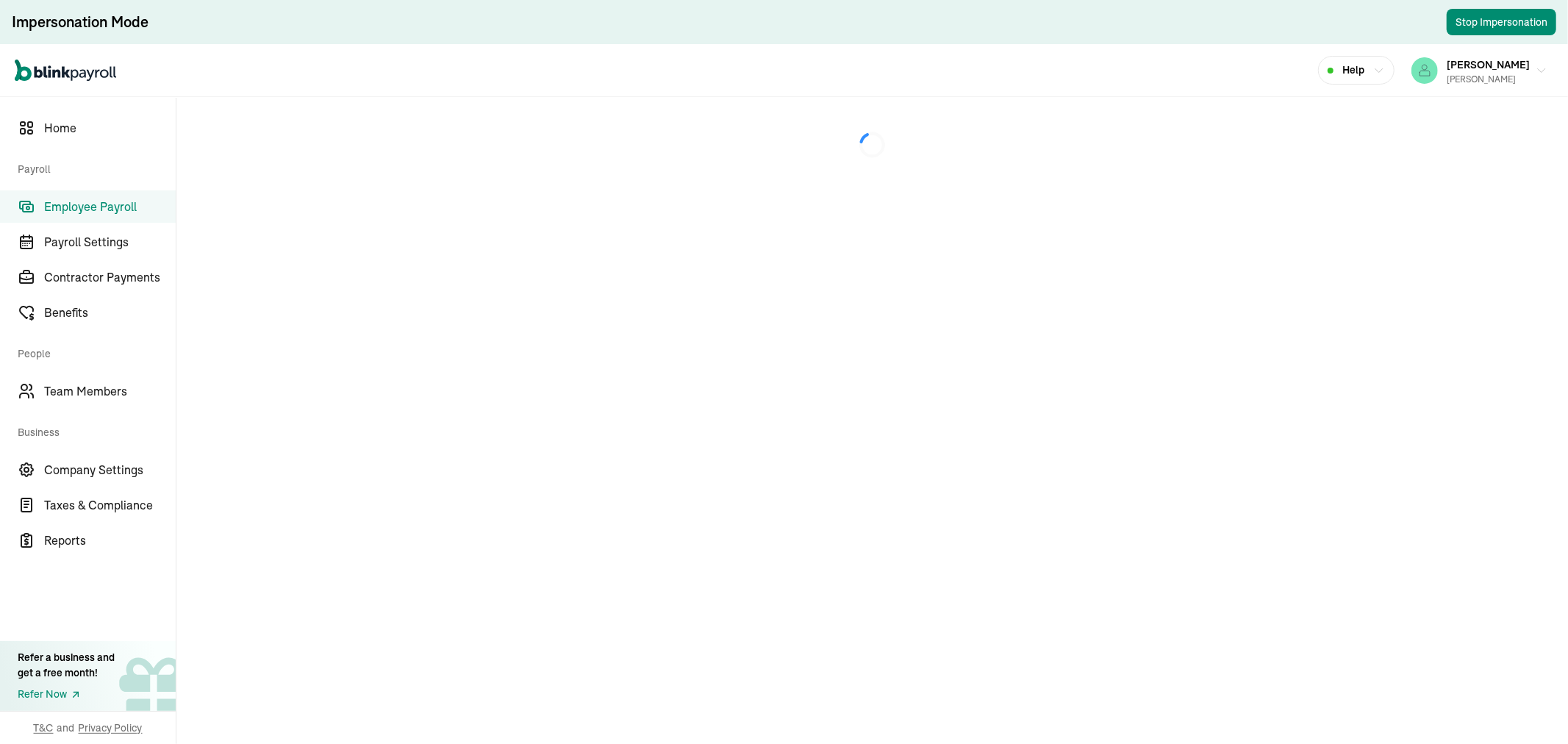
select select "direct_deposit"
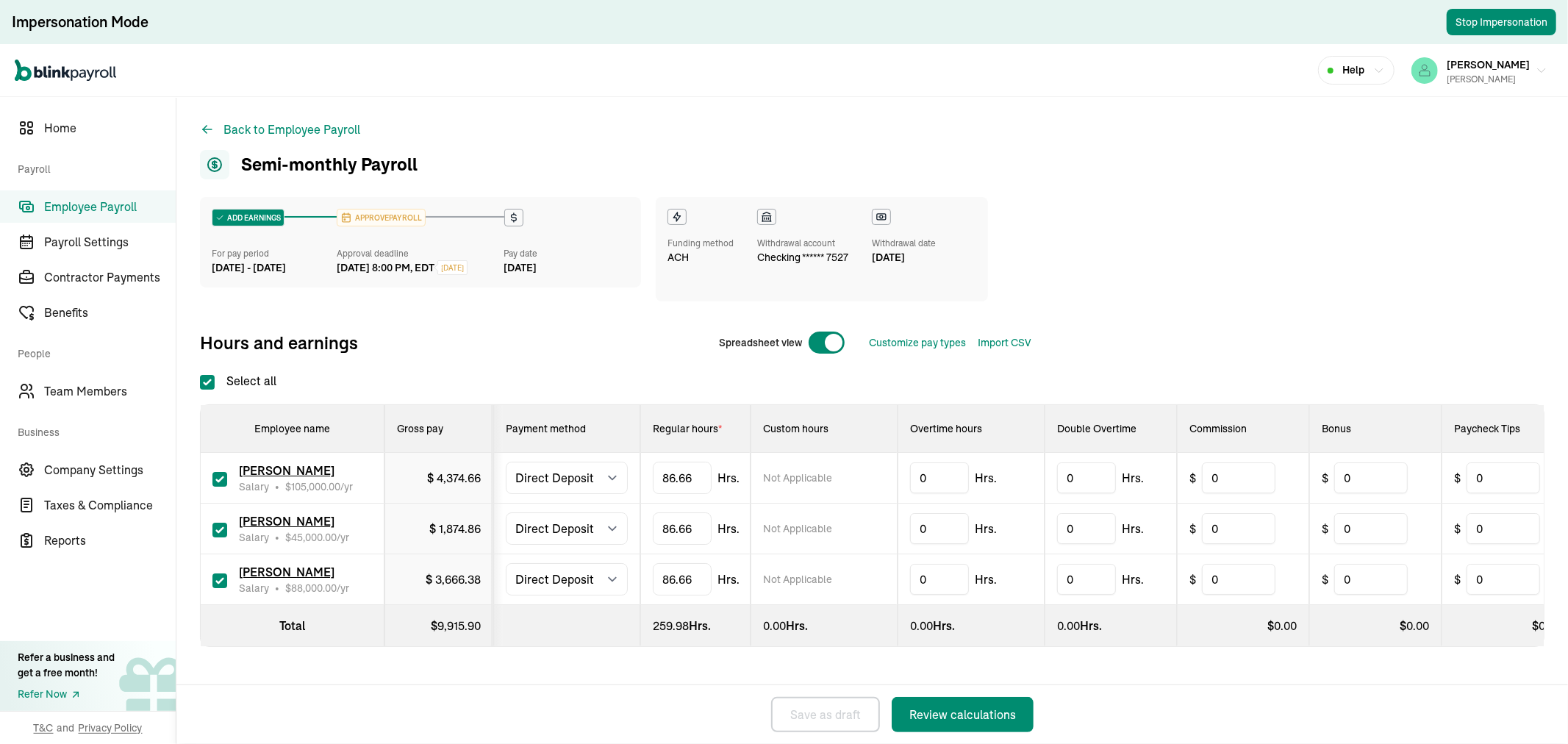
checkbox input "true"
click at [62, 206] on span "Employee Payroll" at bounding box center [110, 207] width 132 height 18
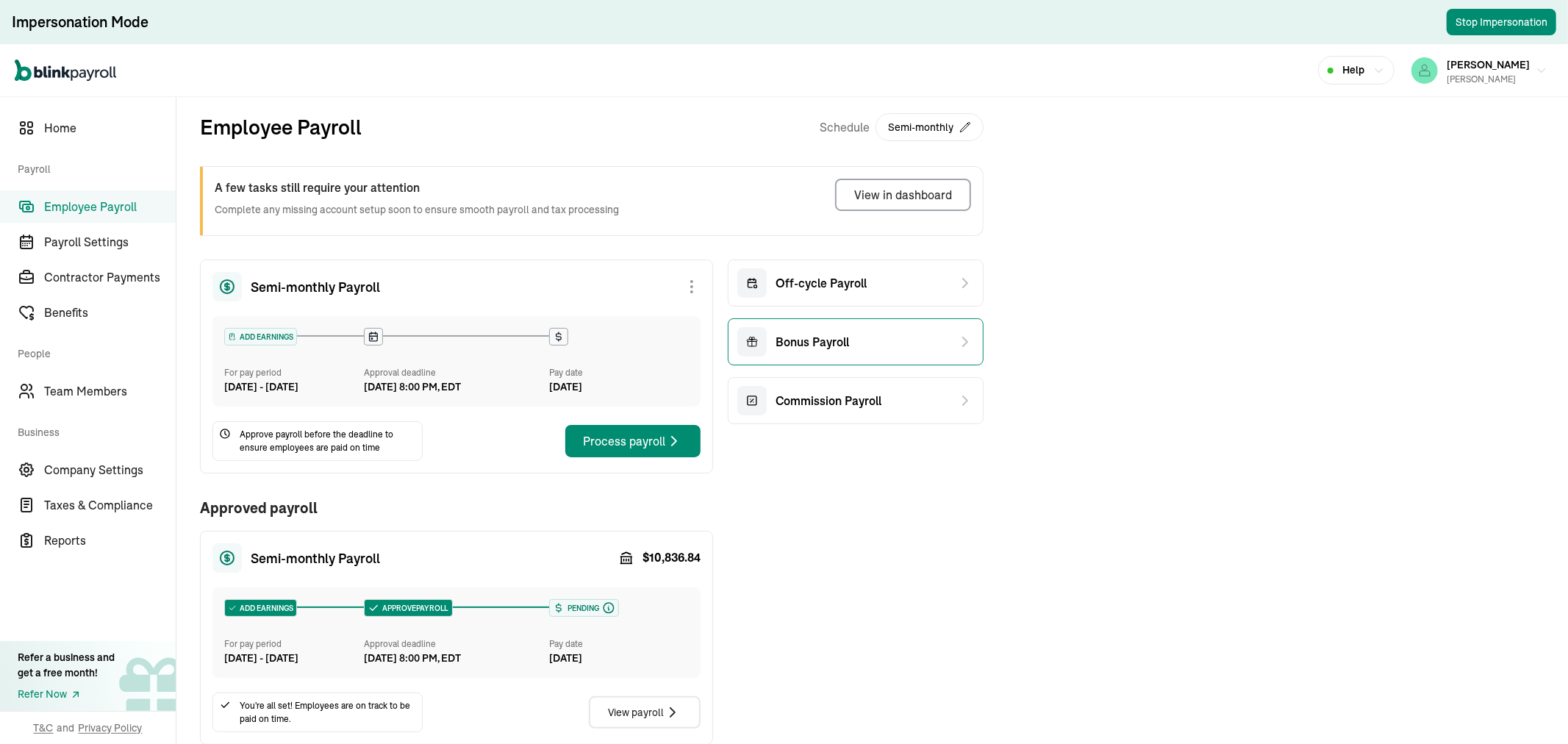
click at [851, 348] on div "Bonus Payroll" at bounding box center [855, 342] width 256 height 47
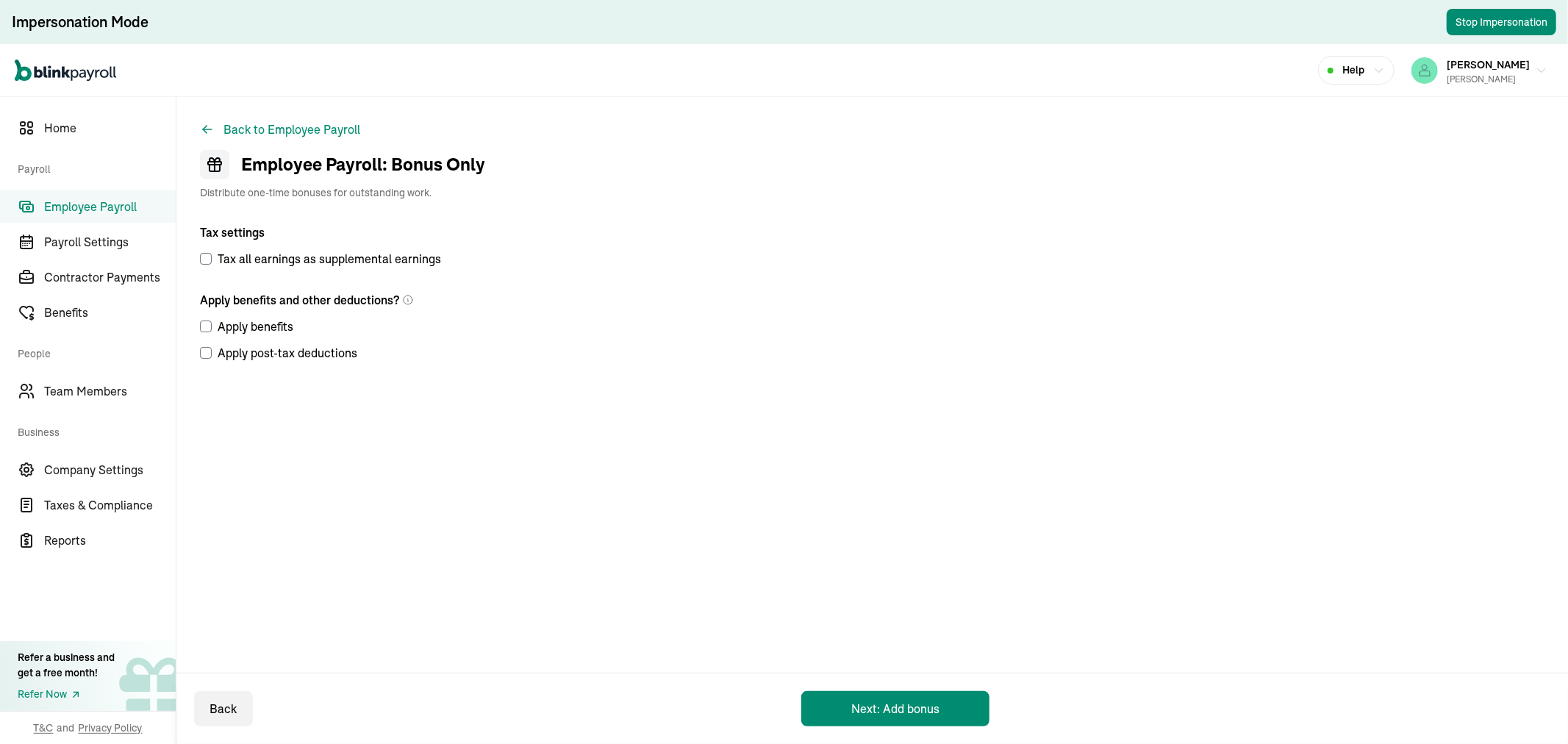
click at [204, 326] on input "Apply benefits" at bounding box center [206, 326] width 12 height 12
checkbox input "true"
click at [203, 354] on input "Apply post-tax deductions" at bounding box center [206, 353] width 12 height 12
checkbox input "true"
click at [204, 326] on input "Apply benefits" at bounding box center [206, 326] width 12 height 12
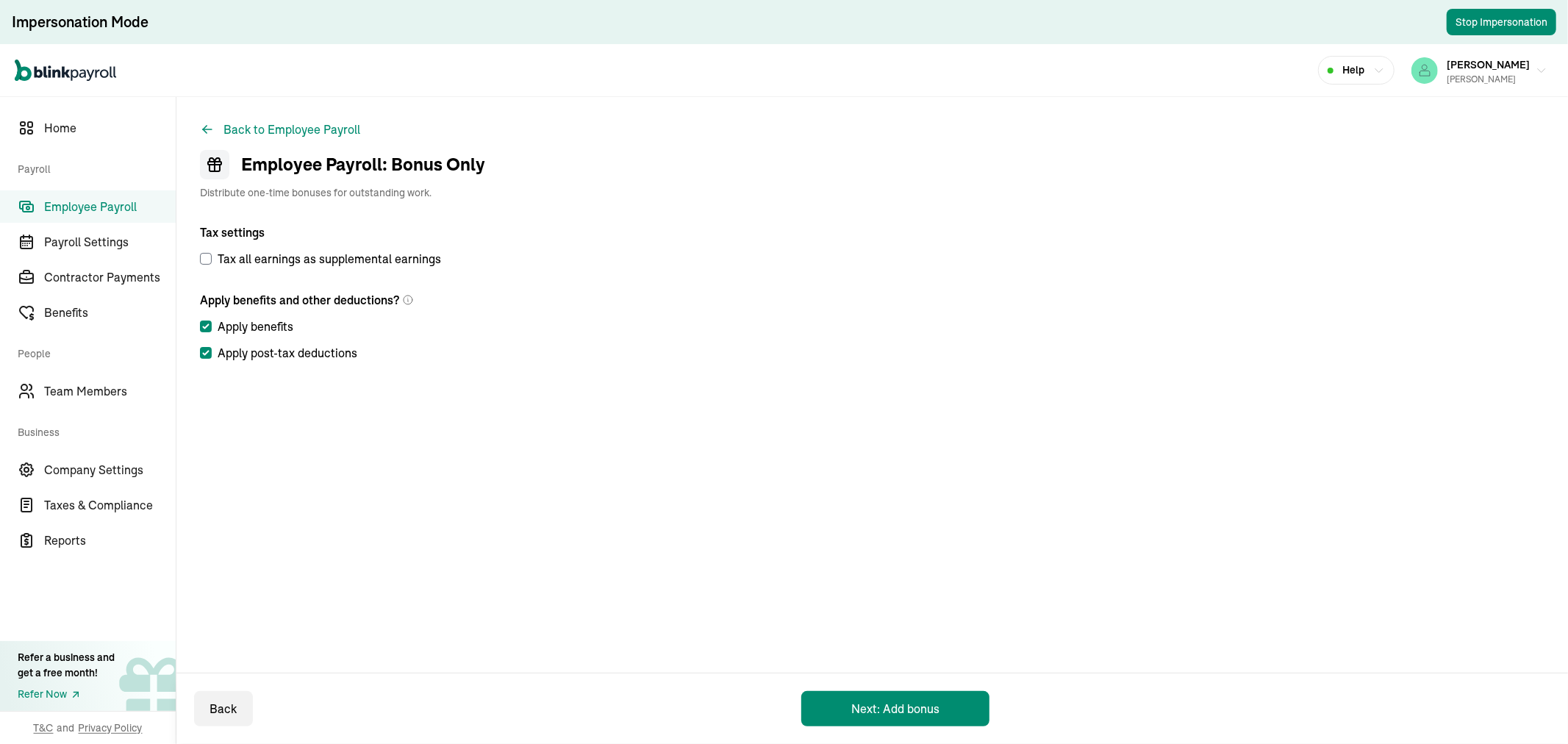
checkbox input "false"
click at [207, 350] on input "Apply post-tax deductions" at bounding box center [206, 353] width 12 height 12
checkbox input "false"
click at [204, 262] on input "Tax all earnings as supplemental earnings" at bounding box center [206, 259] width 12 height 12
checkbox input "true"
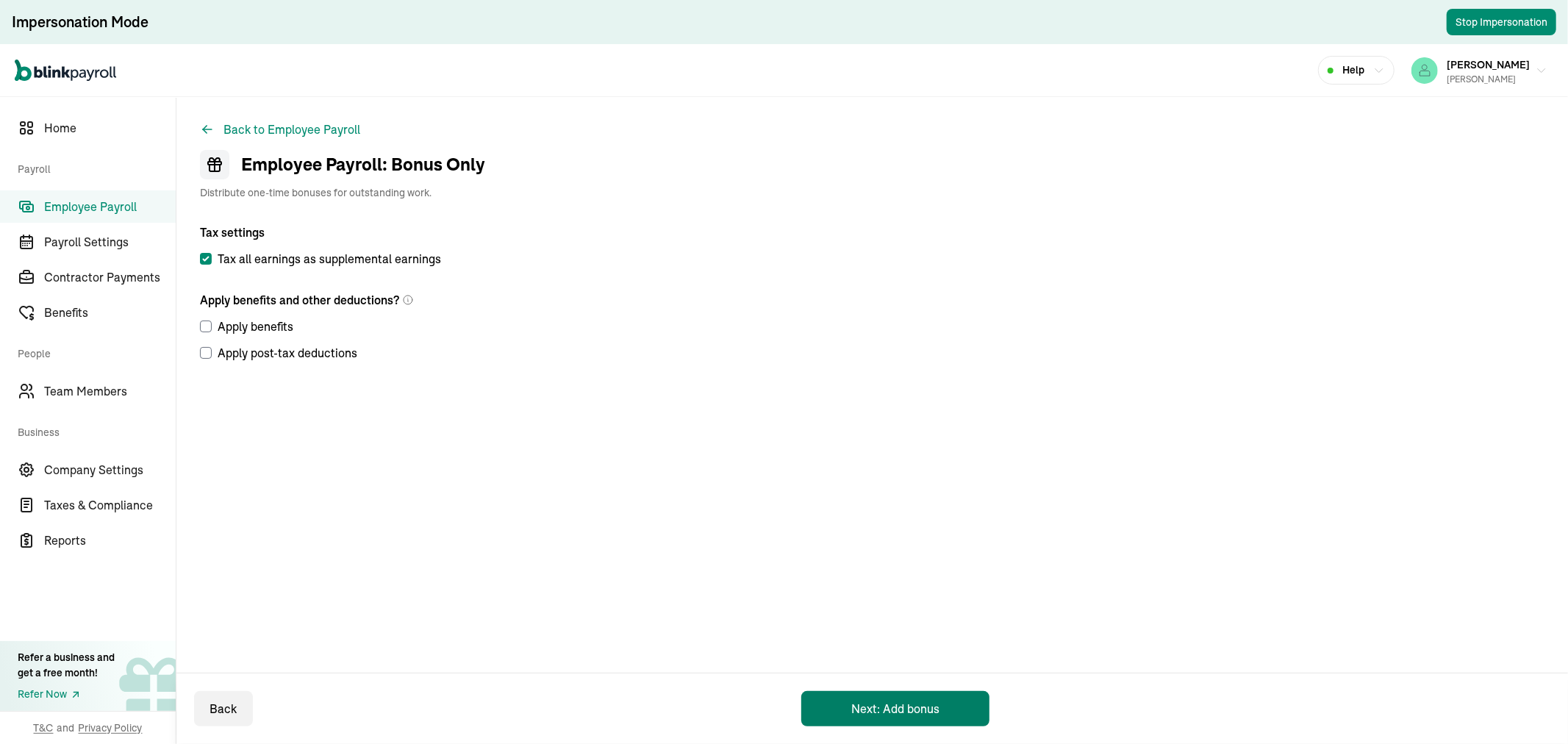
click at [863, 709] on button "Next: Add bonus" at bounding box center [895, 709] width 188 height 35
select select "direct_deposit"
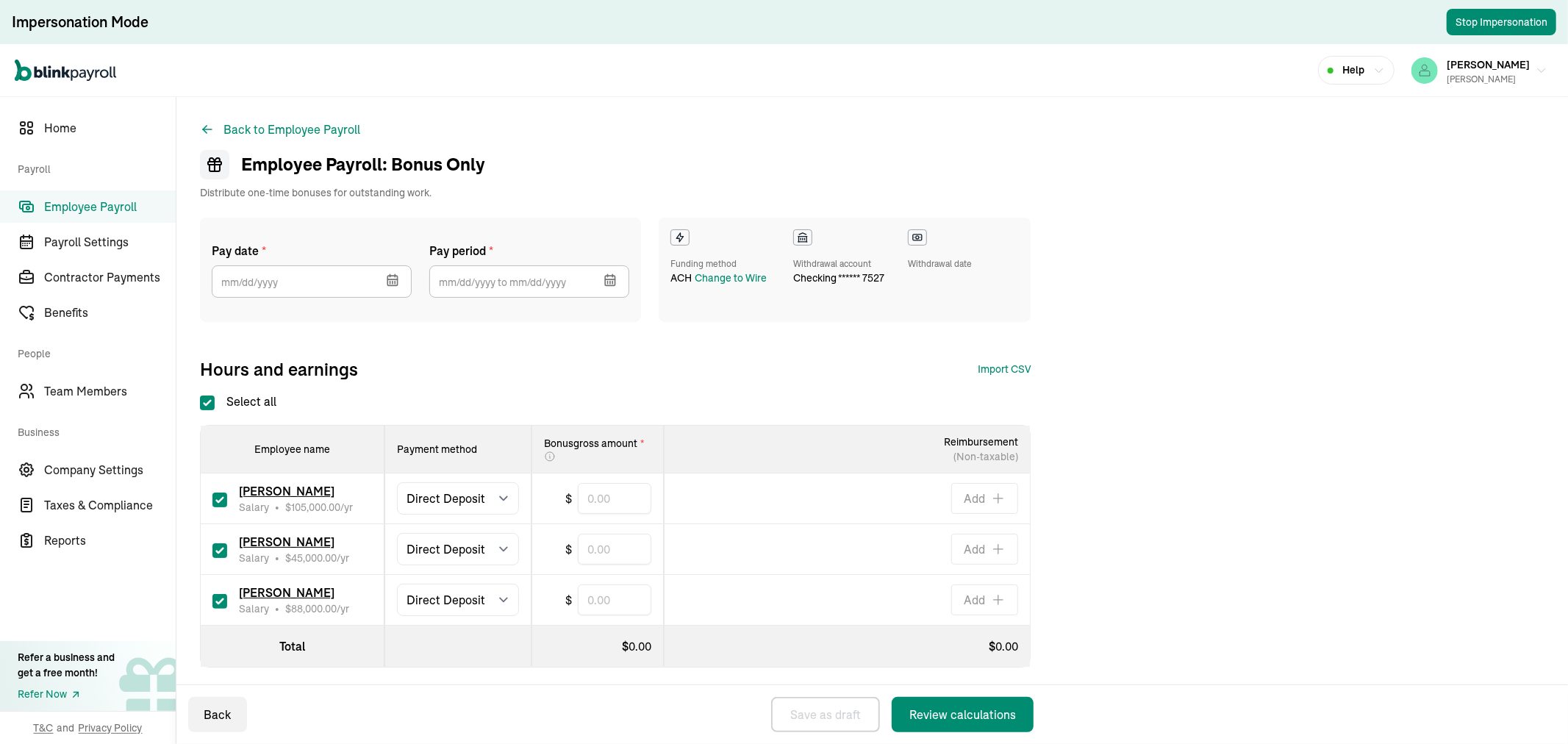
click at [395, 288] on button "button" at bounding box center [391, 278] width 41 height 38
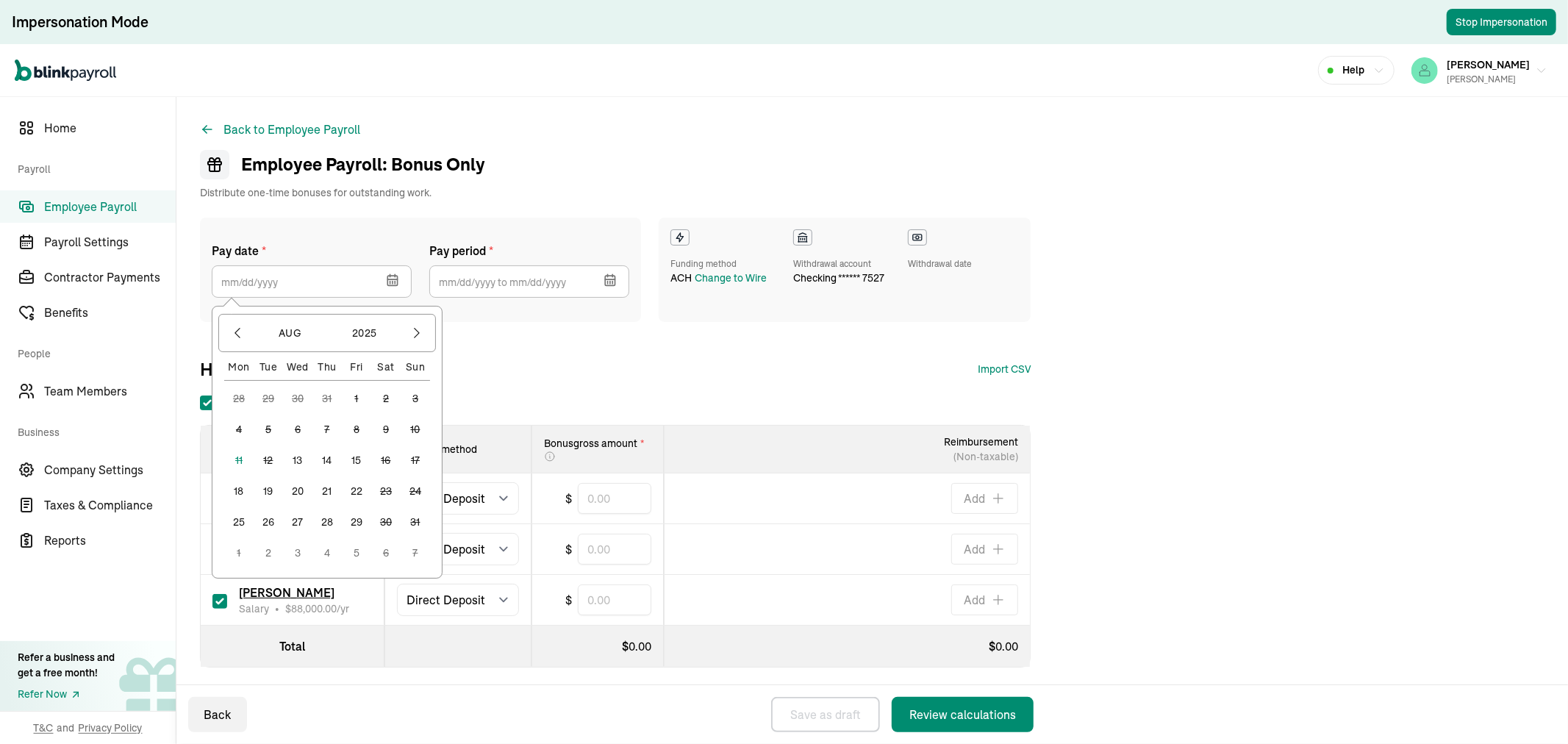
click at [354, 454] on button "15" at bounding box center [356, 460] width 30 height 30
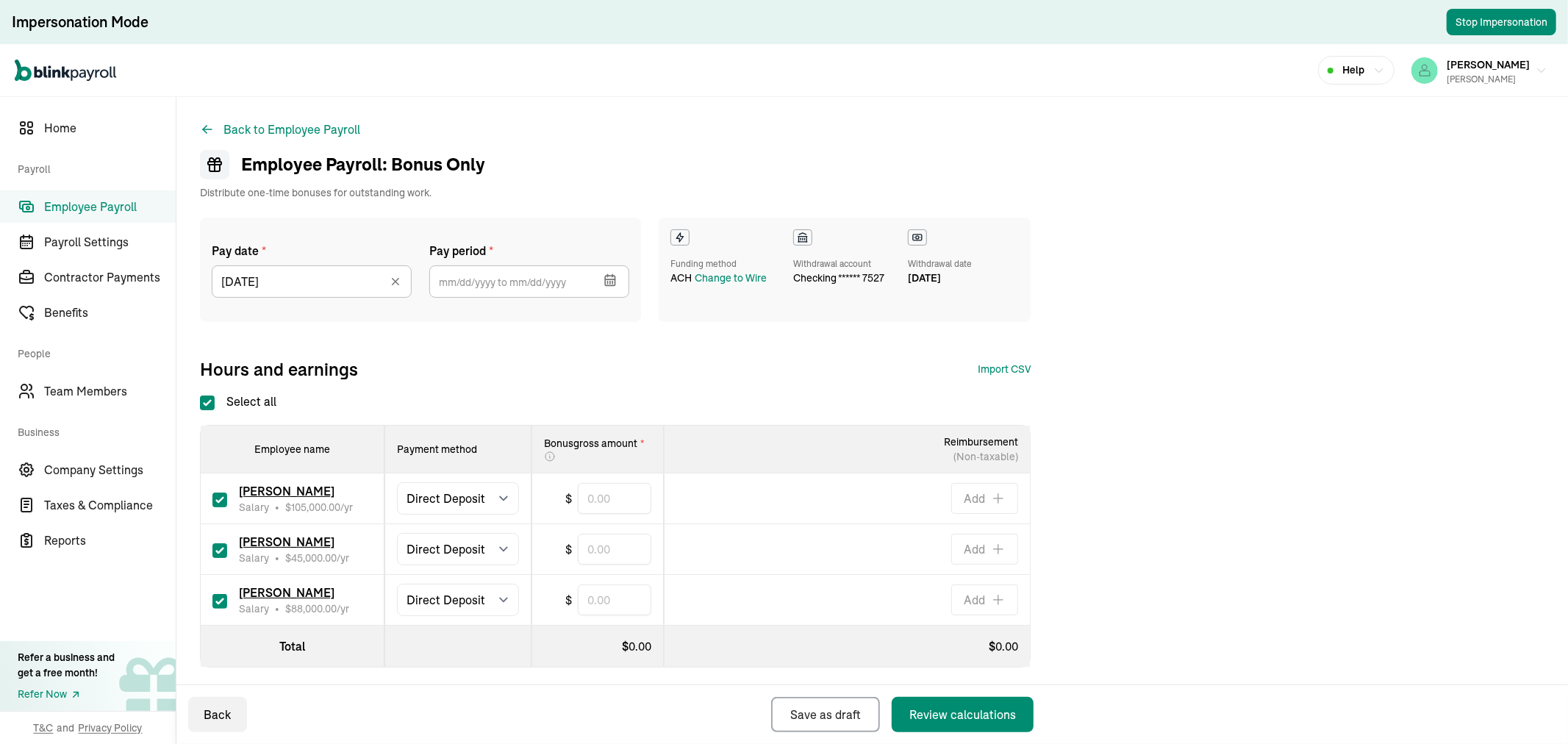
click at [609, 274] on icon "button" at bounding box center [610, 279] width 14 height 14
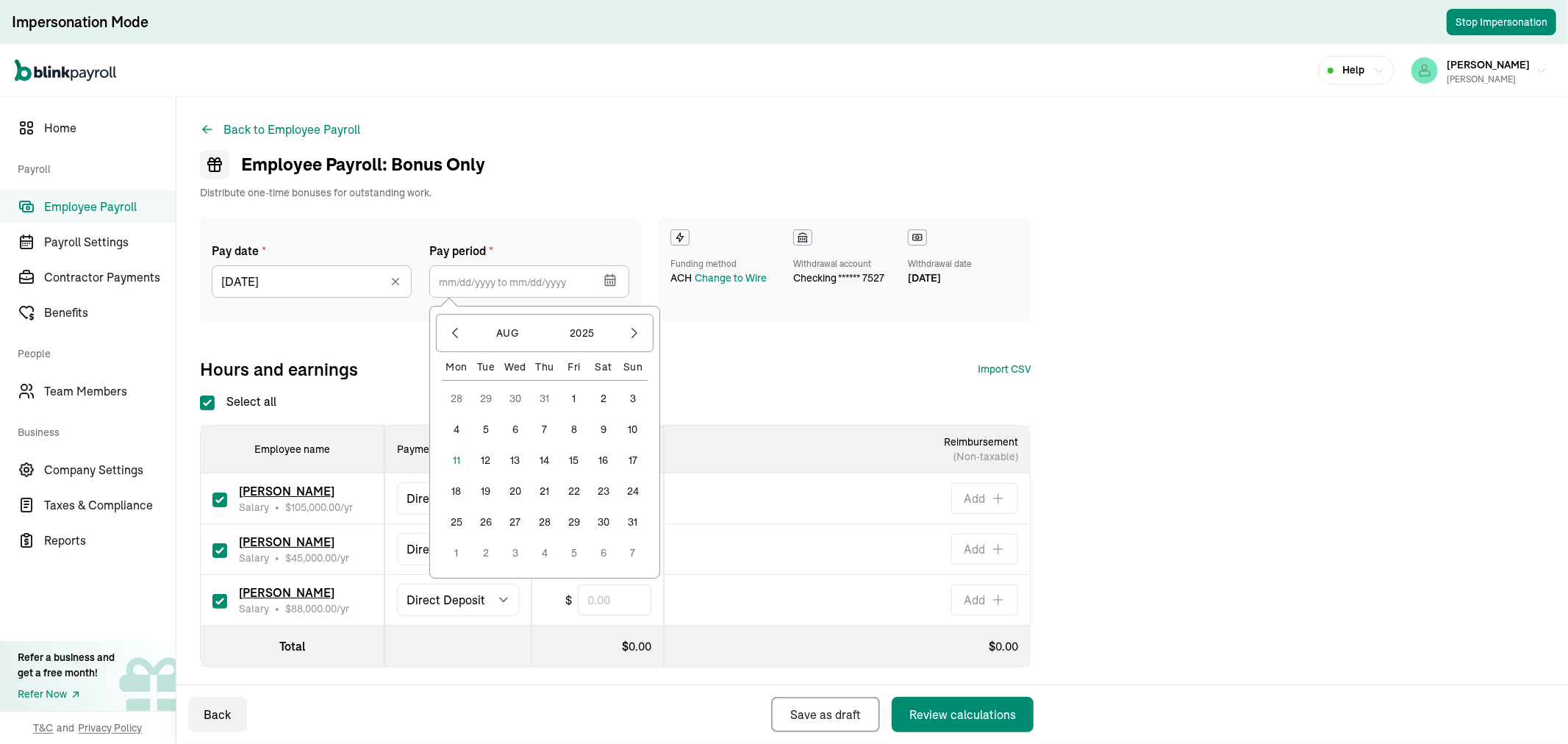
click at [615, 142] on div "Back to Employee Payroll Employee Payroll: Bonus Only Distribute one-time bonus…" at bounding box center [872, 423] width 1392 height 653
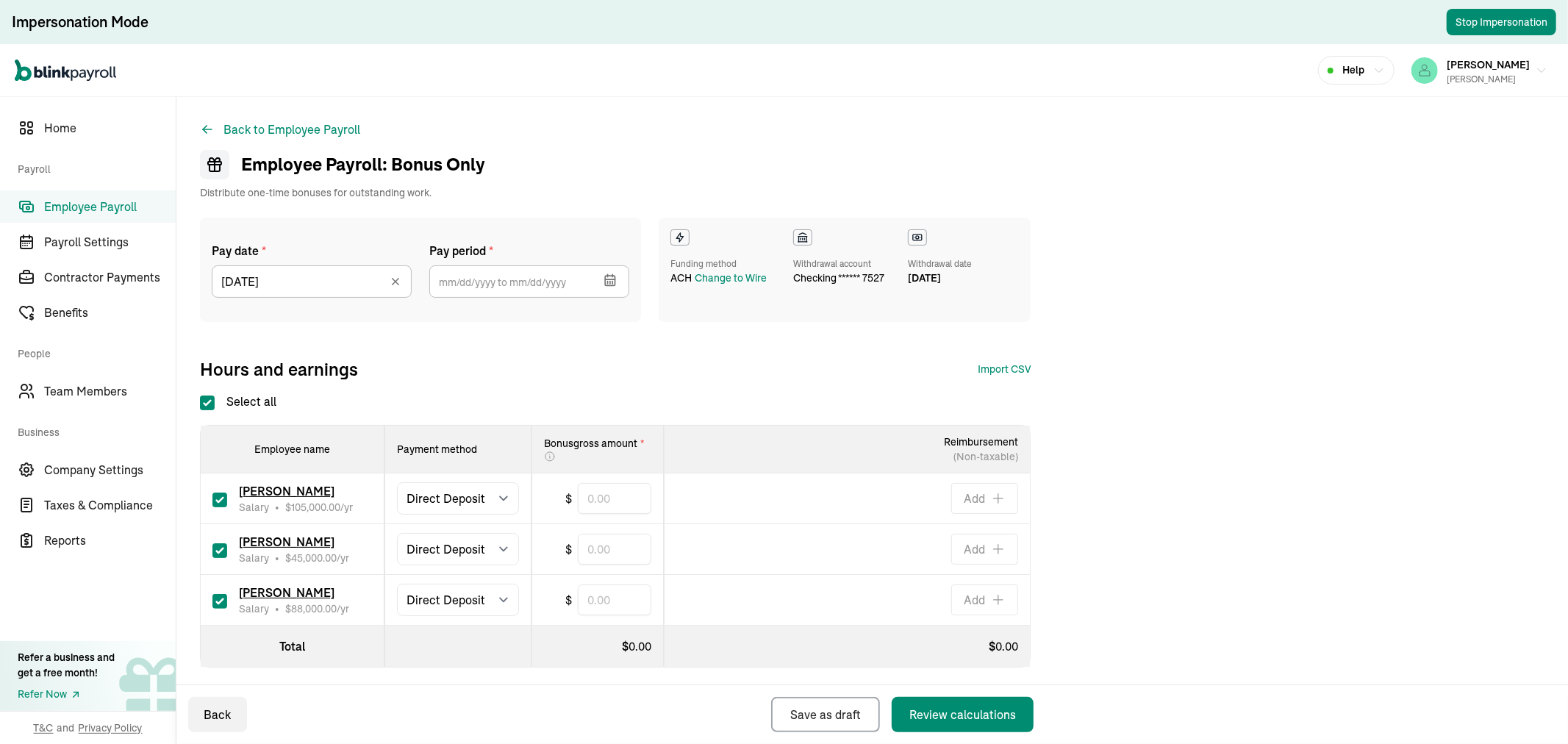
click at [613, 288] on button "button" at bounding box center [608, 278] width 41 height 38
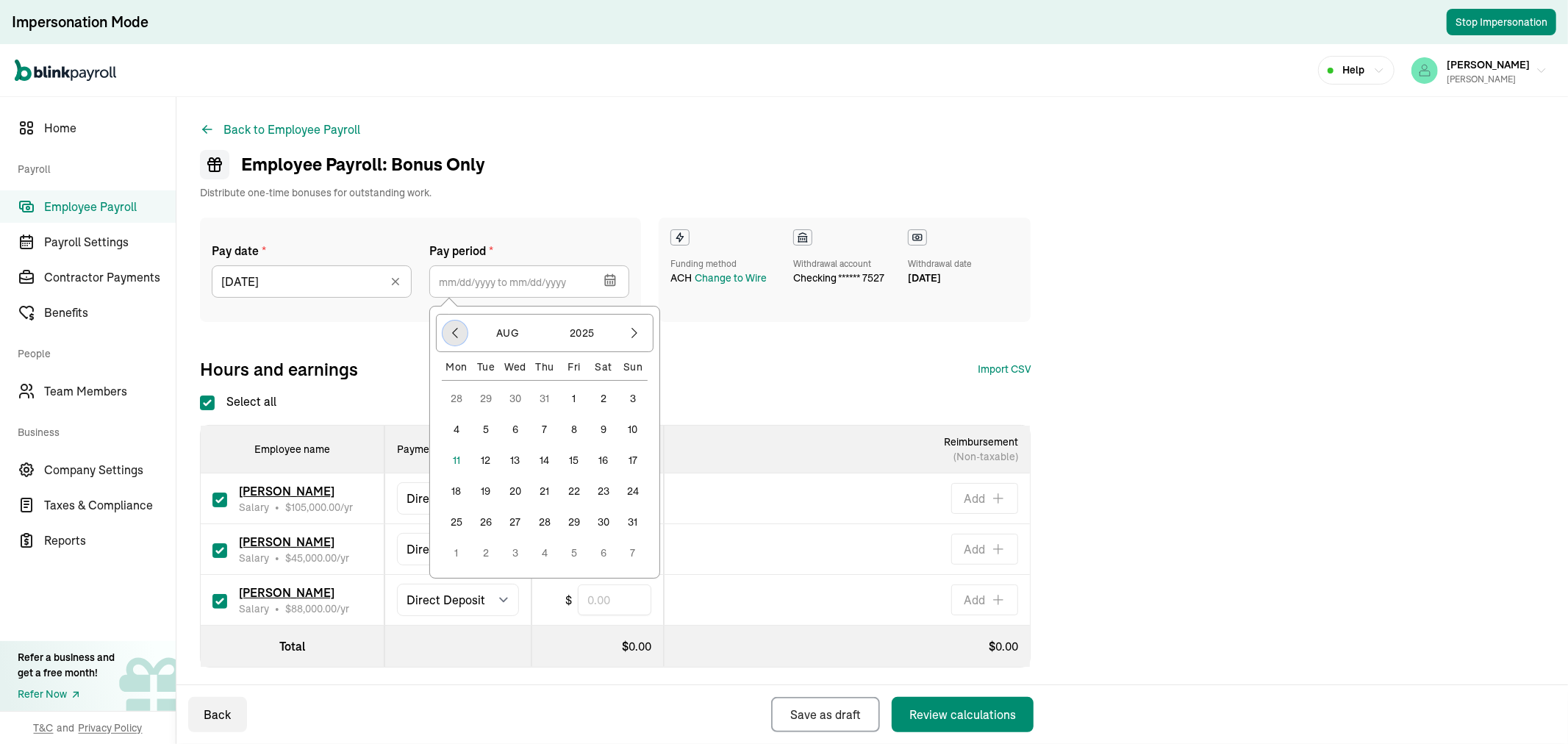
click at [450, 326] on icon "button" at bounding box center [455, 332] width 14 height 14
click at [629, 334] on icon "button" at bounding box center [634, 332] width 14 height 14
click at [452, 339] on icon "button" at bounding box center [455, 332] width 14 height 14
click at [825, 381] on div "Pay date * 08/15/2025 Aug 2025 Mon Tue Wed Thu Fri Sat Sun 28 29 30 31 1 2 3 4 …" at bounding box center [872, 443] width 1344 height 450
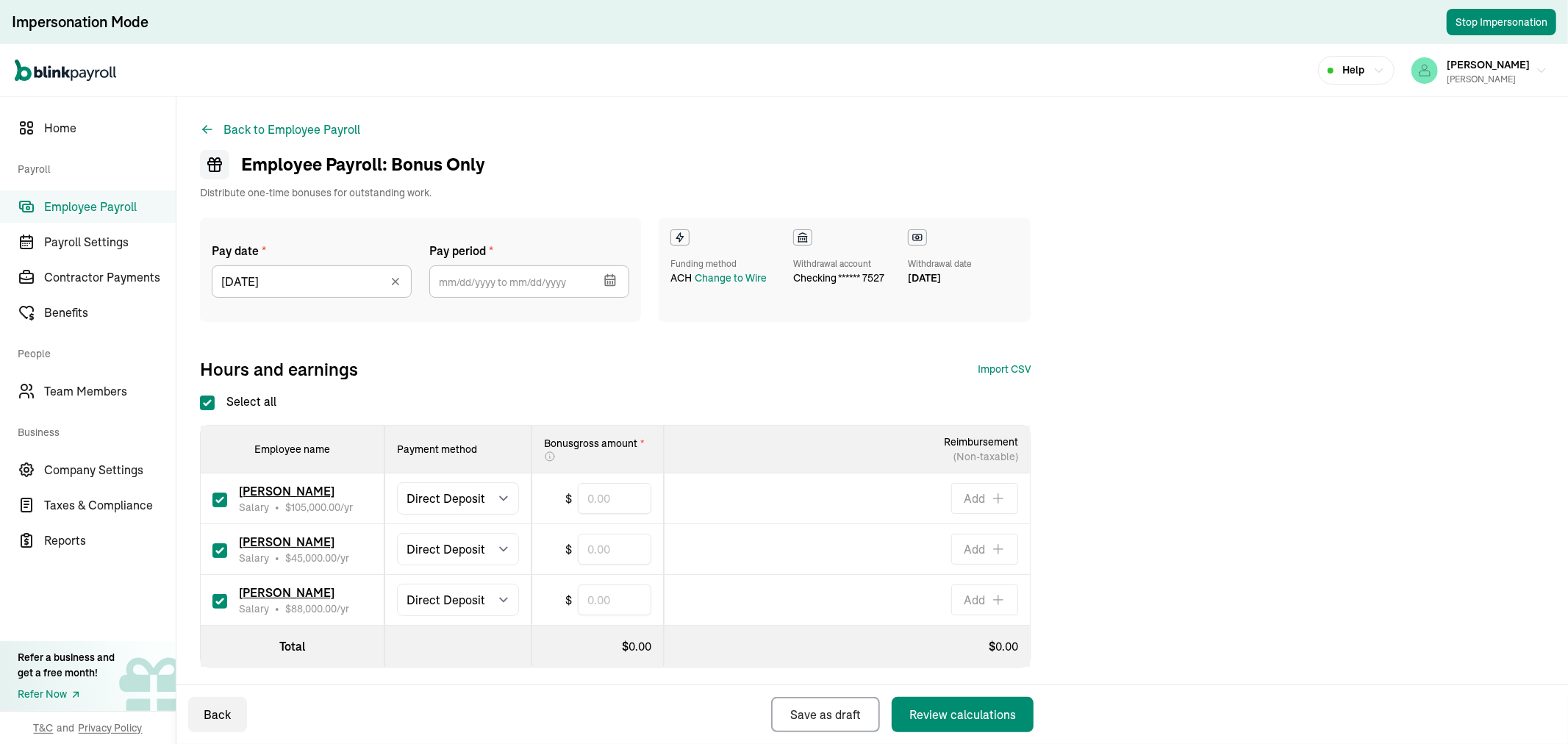
click at [216, 548] on input "checkbox" at bounding box center [219, 550] width 14 height 14
checkbox input "false"
click at [1446, 319] on div "Pay date * 08/15/2025 Aug 2025 Mon Tue Wed Thu Fri Sat Sun 28 29 30 31 1 2 3 4 …" at bounding box center [872, 299] width 1344 height 164
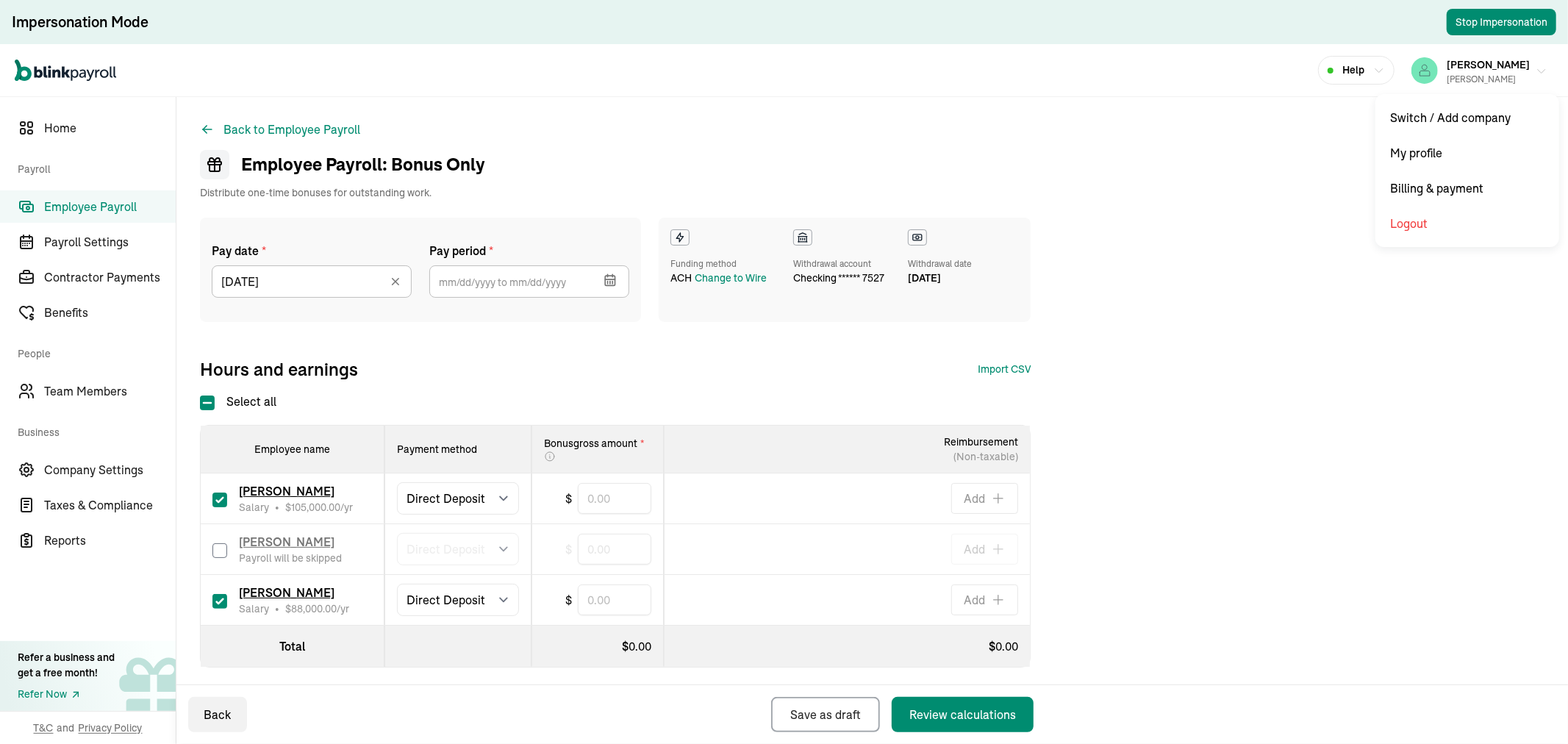
click at [1476, 64] on span "[PERSON_NAME]" at bounding box center [1489, 65] width 84 height 13
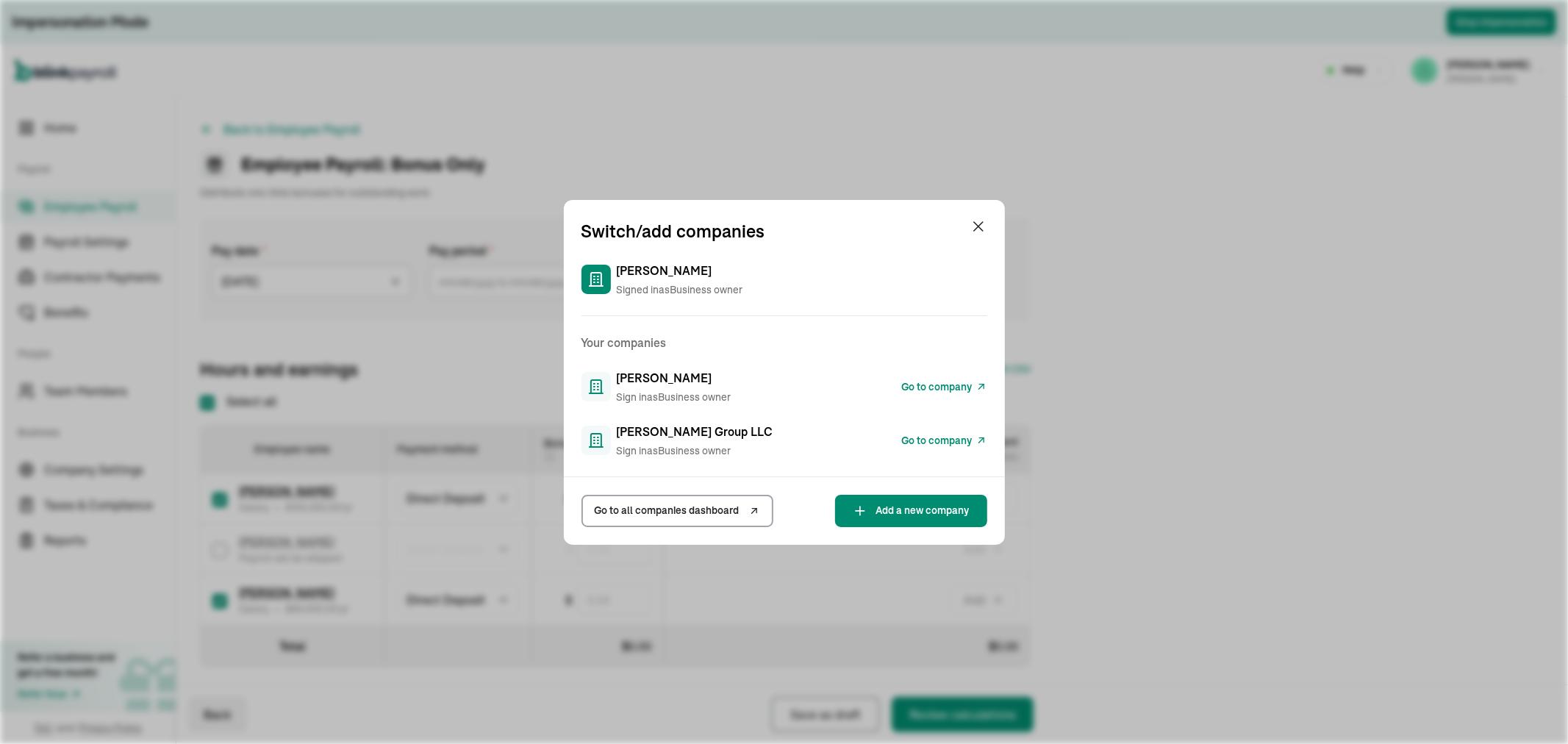
click at [940, 386] on span "Go to company" at bounding box center [938, 387] width 71 height 15
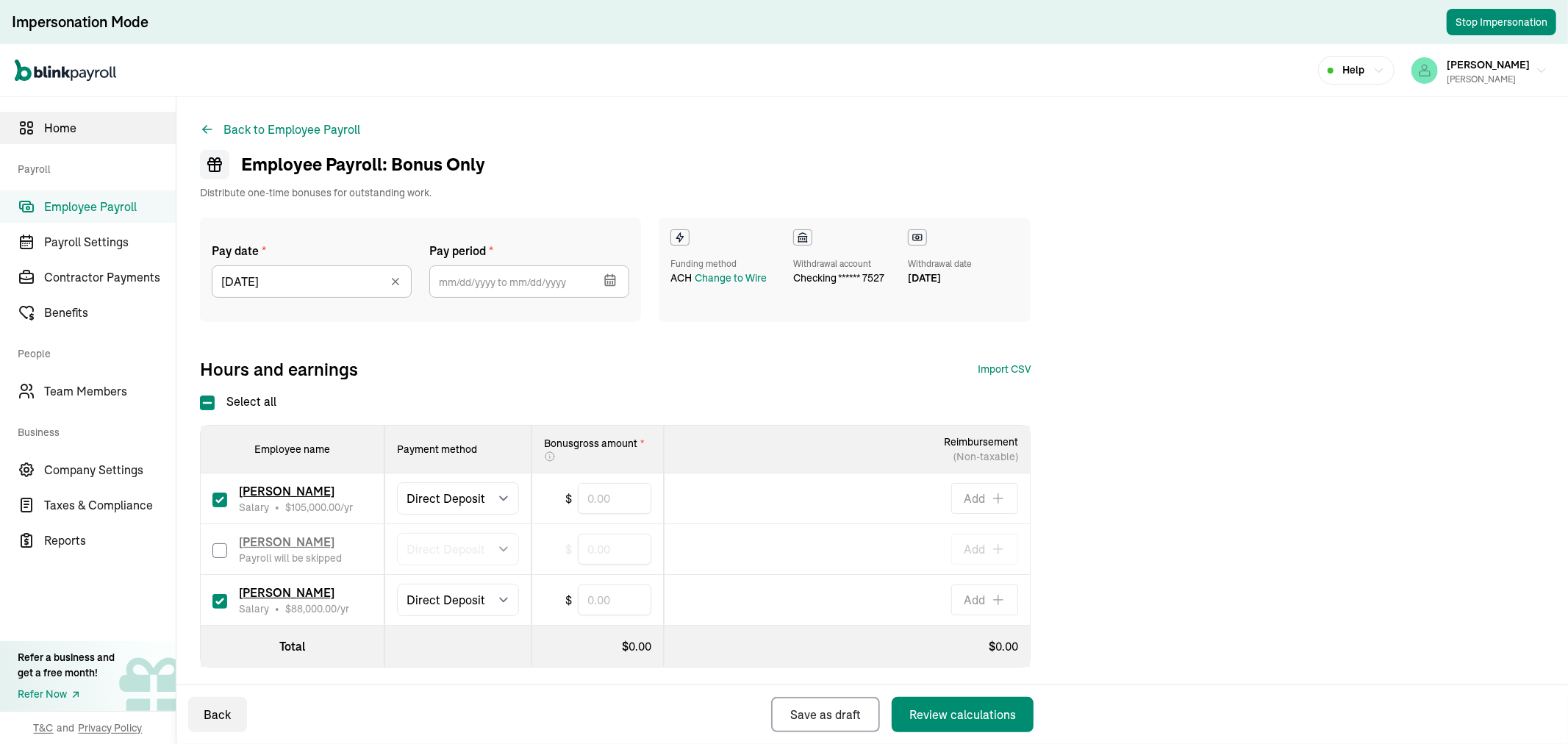
click at [114, 116] on link "Home" at bounding box center [88, 128] width 175 height 32
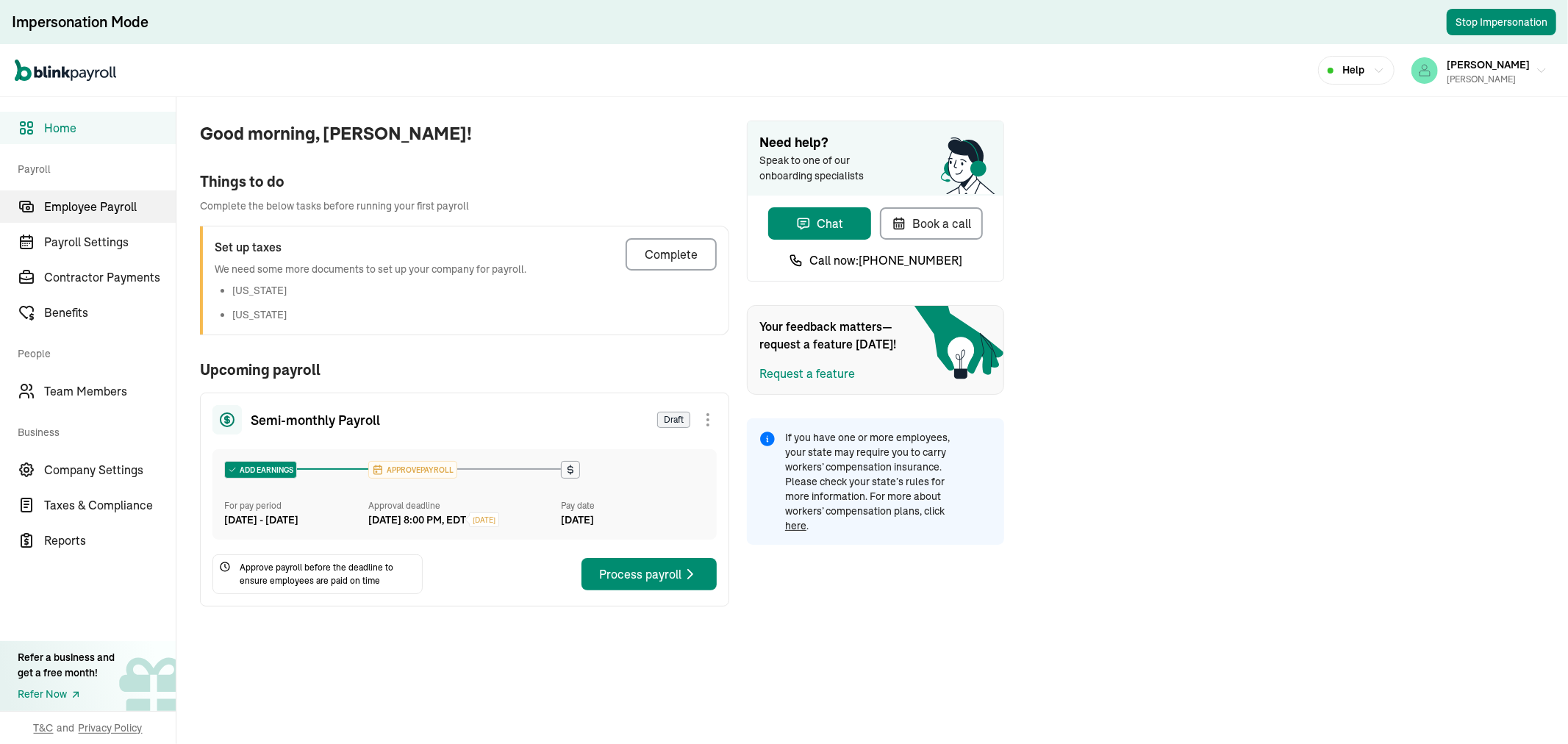
click at [104, 208] on span "Employee Payroll" at bounding box center [110, 207] width 132 height 18
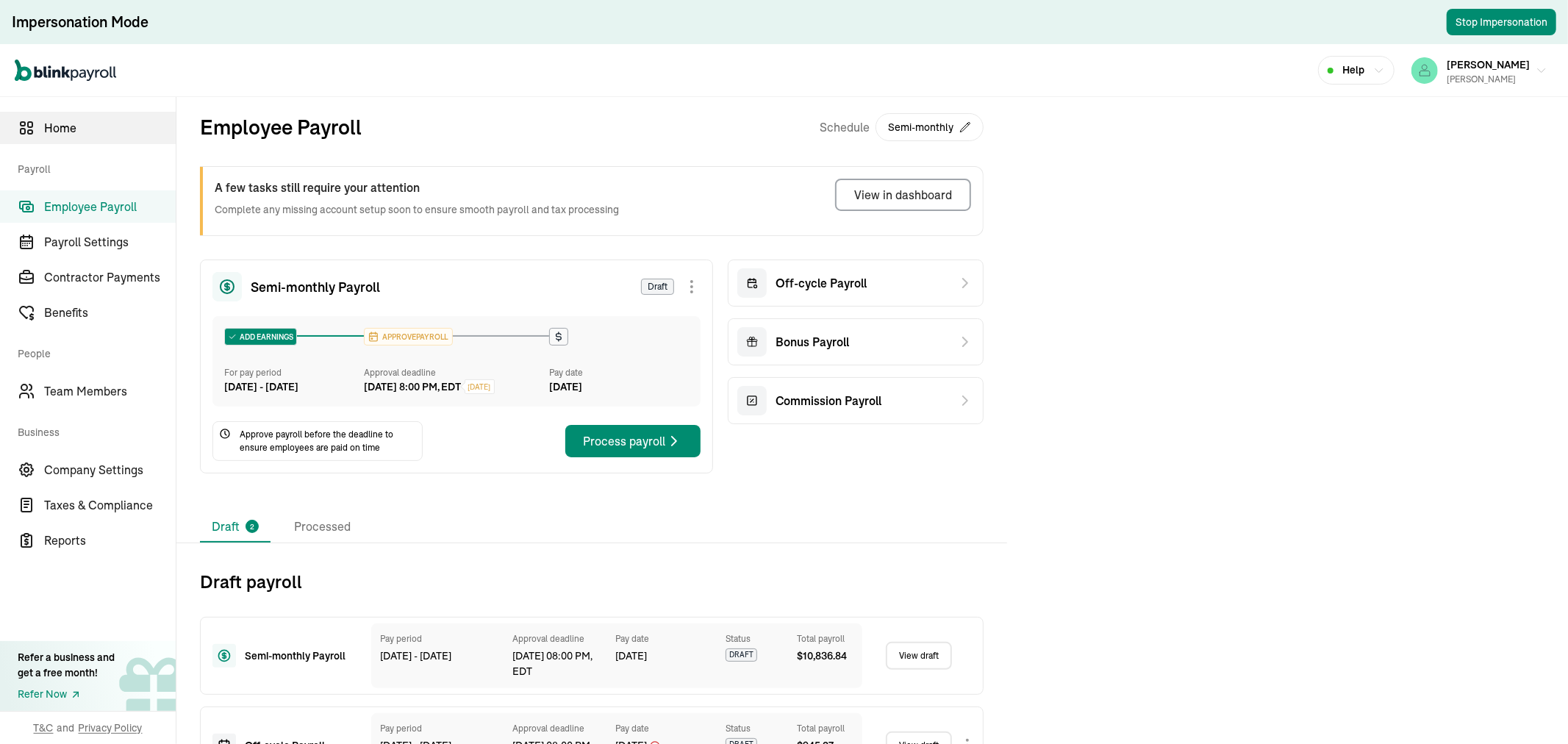
click at [105, 137] on link "Home" at bounding box center [88, 128] width 175 height 32
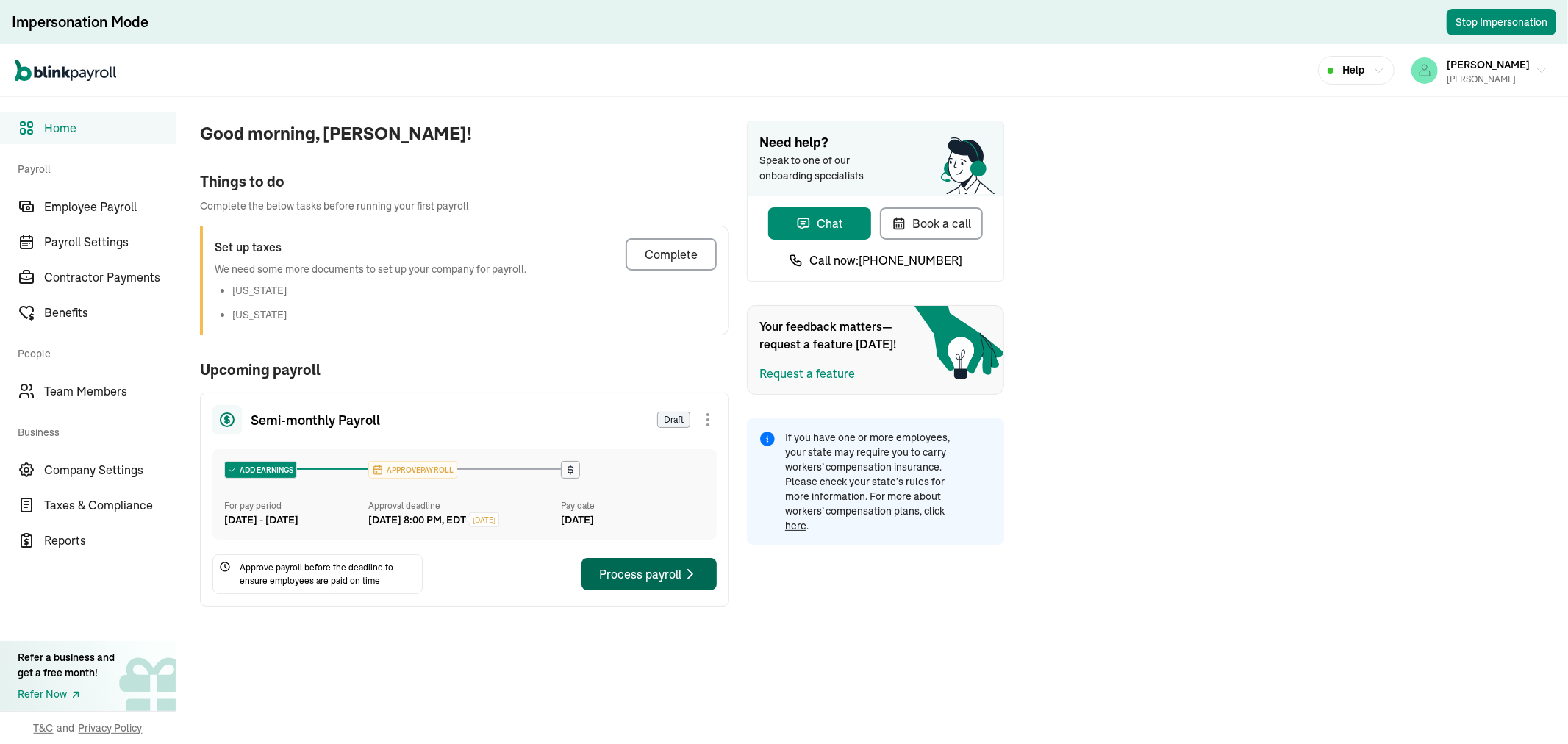
click at [622, 583] on div "Process payroll" at bounding box center [649, 574] width 100 height 18
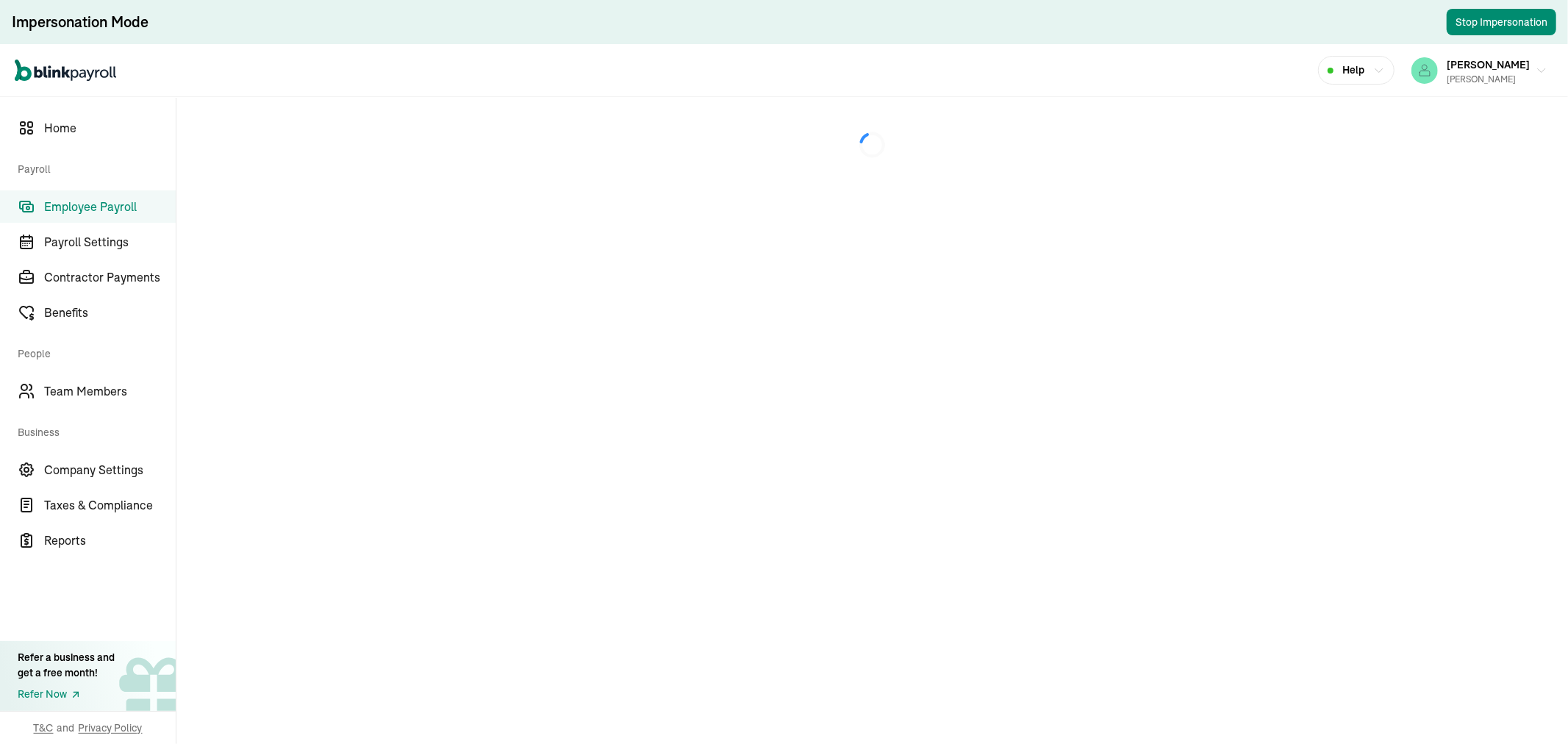
select select "direct_deposit"
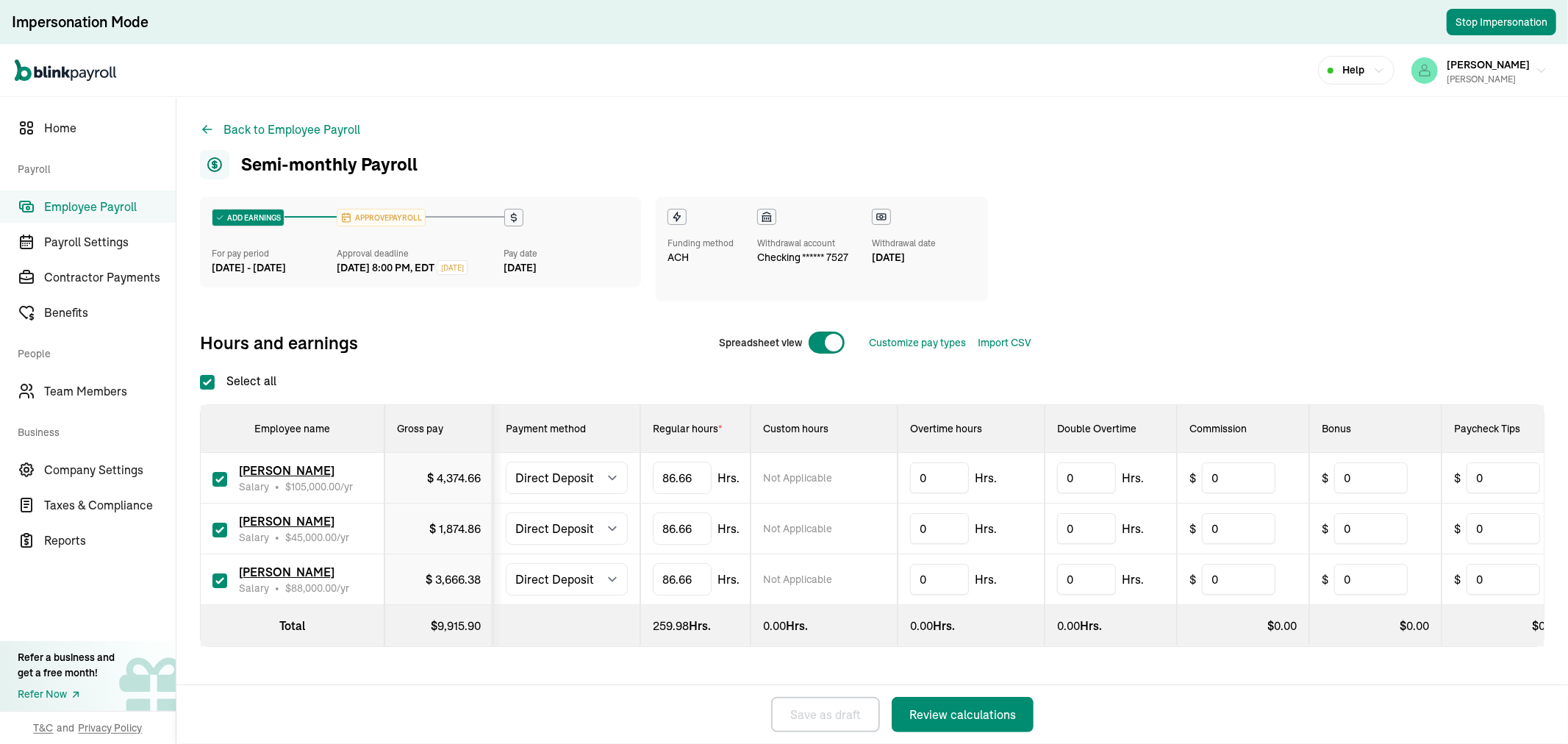
checkbox input "true"
click at [62, 206] on span "Employee Payroll" at bounding box center [110, 207] width 132 height 18
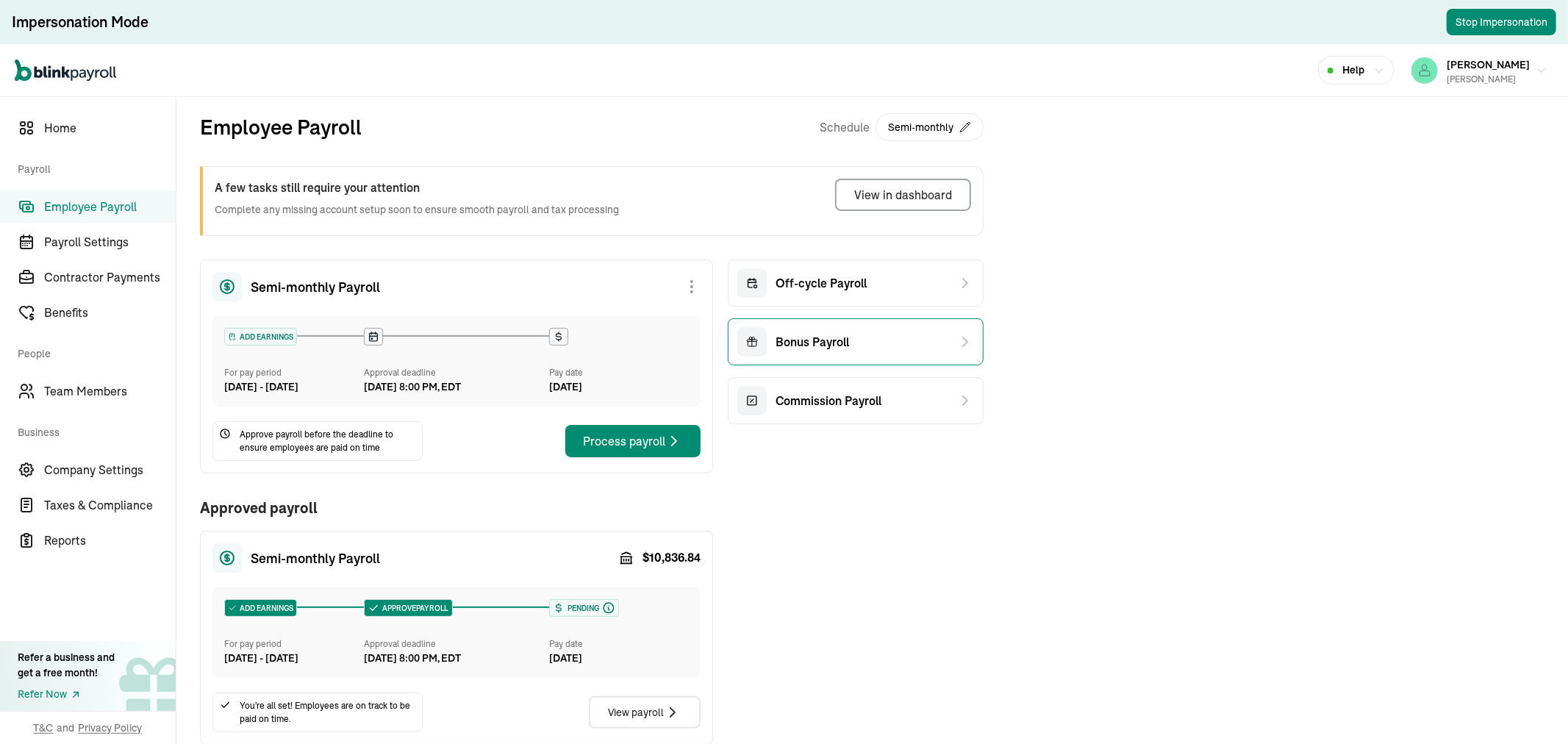
click at [851, 348] on div "Bonus Payroll" at bounding box center [855, 342] width 256 height 47
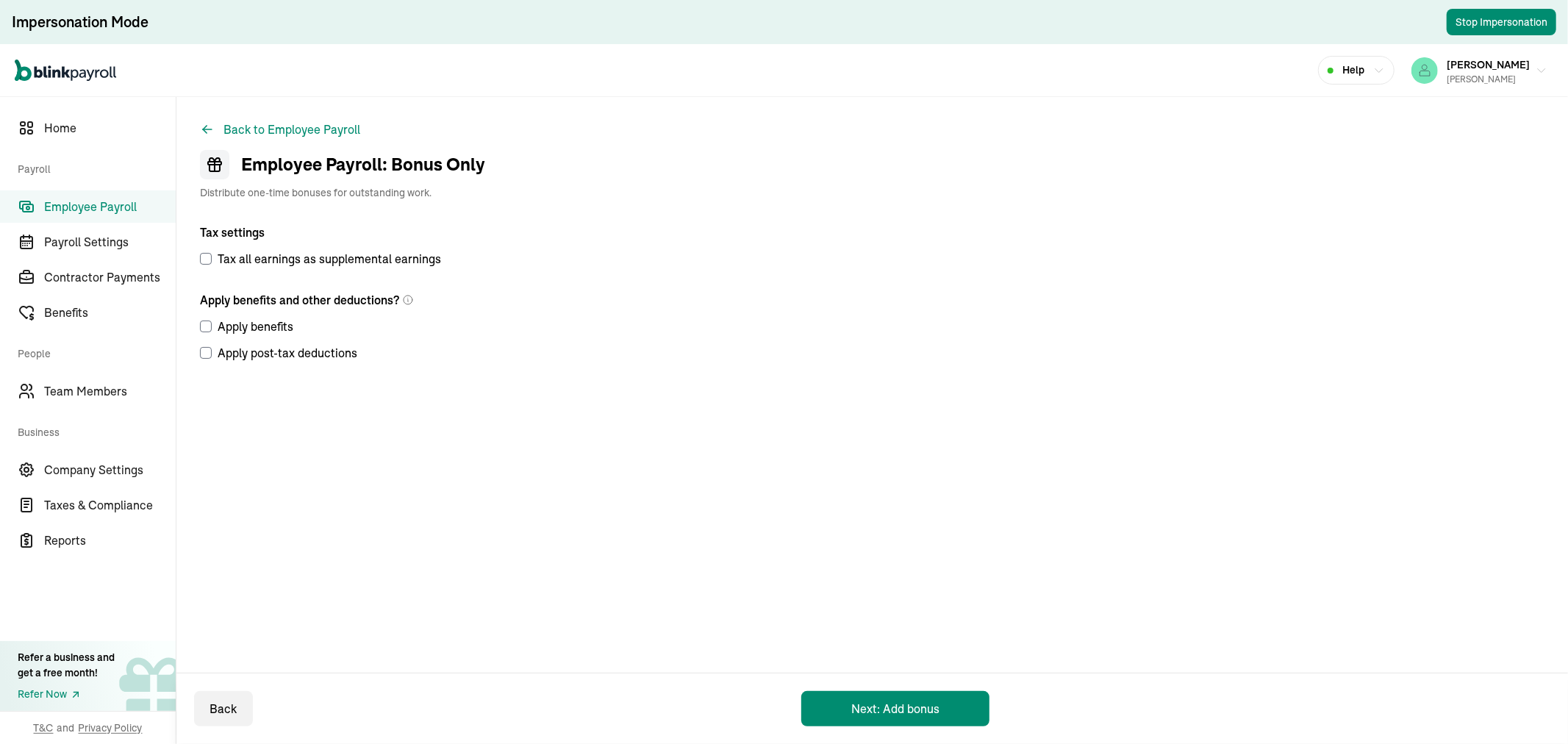
click at [204, 326] on input "Apply benefits" at bounding box center [206, 326] width 12 height 12
checkbox input "true"
click at [203, 354] on input "Apply post-tax deductions" at bounding box center [206, 353] width 12 height 12
checkbox input "true"
click at [204, 326] on input "Apply benefits" at bounding box center [206, 326] width 12 height 12
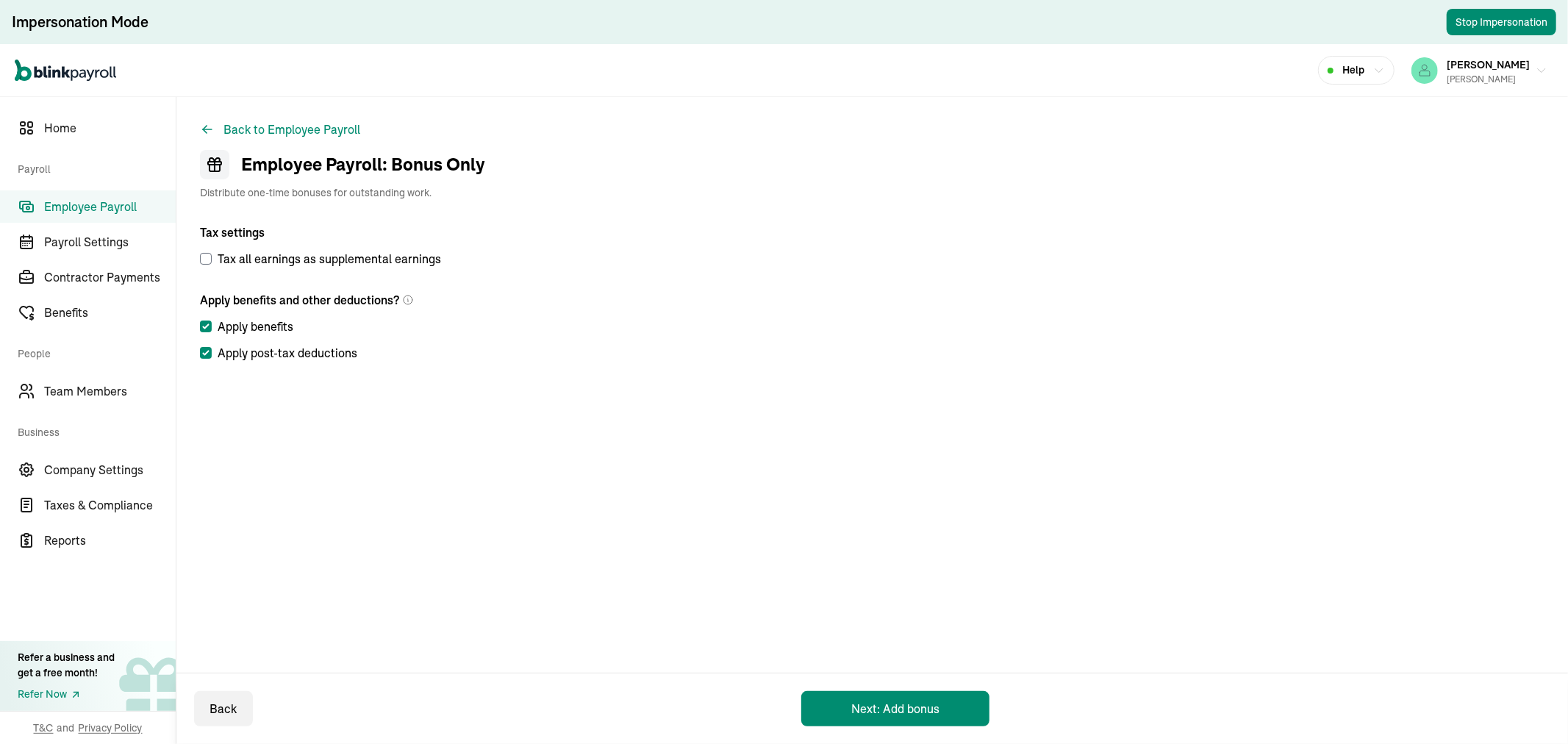
checkbox input "false"
click at [207, 350] on input "Apply post-tax deductions" at bounding box center [206, 353] width 12 height 12
checkbox input "false"
click at [204, 262] on input "Tax all earnings as supplemental earnings" at bounding box center [206, 259] width 12 height 12
checkbox input "true"
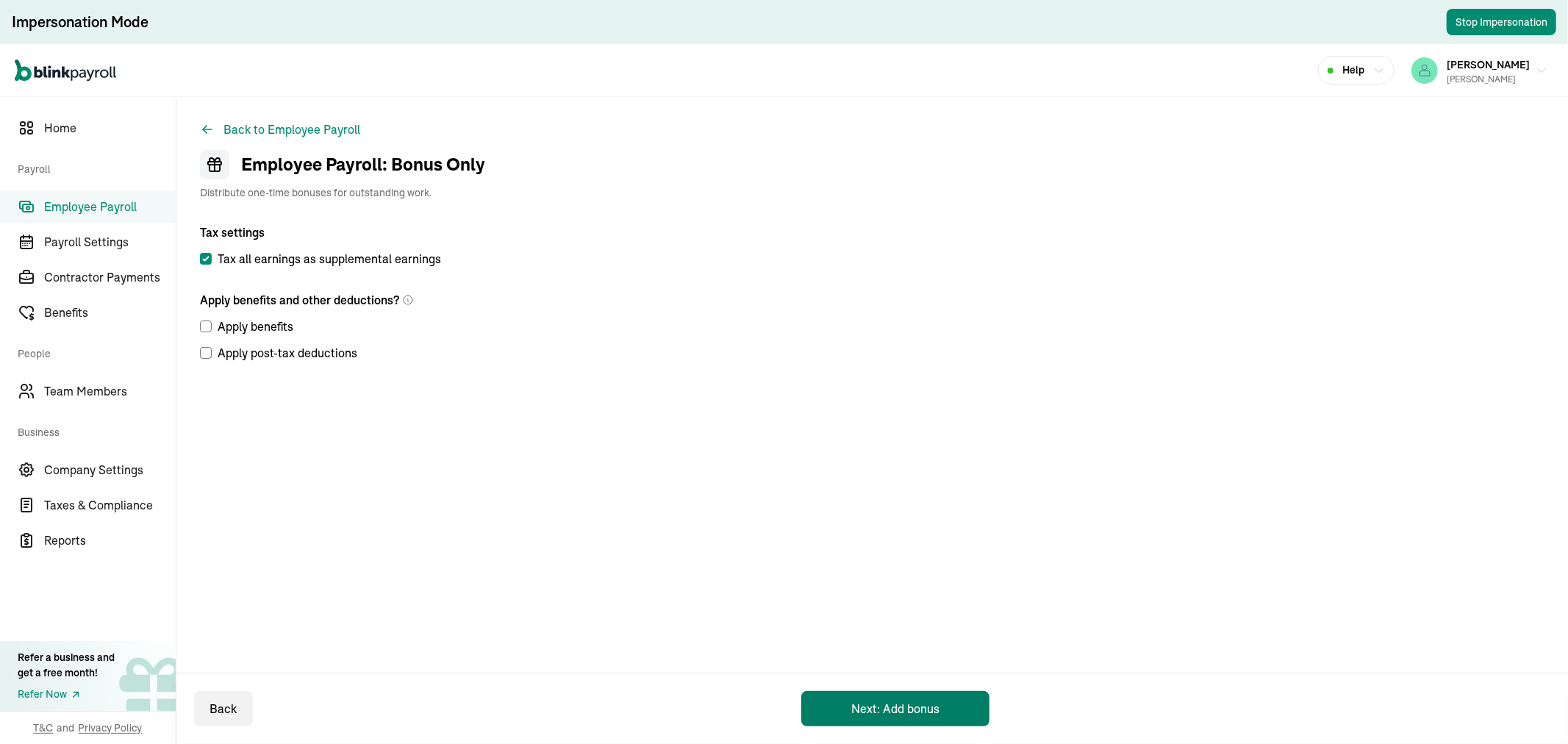
click at [863, 709] on button "Next: Add bonus" at bounding box center [895, 709] width 188 height 35
select select "direct_deposit"
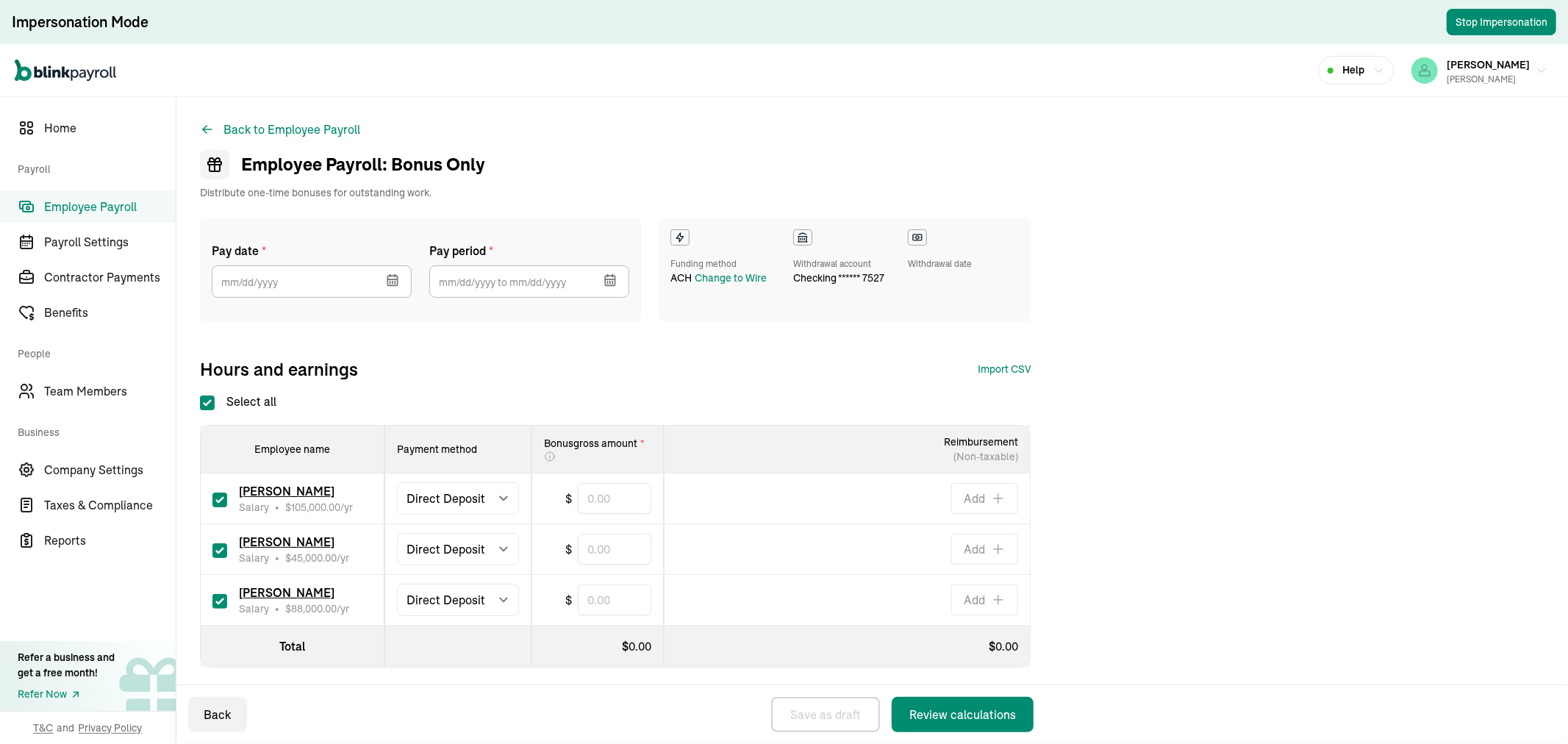
click at [395, 288] on button "button" at bounding box center [391, 278] width 41 height 38
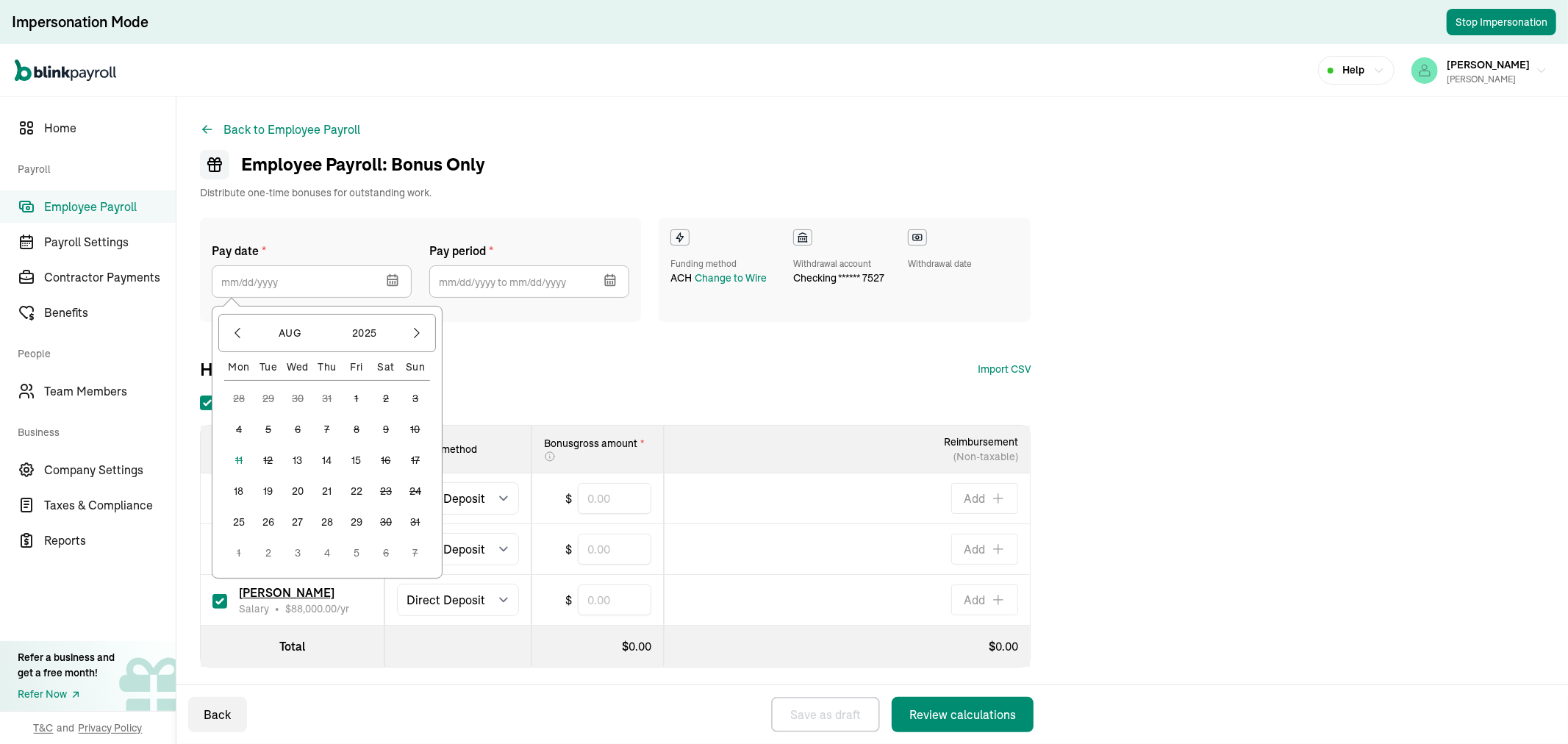
click at [354, 454] on button "15" at bounding box center [356, 460] width 30 height 30
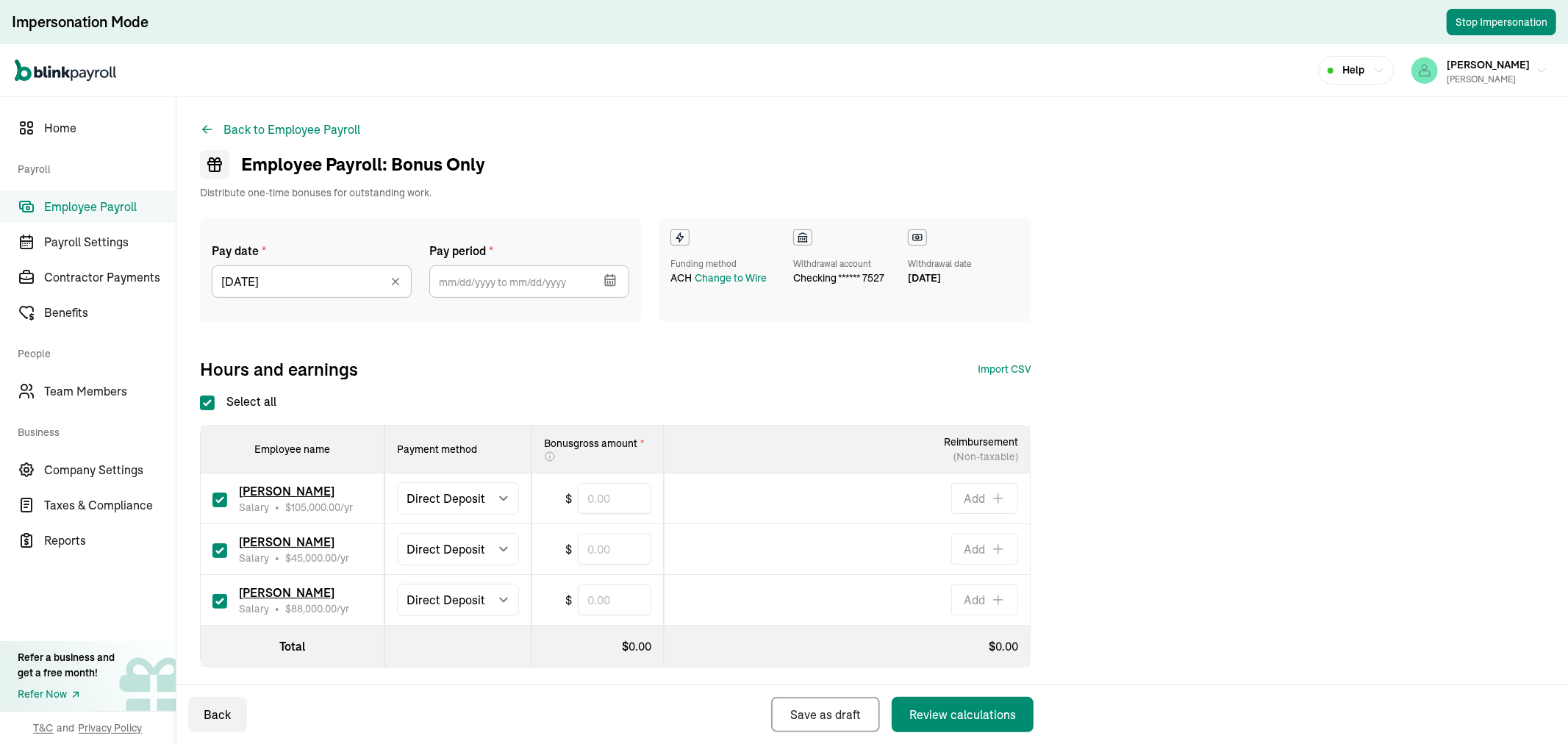
click at [609, 274] on icon "button" at bounding box center [610, 279] width 14 height 14
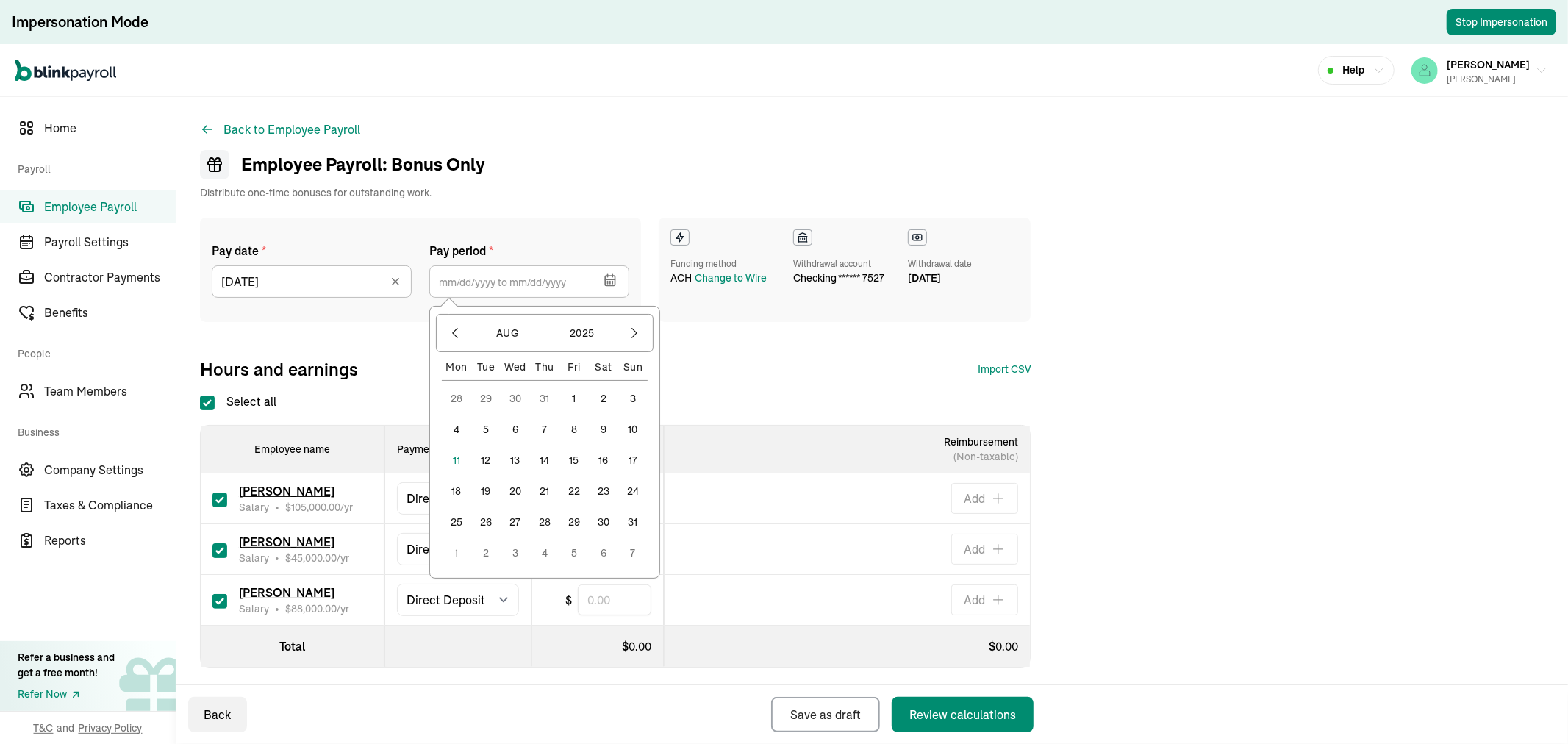
click at [615, 142] on div "Back to Employee Payroll Employee Payroll: Bonus Only Distribute one-time bonus…" at bounding box center [872, 423] width 1392 height 653
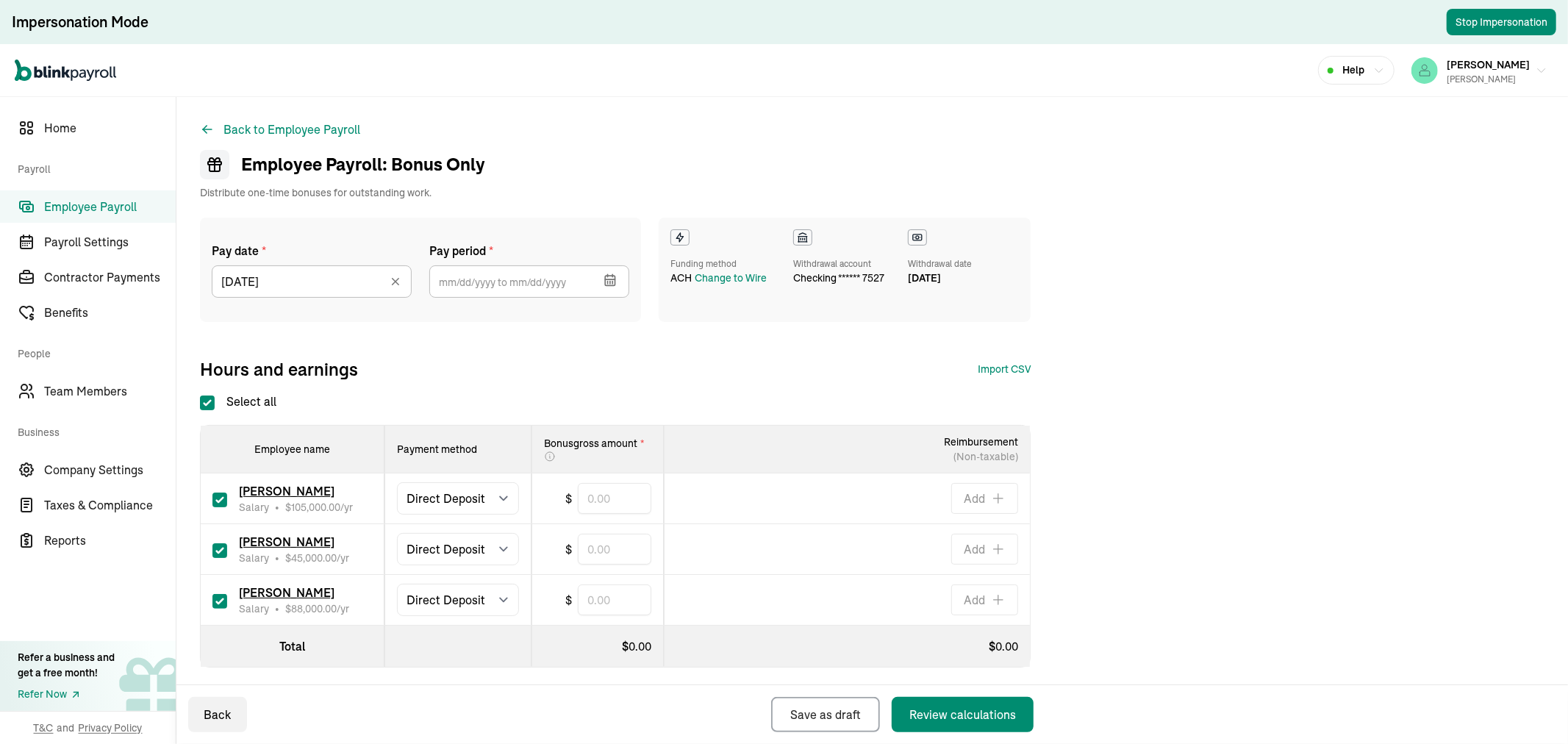
click at [613, 288] on button "button" at bounding box center [608, 278] width 41 height 38
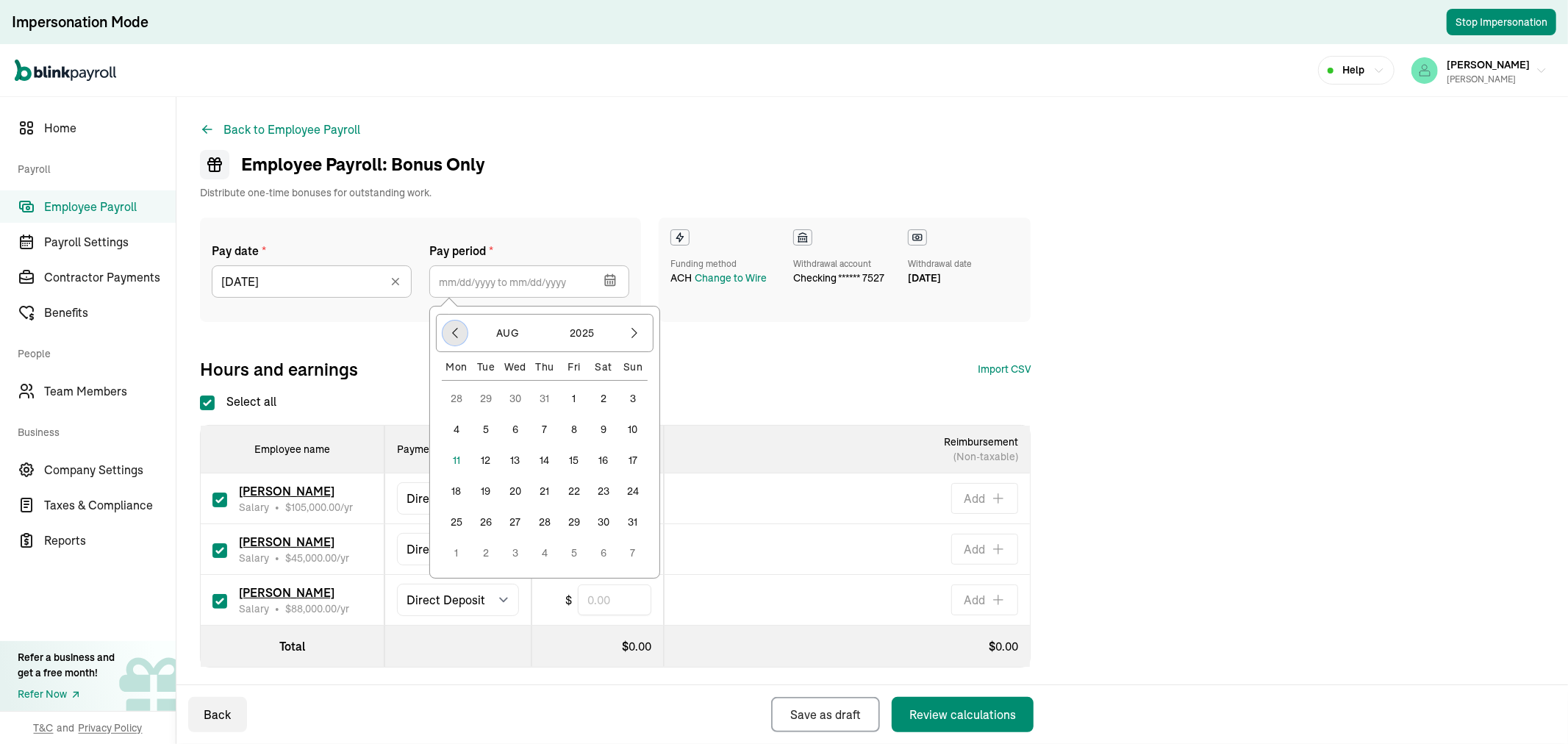
click at [450, 326] on icon "button" at bounding box center [455, 332] width 14 height 14
click at [629, 334] on icon "button" at bounding box center [634, 332] width 14 height 14
click at [452, 339] on icon "button" at bounding box center [455, 332] width 14 height 14
click at [825, 381] on div "Pay date * 08/15/2025 Aug 2025 Mon Tue Wed Thu Fri Sat Sun 28 29 30 31 1 2 3 4 …" at bounding box center [872, 443] width 1344 height 450
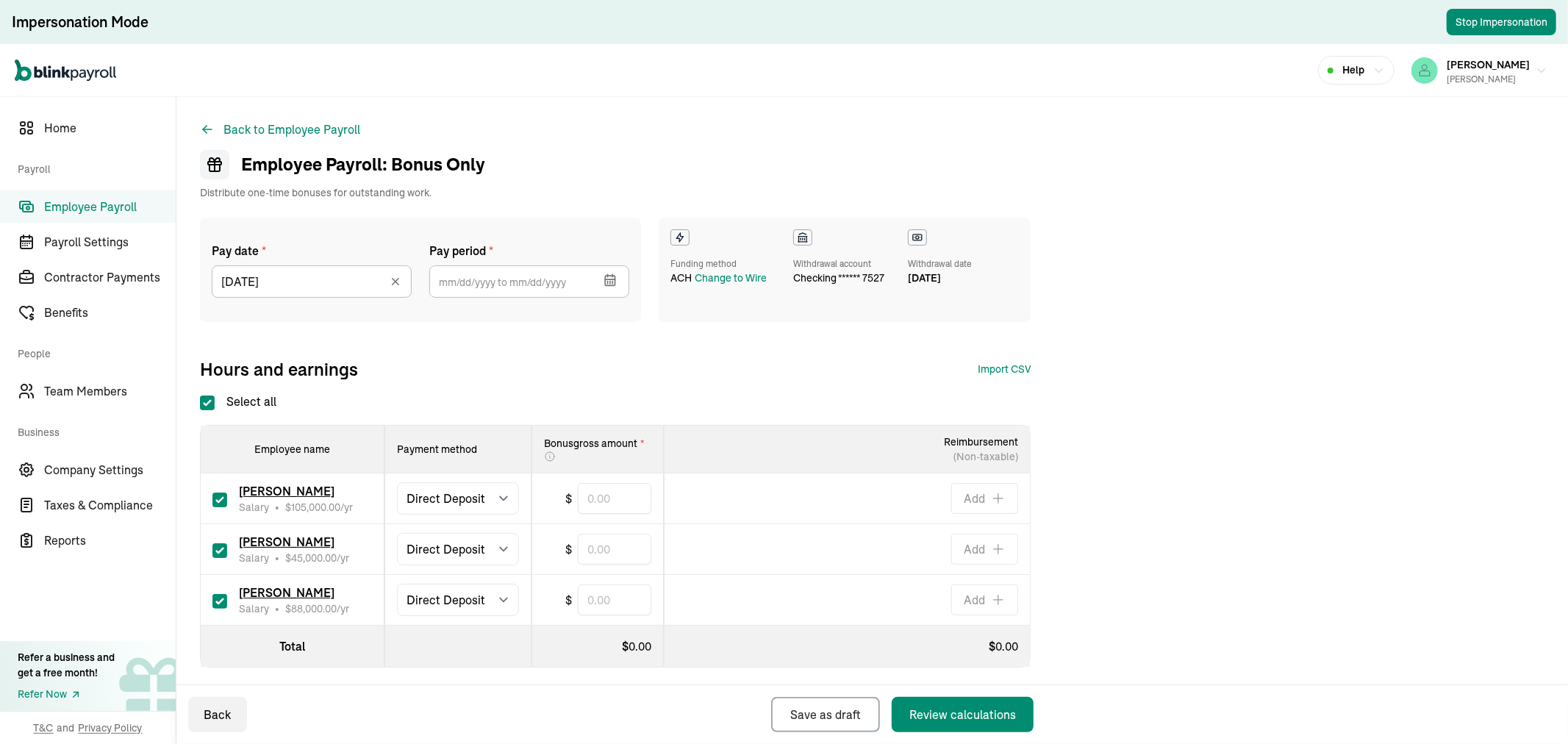
click at [216, 548] on input "checkbox" at bounding box center [219, 550] width 14 height 14
checkbox input "false"
click at [1446, 319] on div "Pay date * 08/15/2025 Aug 2025 Mon Tue Wed Thu Fri Sat Sun 28 29 30 31 1 2 3 4 …" at bounding box center [872, 299] width 1344 height 164
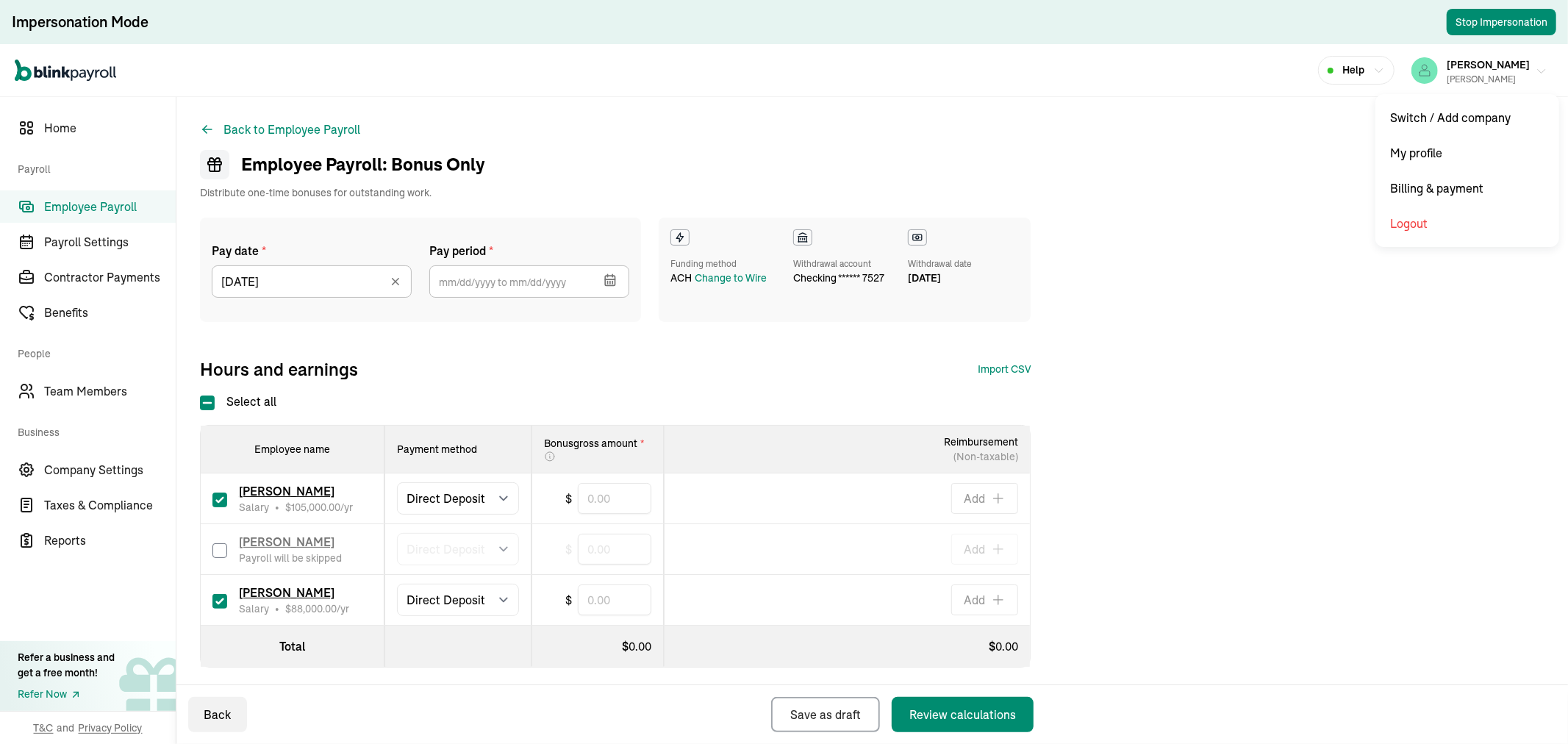
click at [1476, 64] on span "[PERSON_NAME]" at bounding box center [1489, 65] width 84 height 13
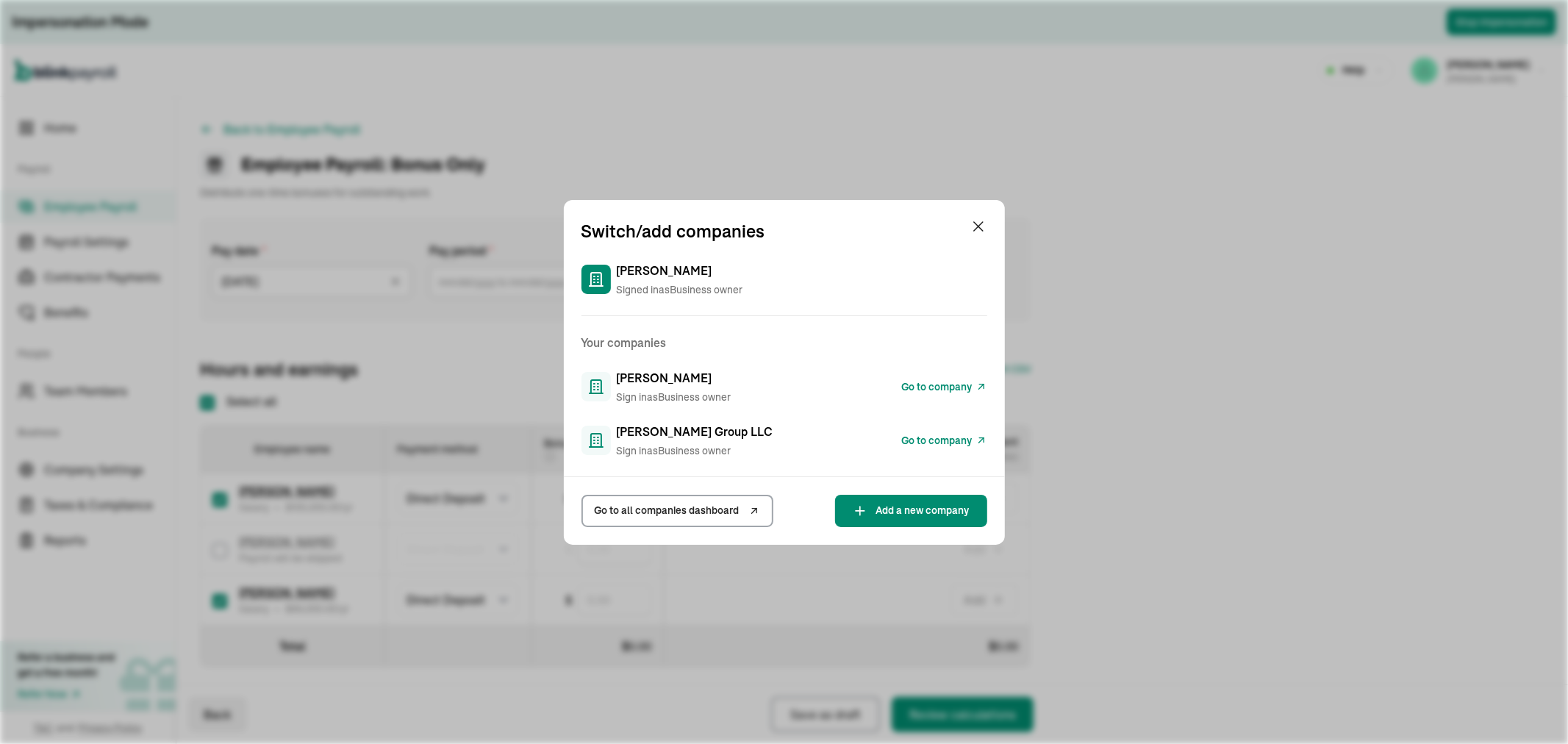
click at [940, 386] on span "Go to company" at bounding box center [938, 387] width 71 height 15
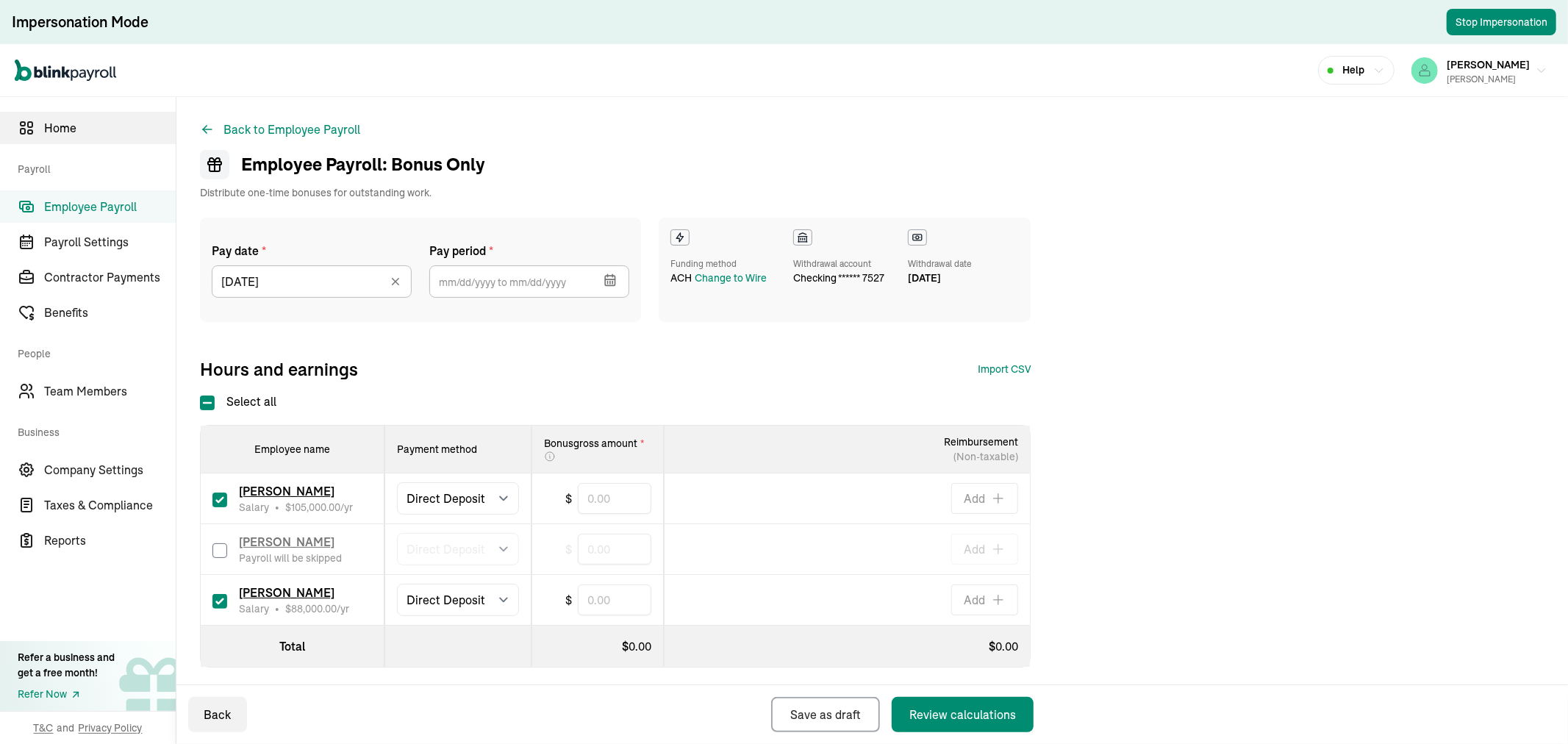
click at [114, 116] on link "Home" at bounding box center [88, 128] width 175 height 32
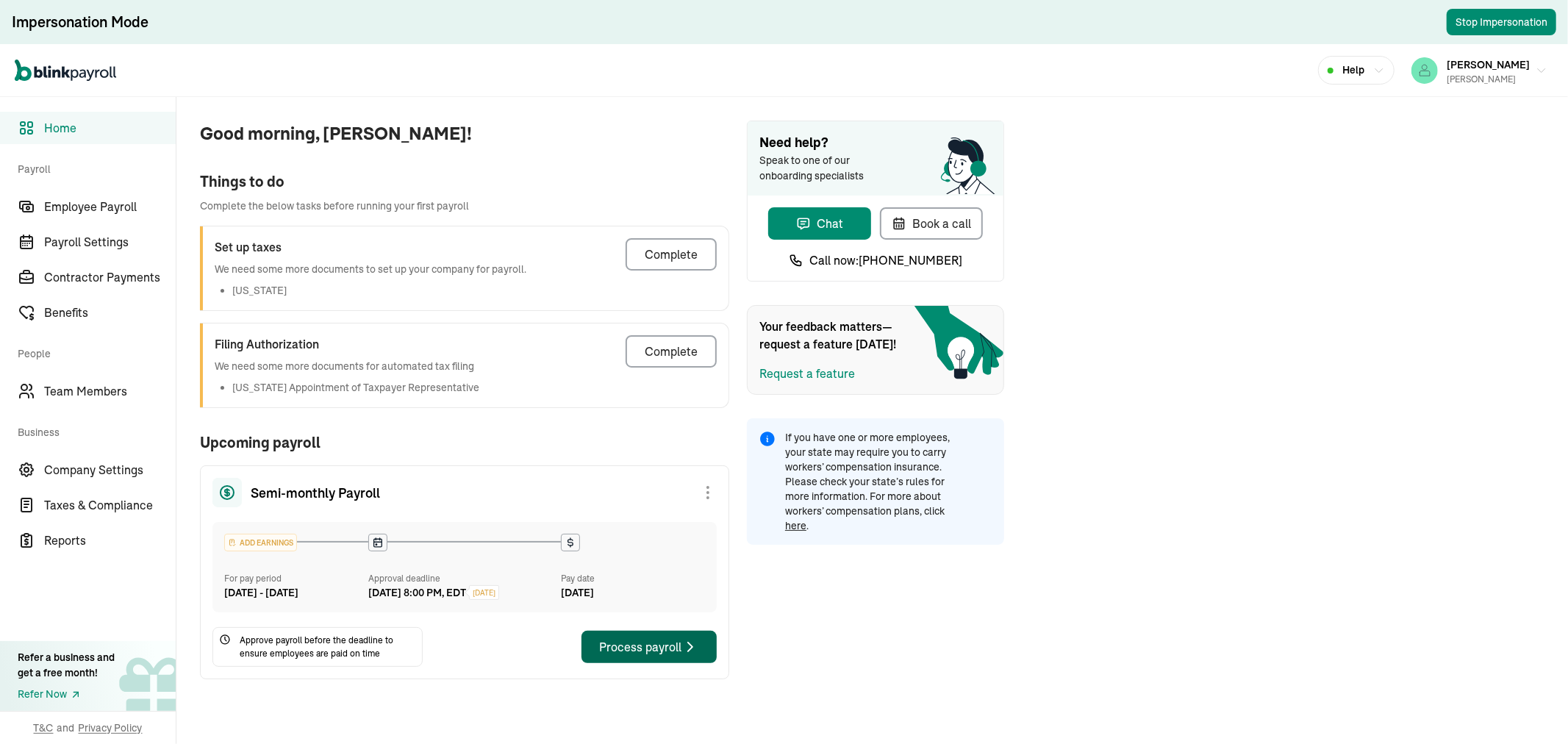
click at [649, 656] on div "Process payroll" at bounding box center [649, 647] width 100 height 18
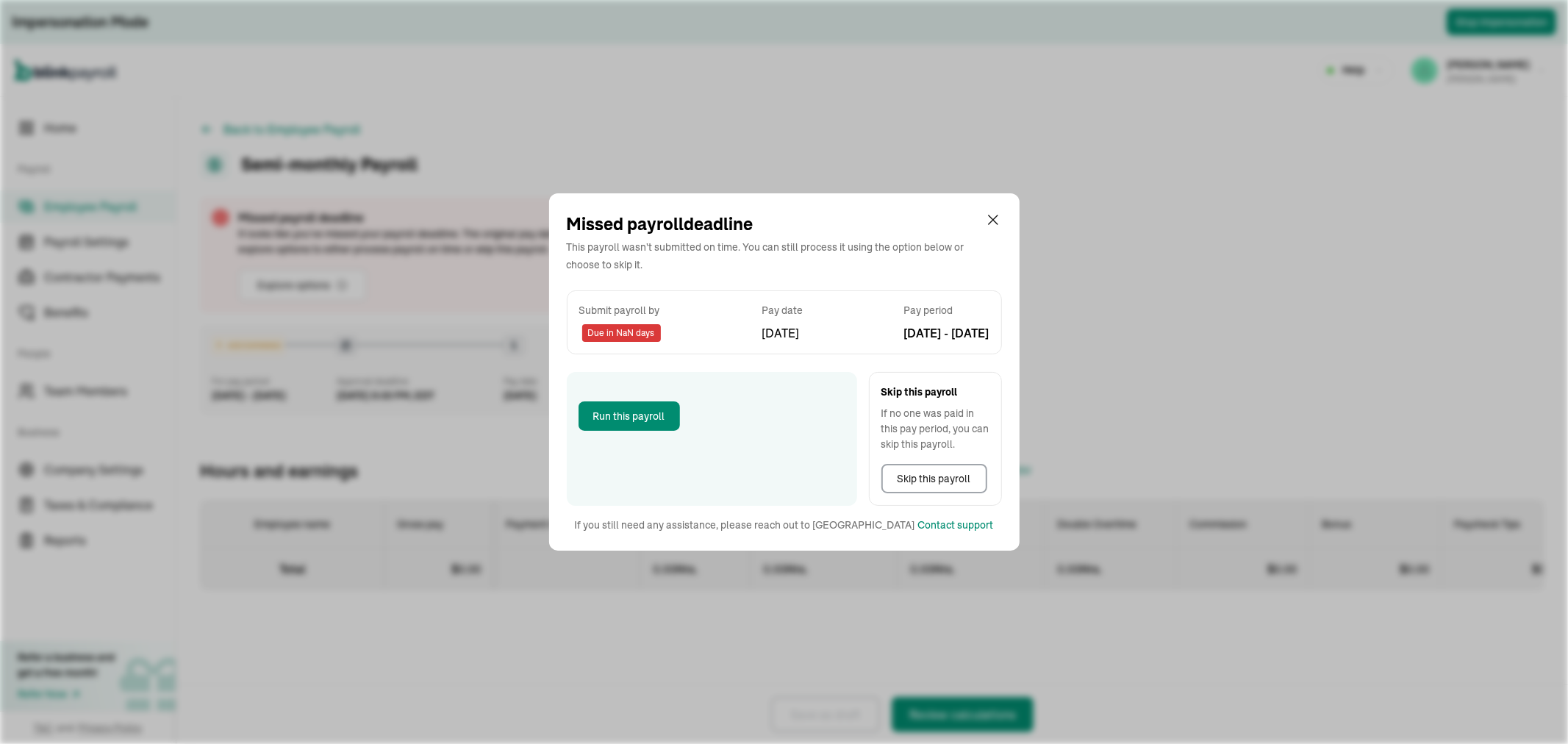
select select "direct_deposit"
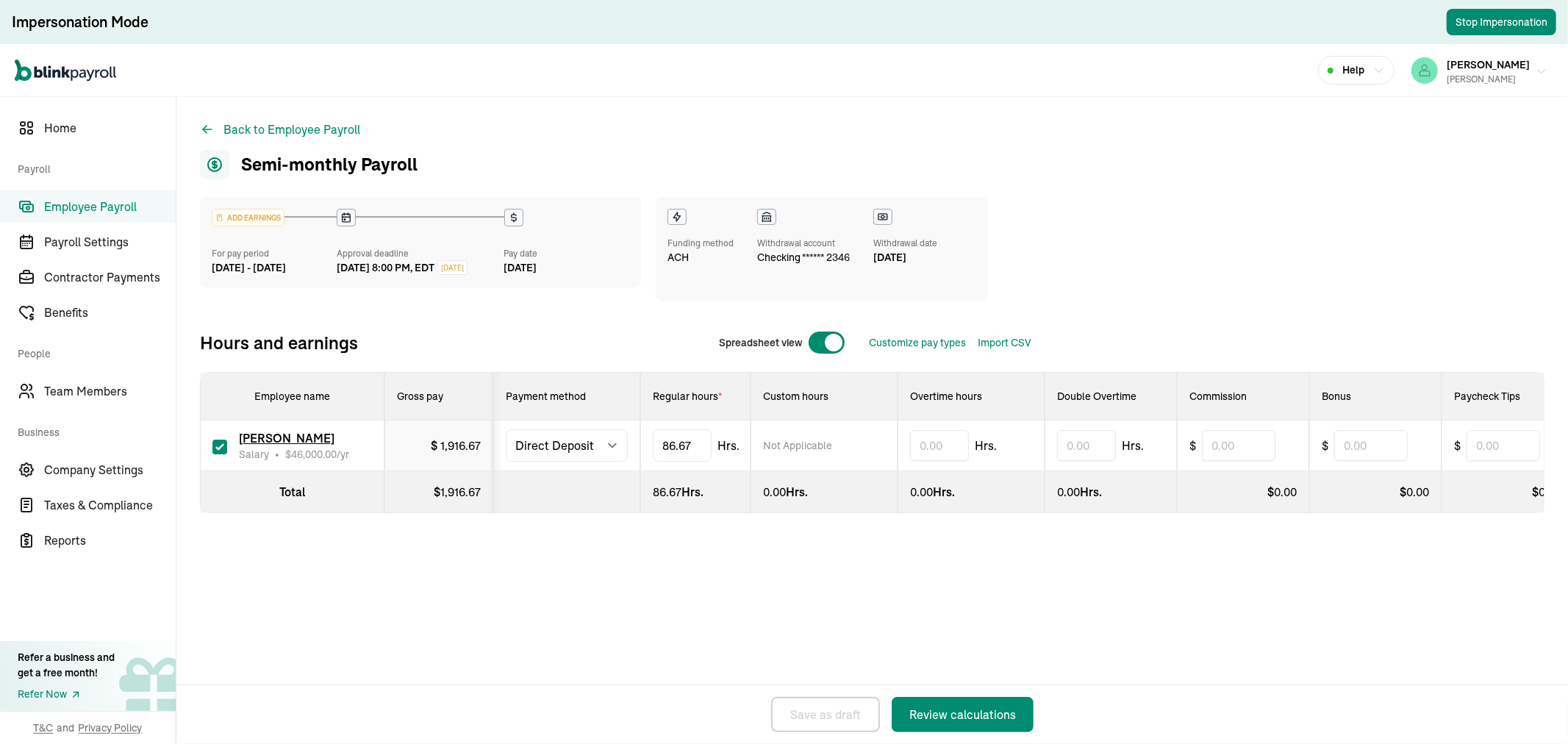
click at [1510, 63] on span "[PERSON_NAME]" at bounding box center [1489, 65] width 84 height 13
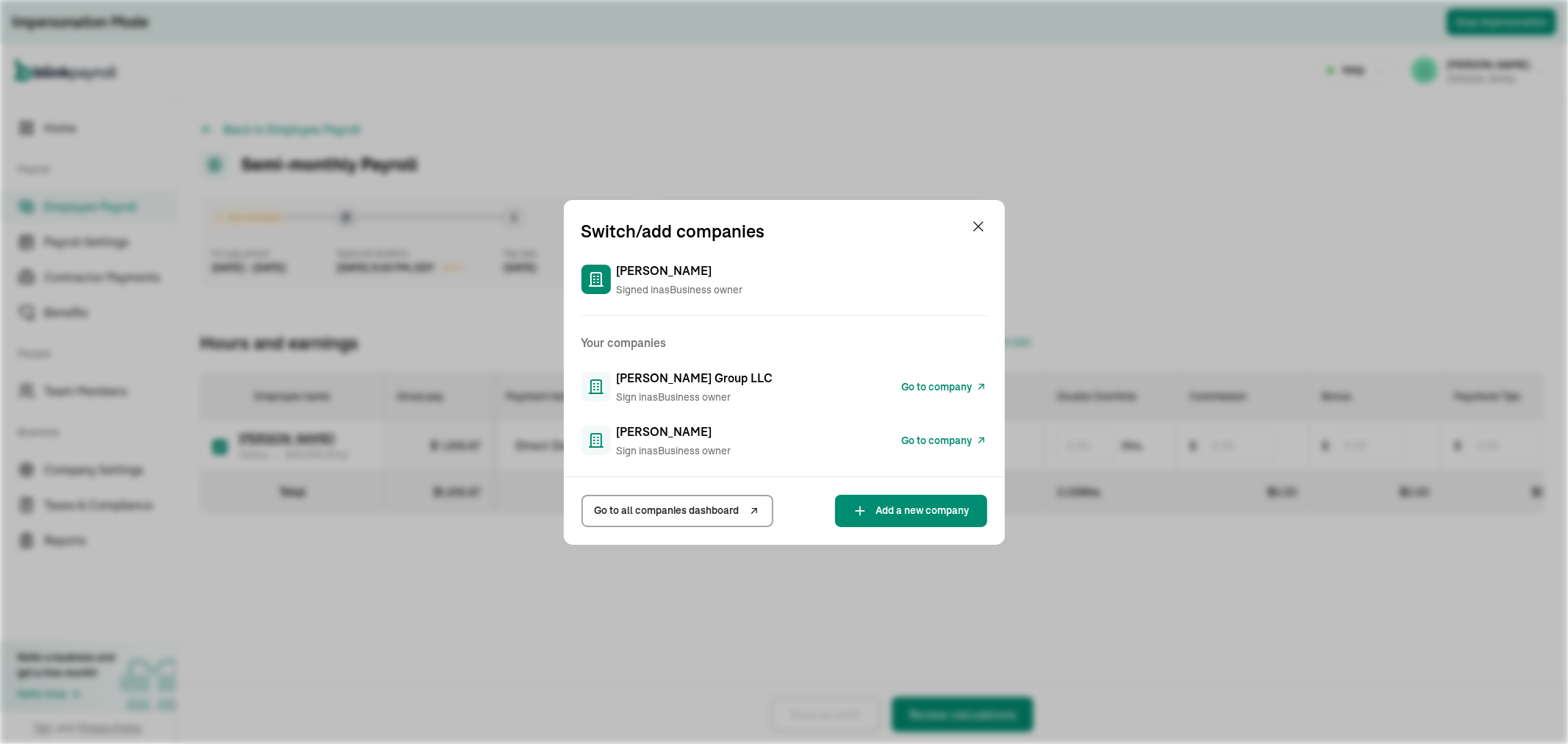
click at [913, 387] on span "Go to company" at bounding box center [938, 387] width 71 height 15
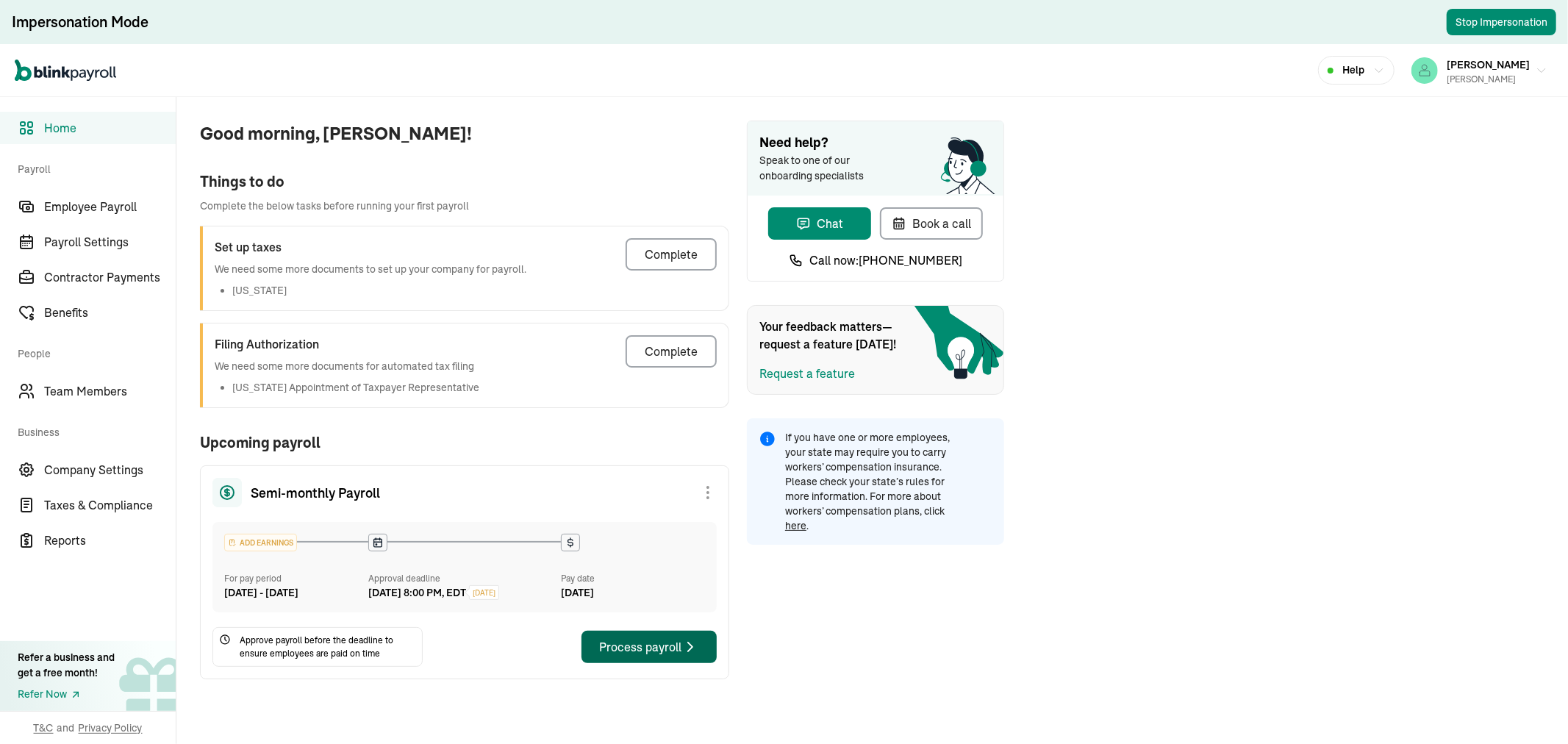
click at [649, 656] on div "Process payroll" at bounding box center [649, 647] width 100 height 18
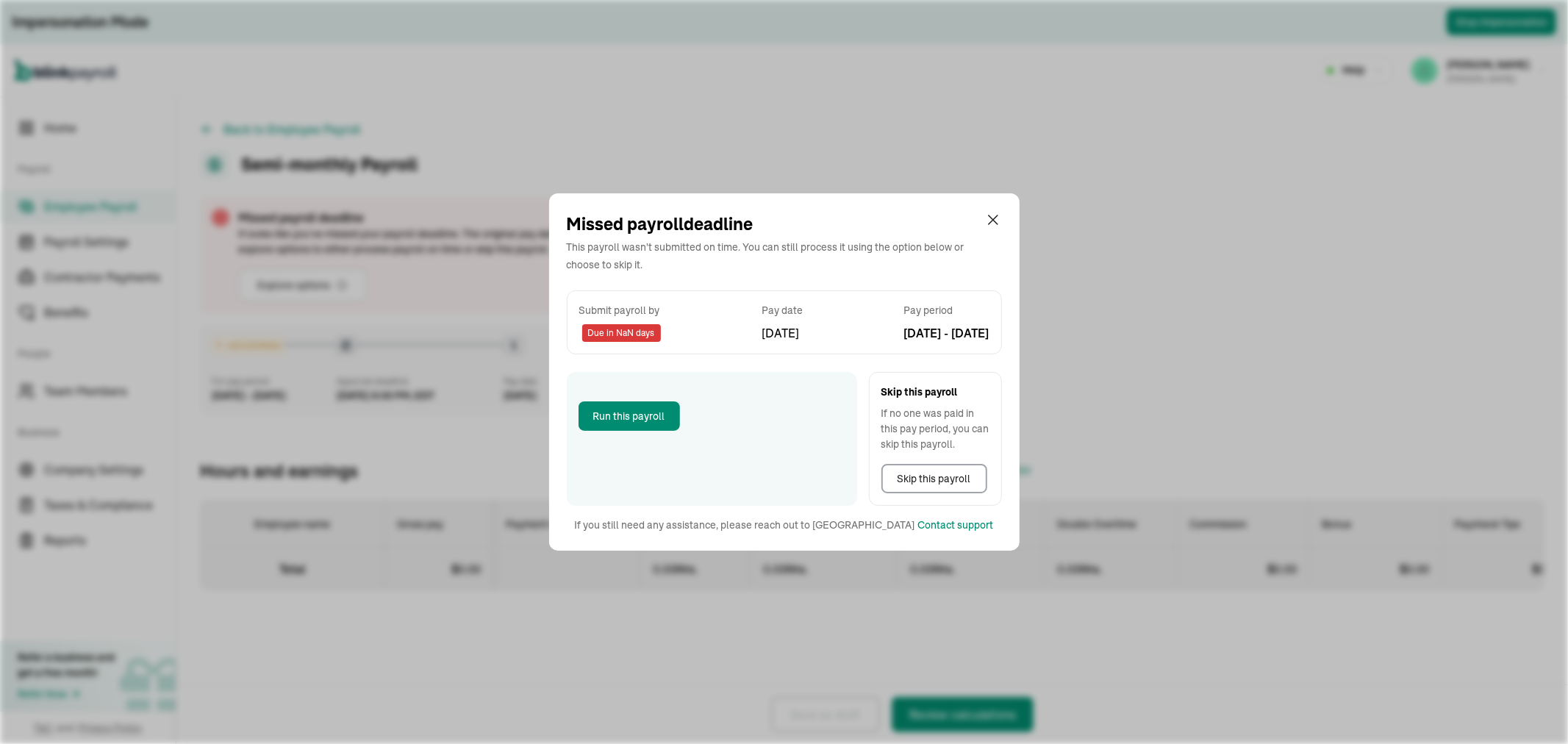
select select "direct_deposit"
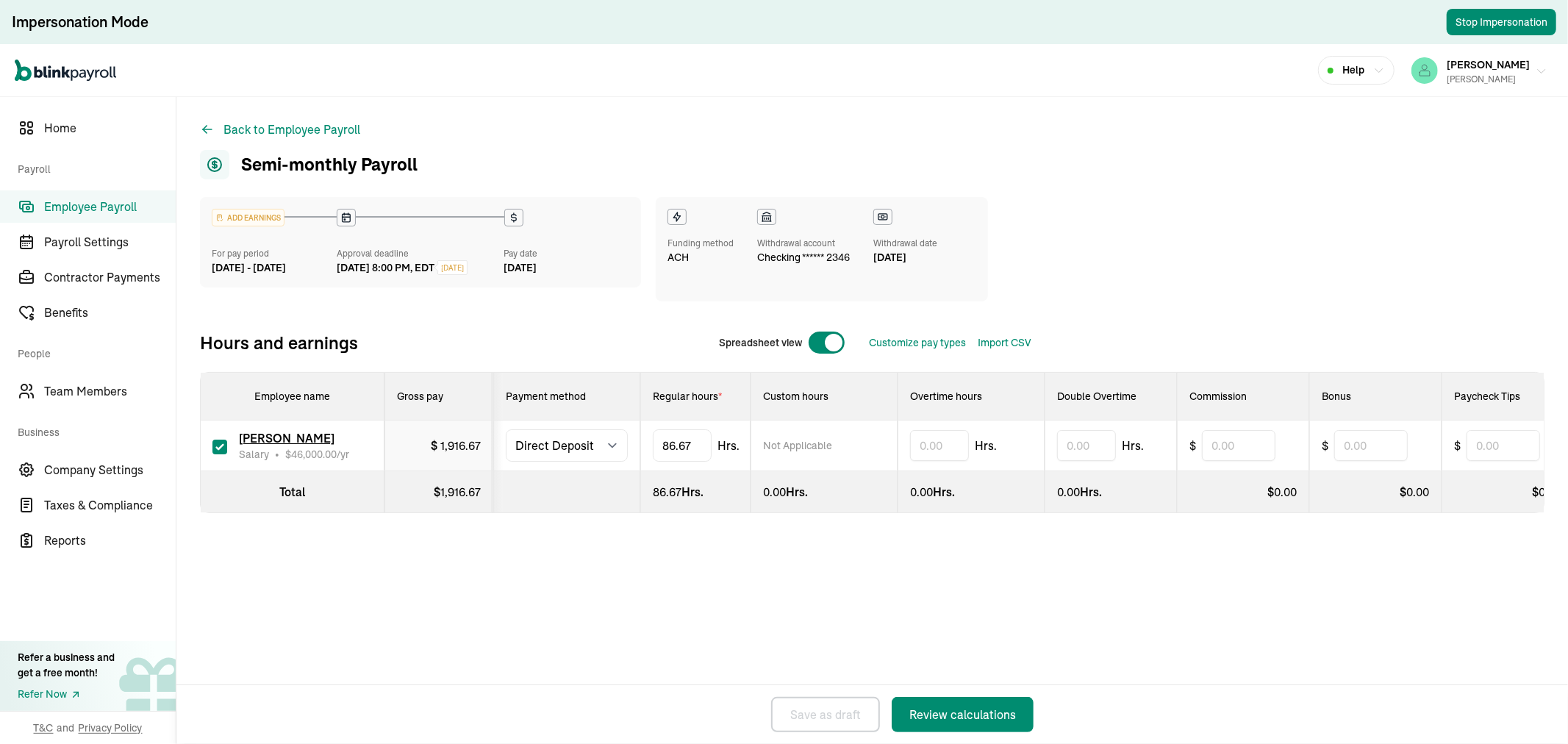
click at [1510, 63] on span "[PERSON_NAME]" at bounding box center [1489, 65] width 84 height 13
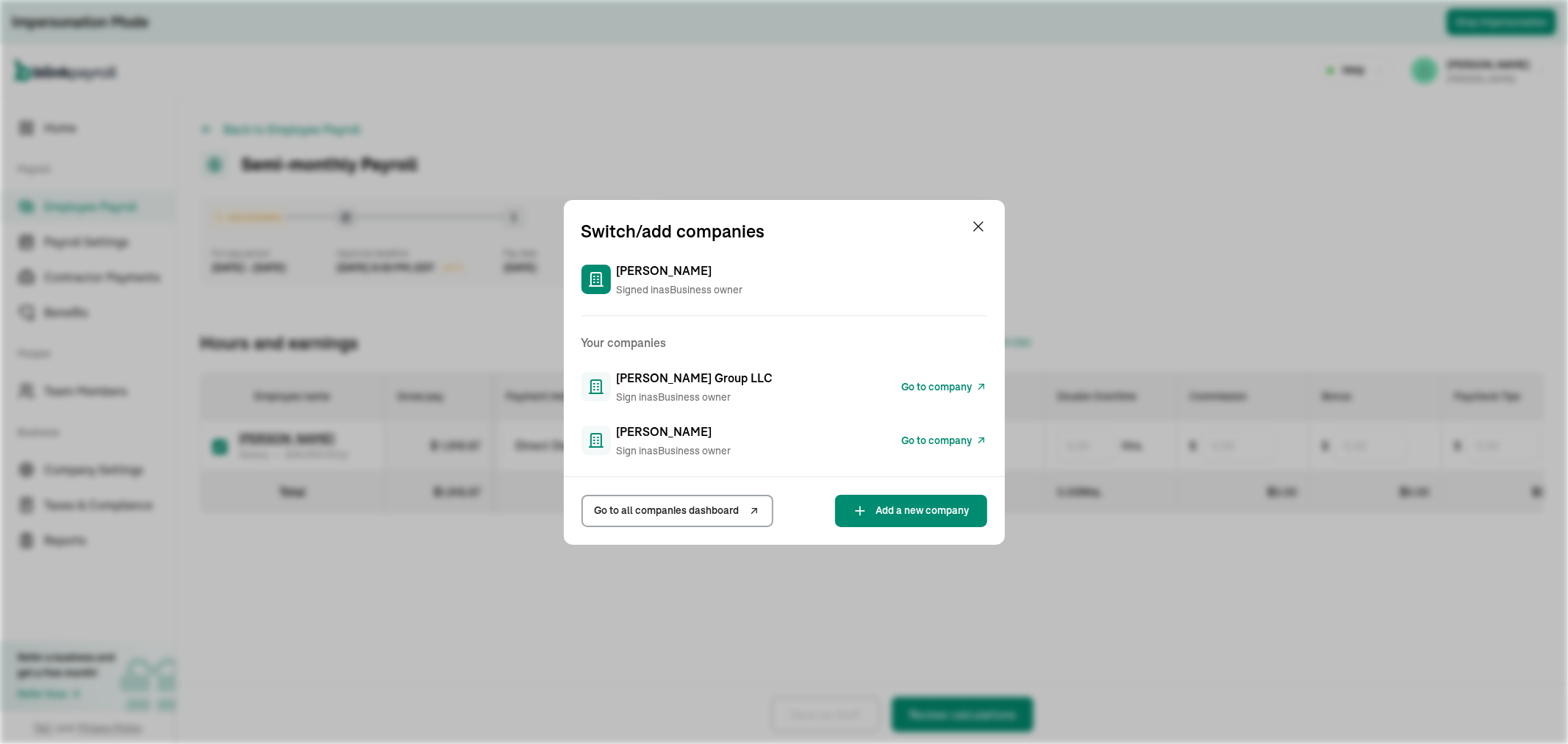
click at [913, 387] on span "Go to company" at bounding box center [938, 387] width 71 height 15
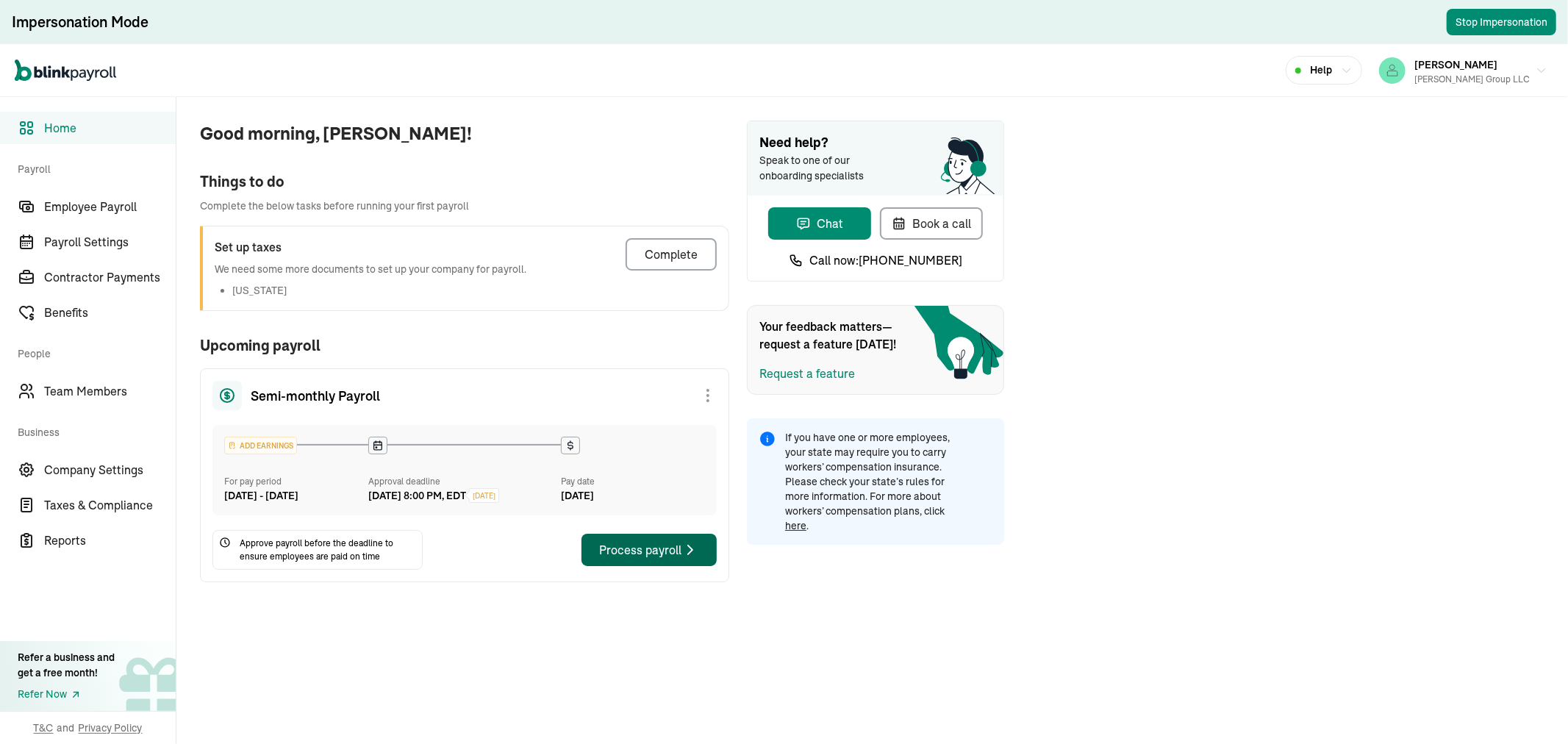
click at [651, 559] on div "Process payroll" at bounding box center [649, 550] width 100 height 18
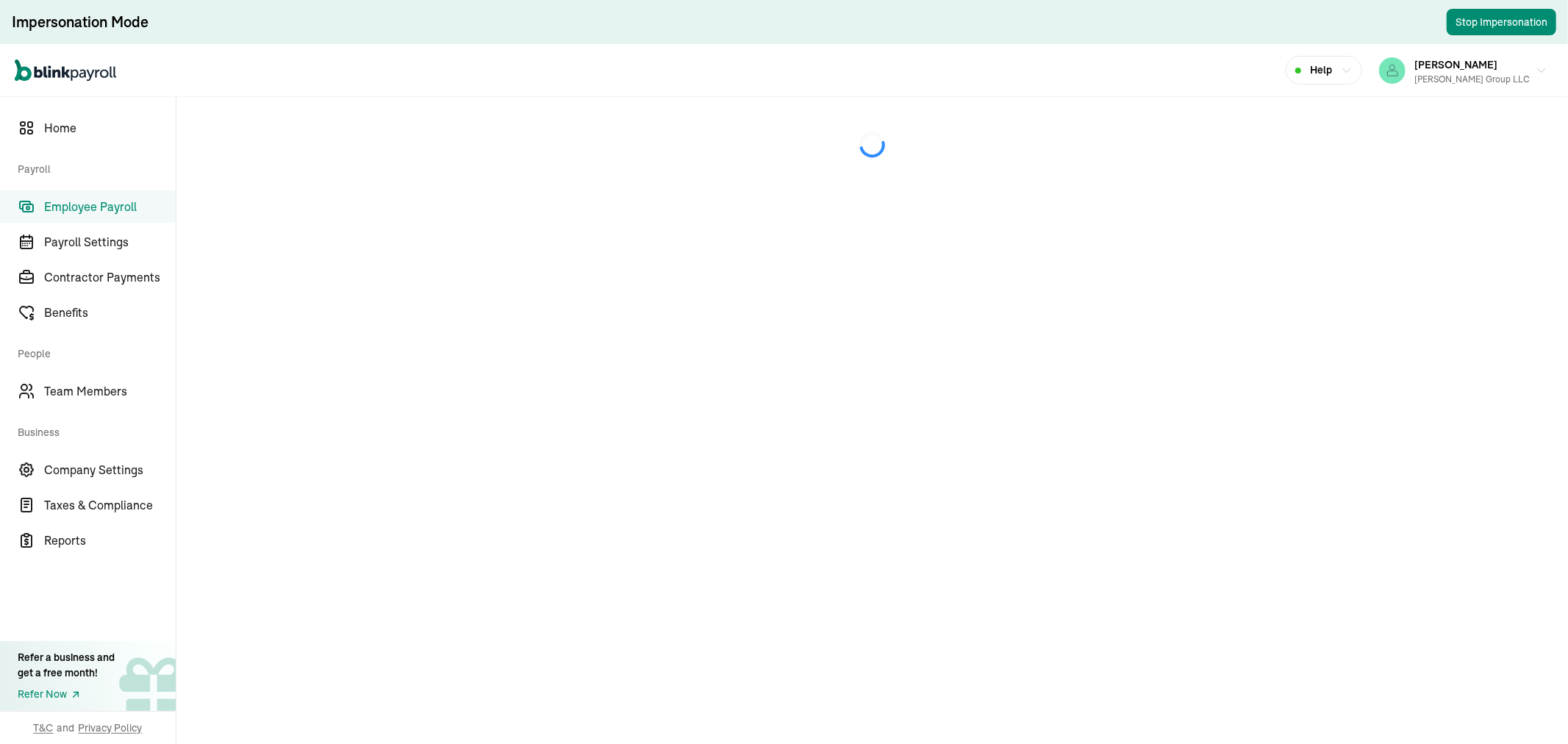
select select "direct_deposit"
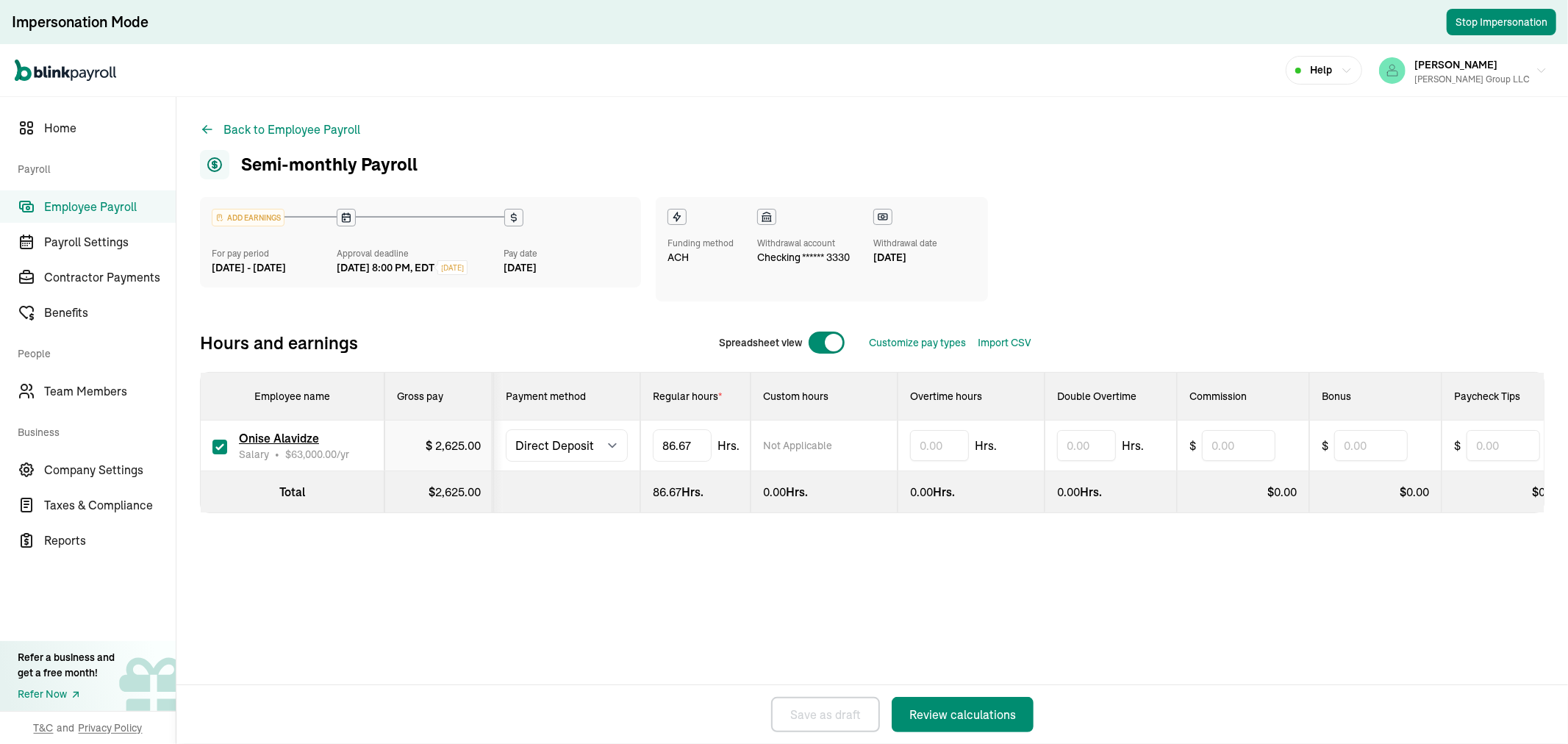
select select "direct_deposit"
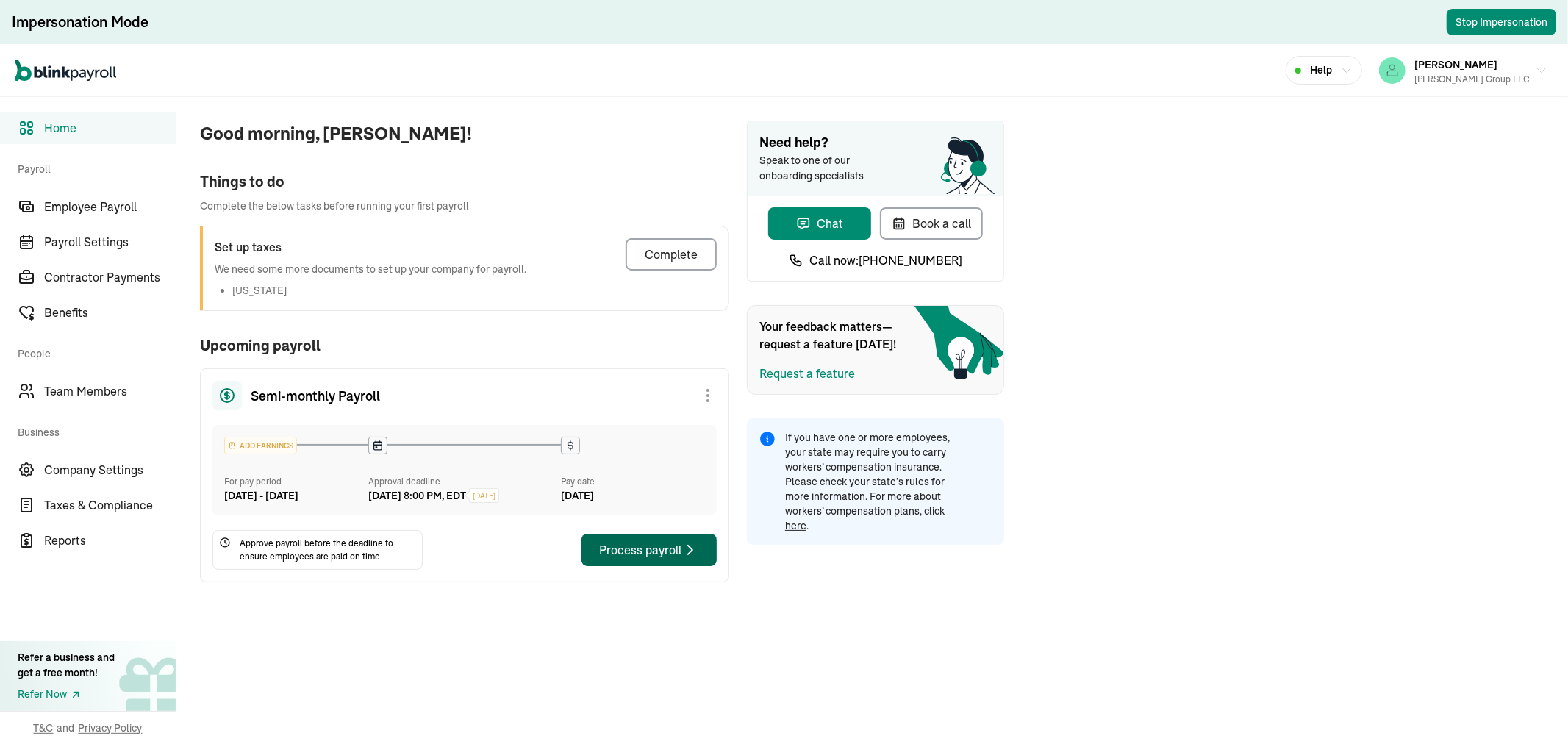
click at [651, 559] on div "Process payroll" at bounding box center [649, 550] width 100 height 18
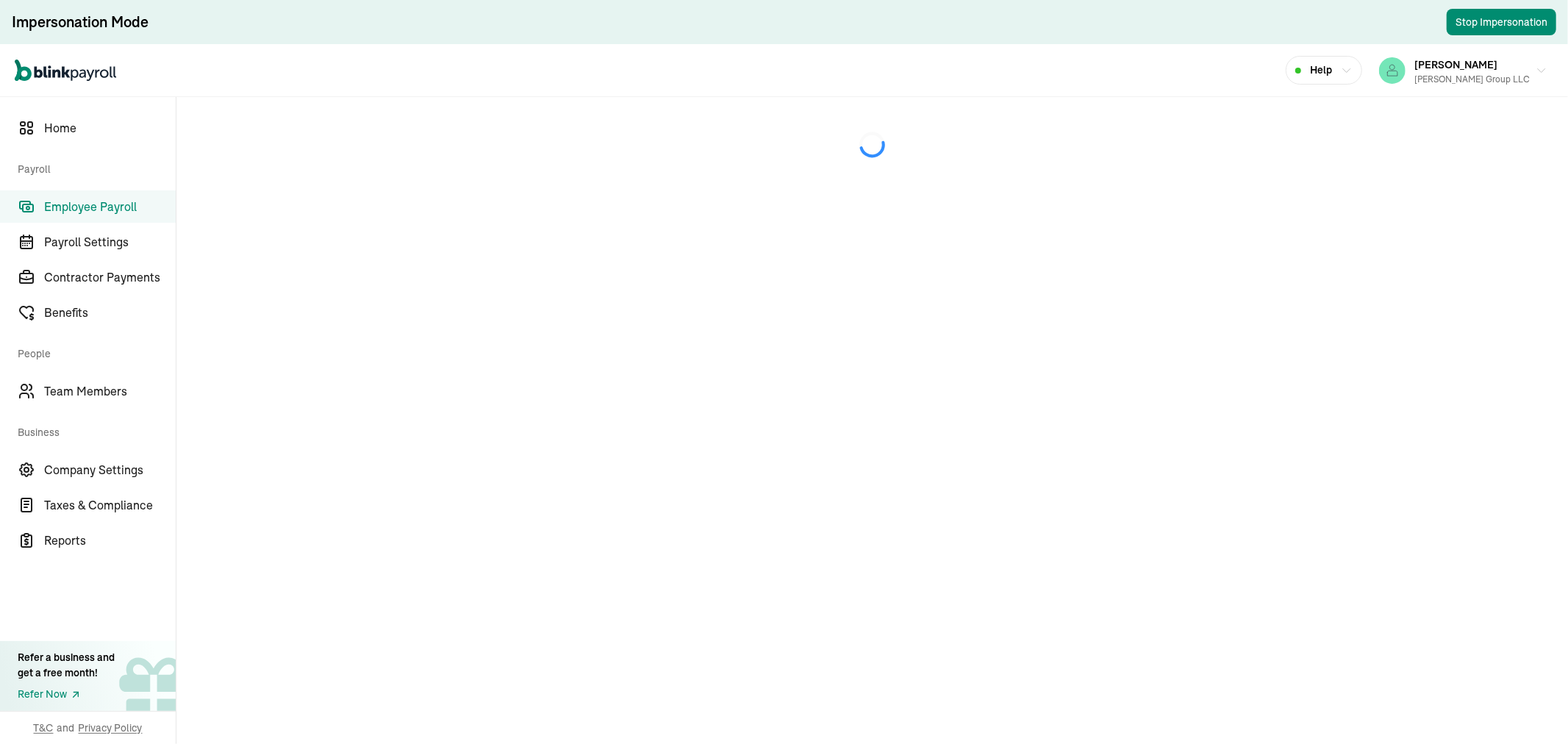
select select "direct_deposit"
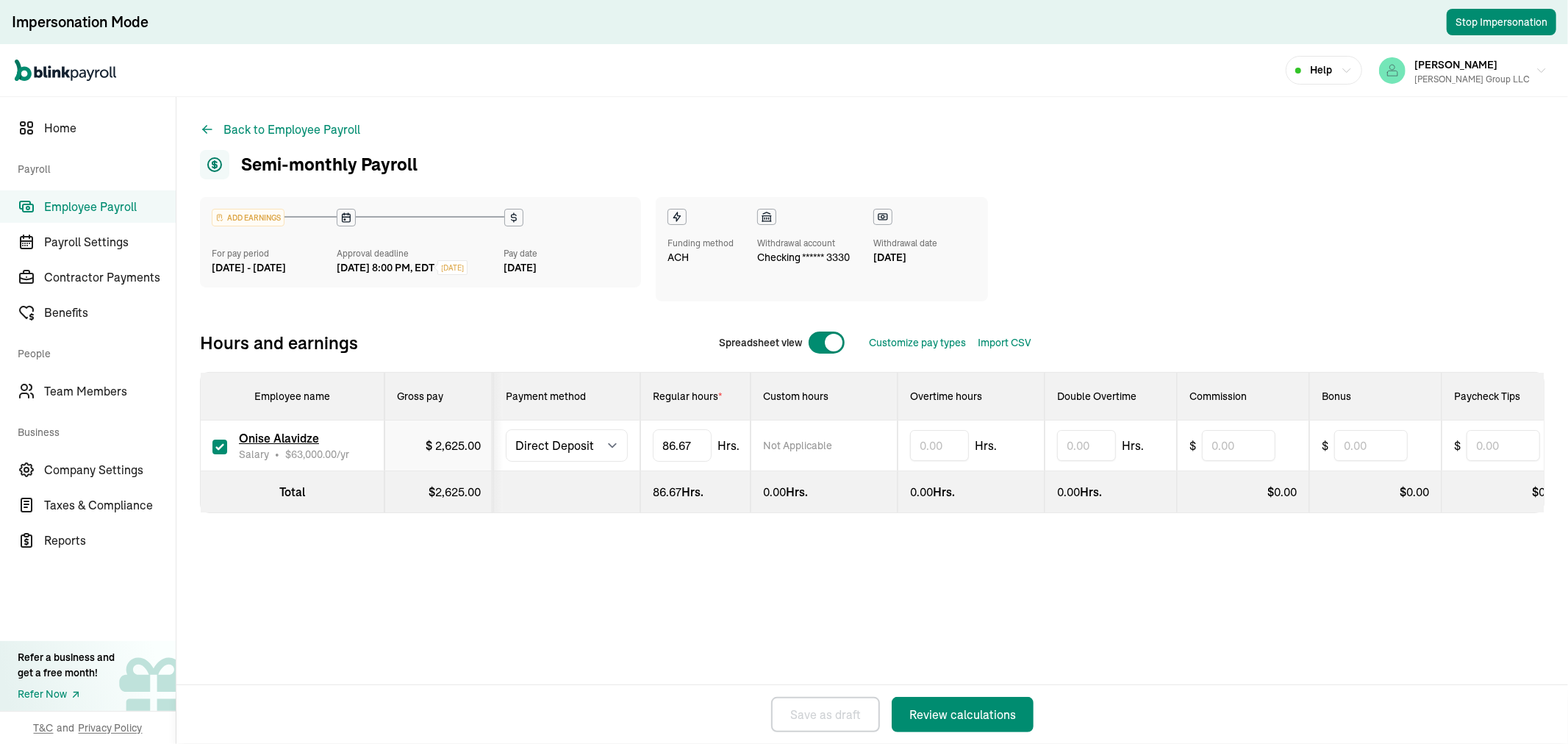
select select "direct_deposit"
